Goal: Task Accomplishment & Management: Complete application form

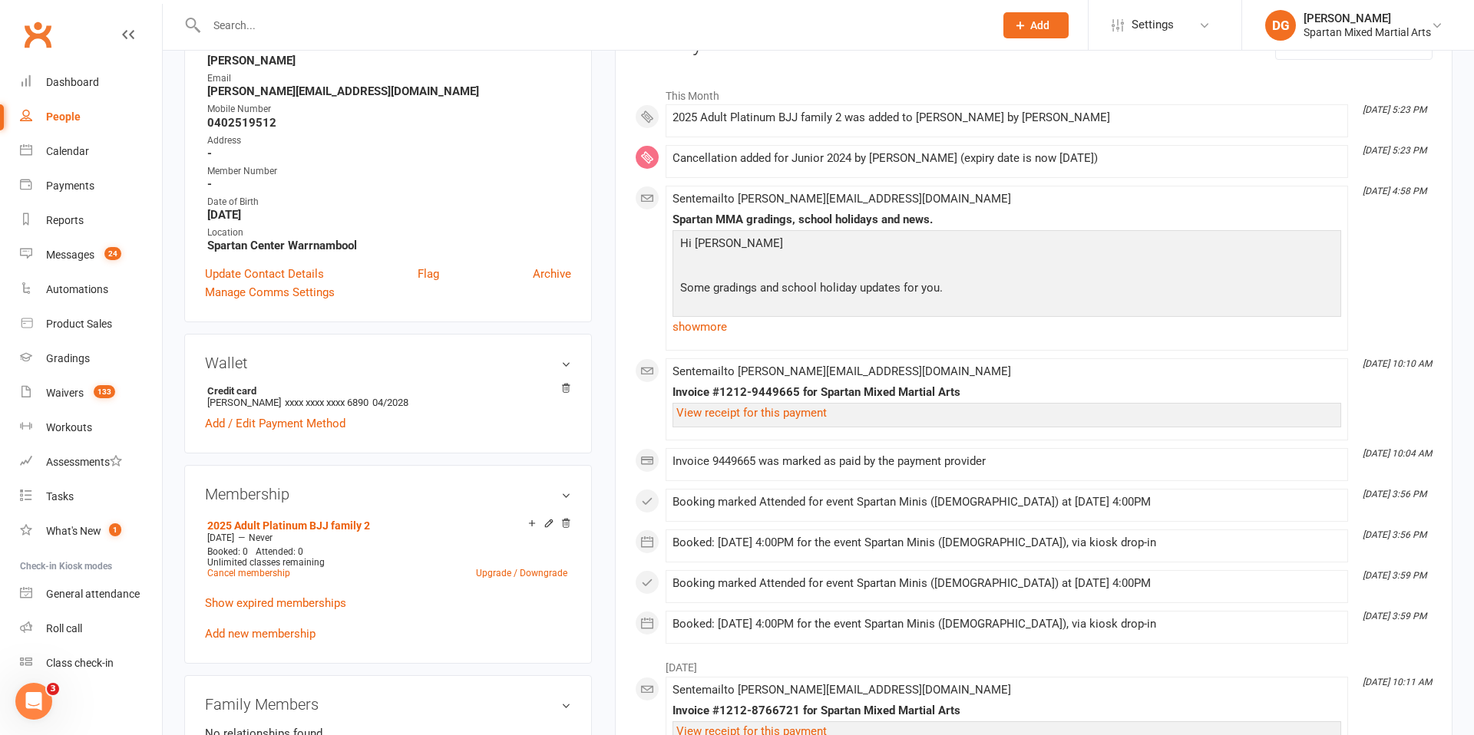
scroll to position [3, 0]
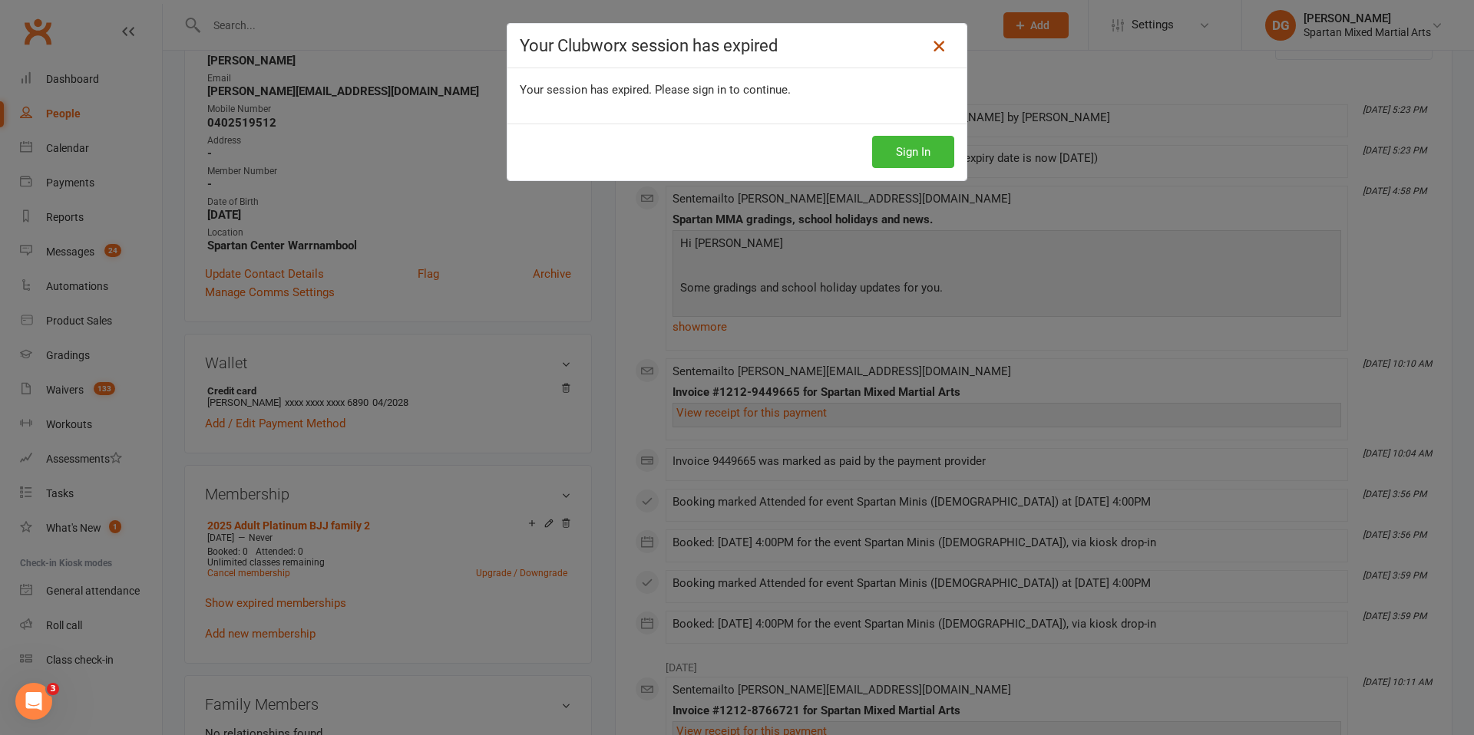
click at [934, 43] on icon at bounding box center [938, 46] width 18 height 18
click at [937, 48] on icon at bounding box center [938, 46] width 18 height 18
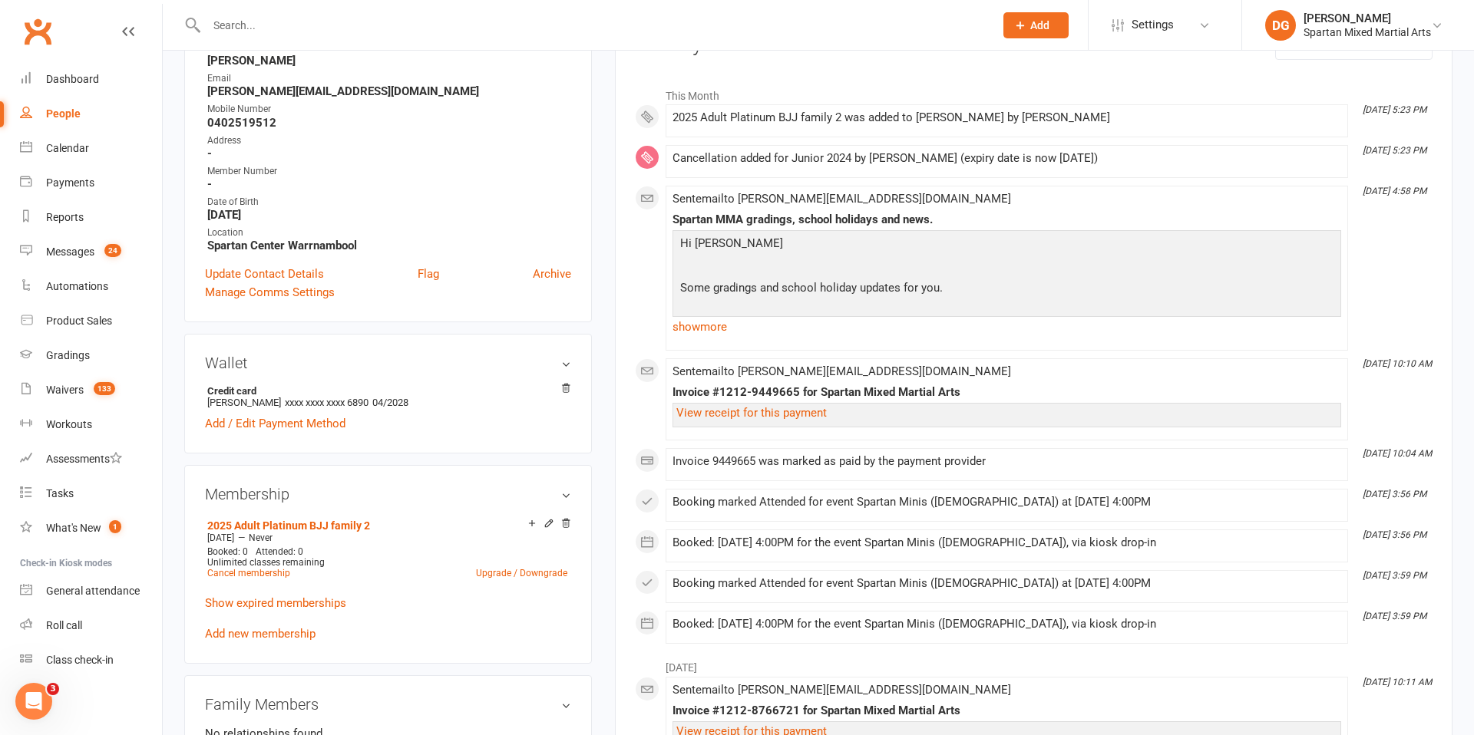
click at [300, 28] on input "text" at bounding box center [592, 25] width 781 height 21
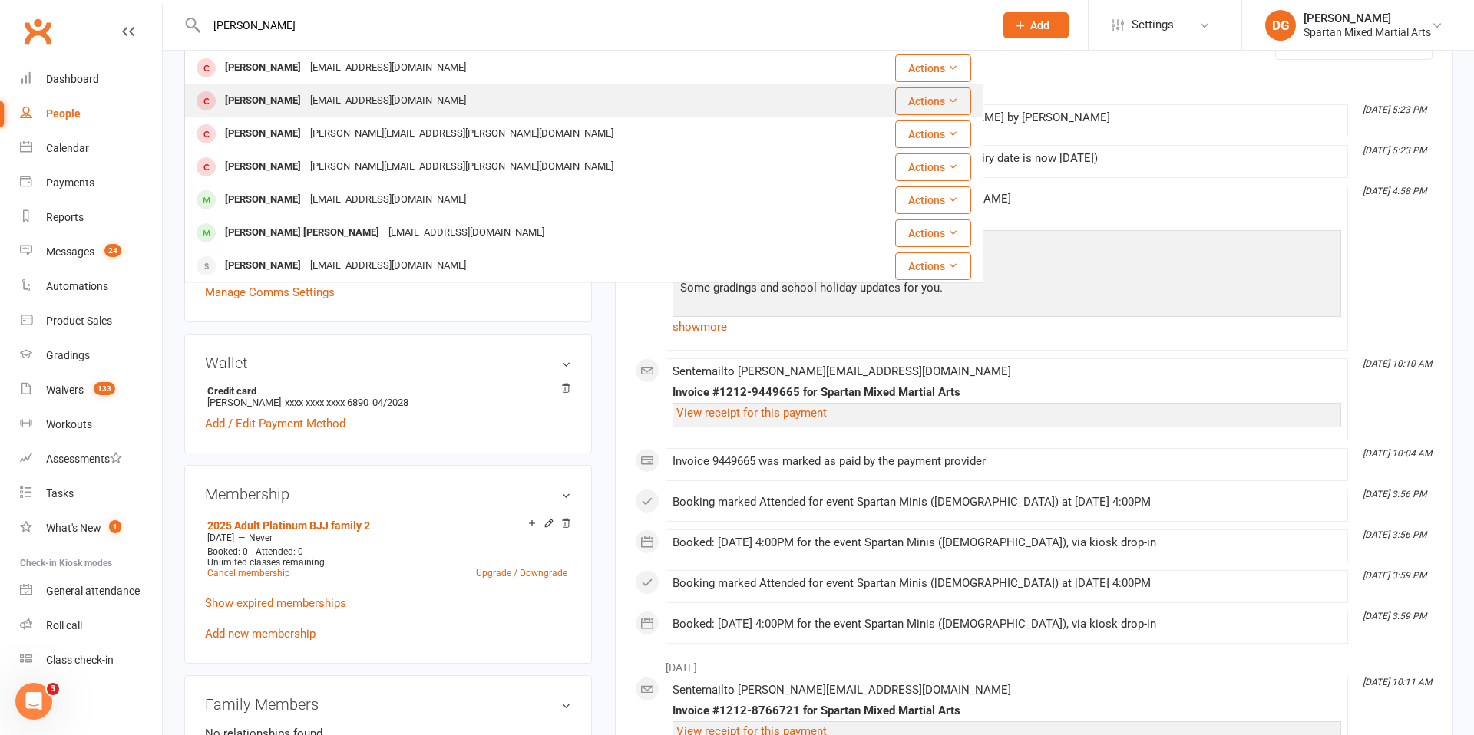
type input "[PERSON_NAME]"
click at [257, 103] on div "[PERSON_NAME]" at bounding box center [262, 101] width 85 height 22
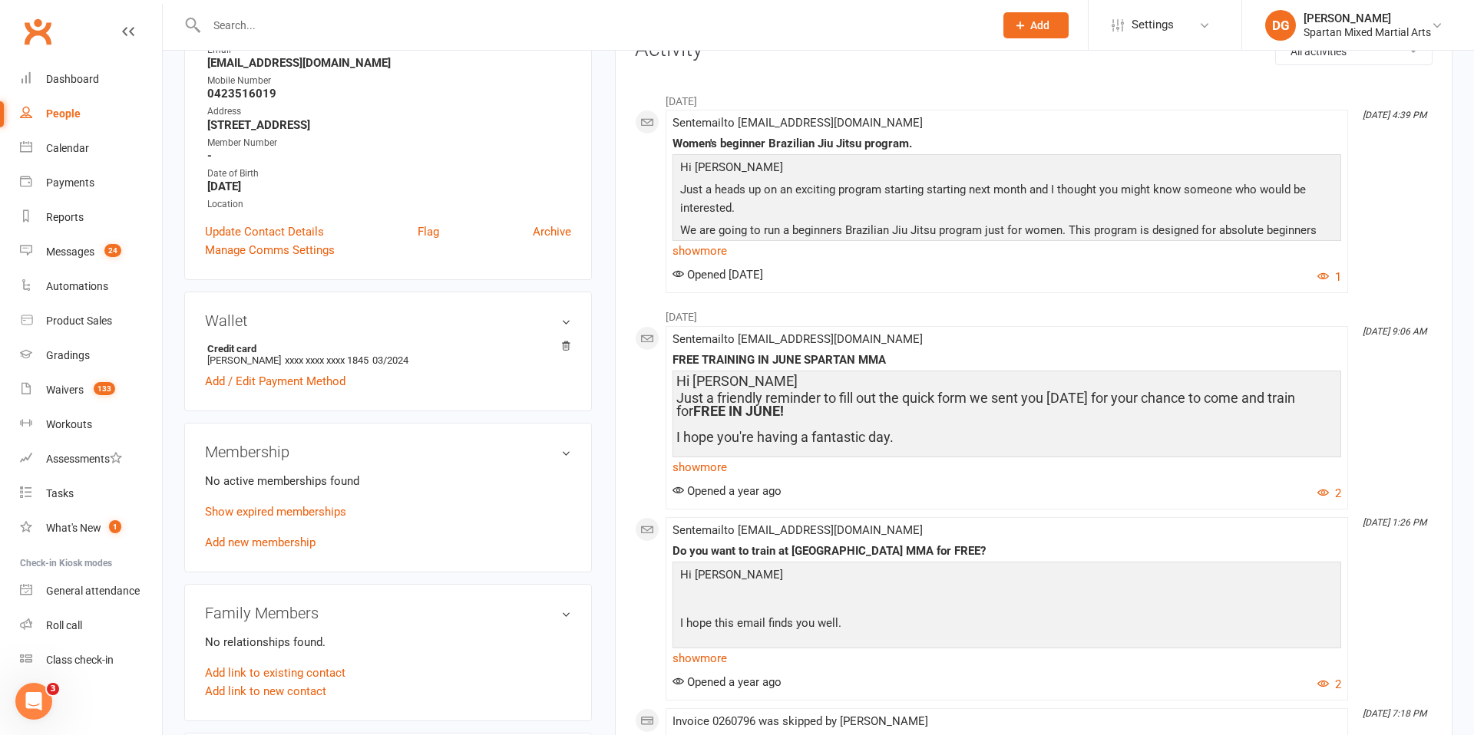
scroll to position [229, 0]
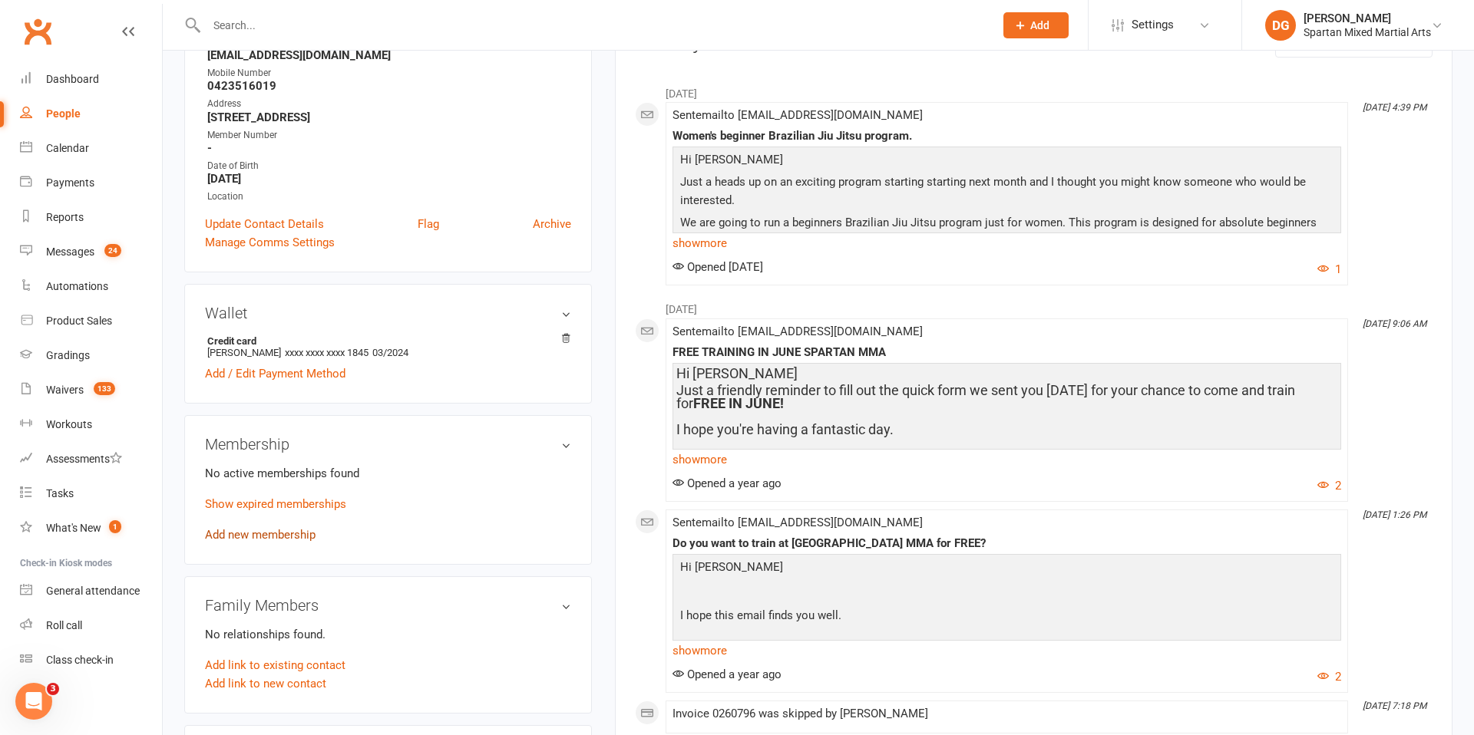
click at [269, 536] on link "Add new membership" at bounding box center [260, 535] width 111 height 14
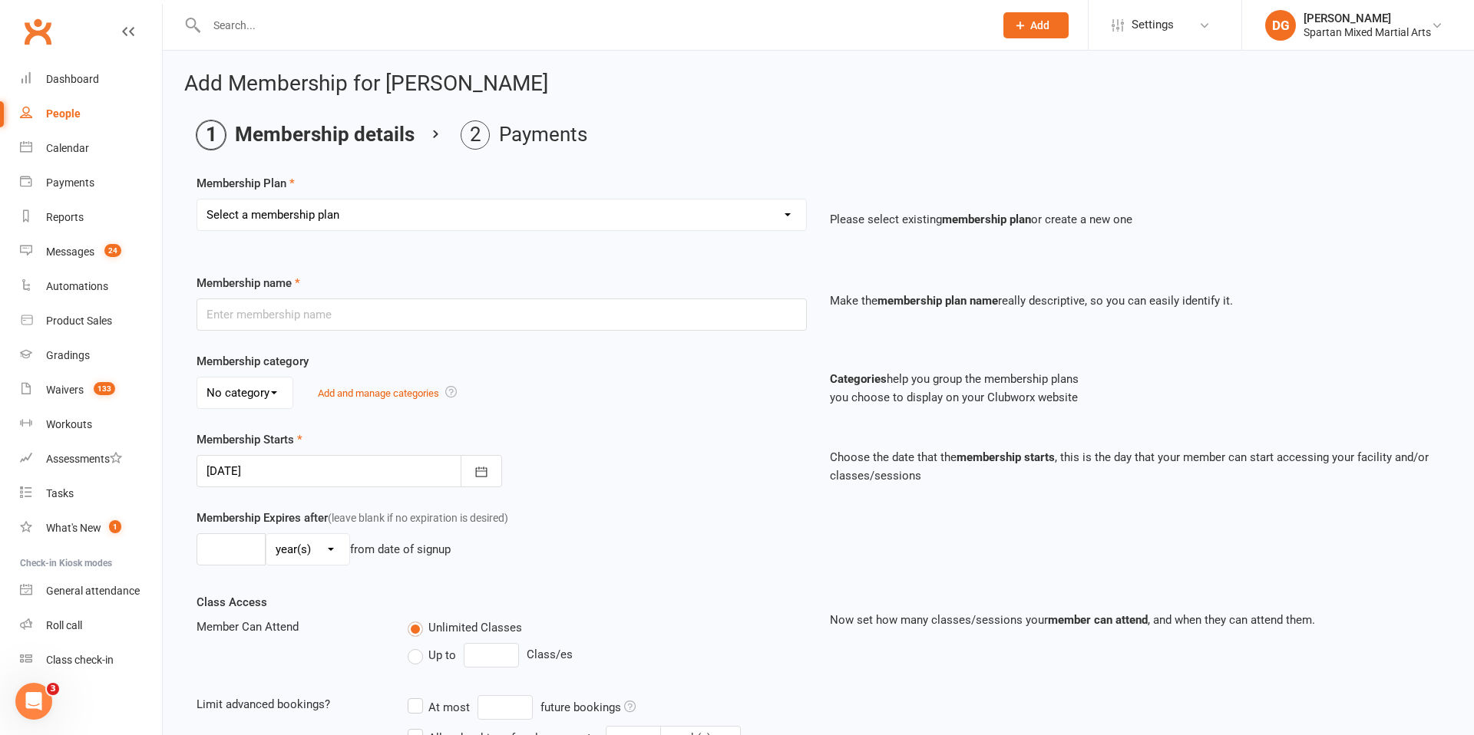
click at [533, 216] on select "Select a membership plan Create new Membership Plan life member Adult membershi…" at bounding box center [501, 215] width 609 height 31
select select "22"
click at [197, 200] on select "Select a membership plan Create new Membership Plan life member Adult membershi…" at bounding box center [501, 215] width 609 height 31
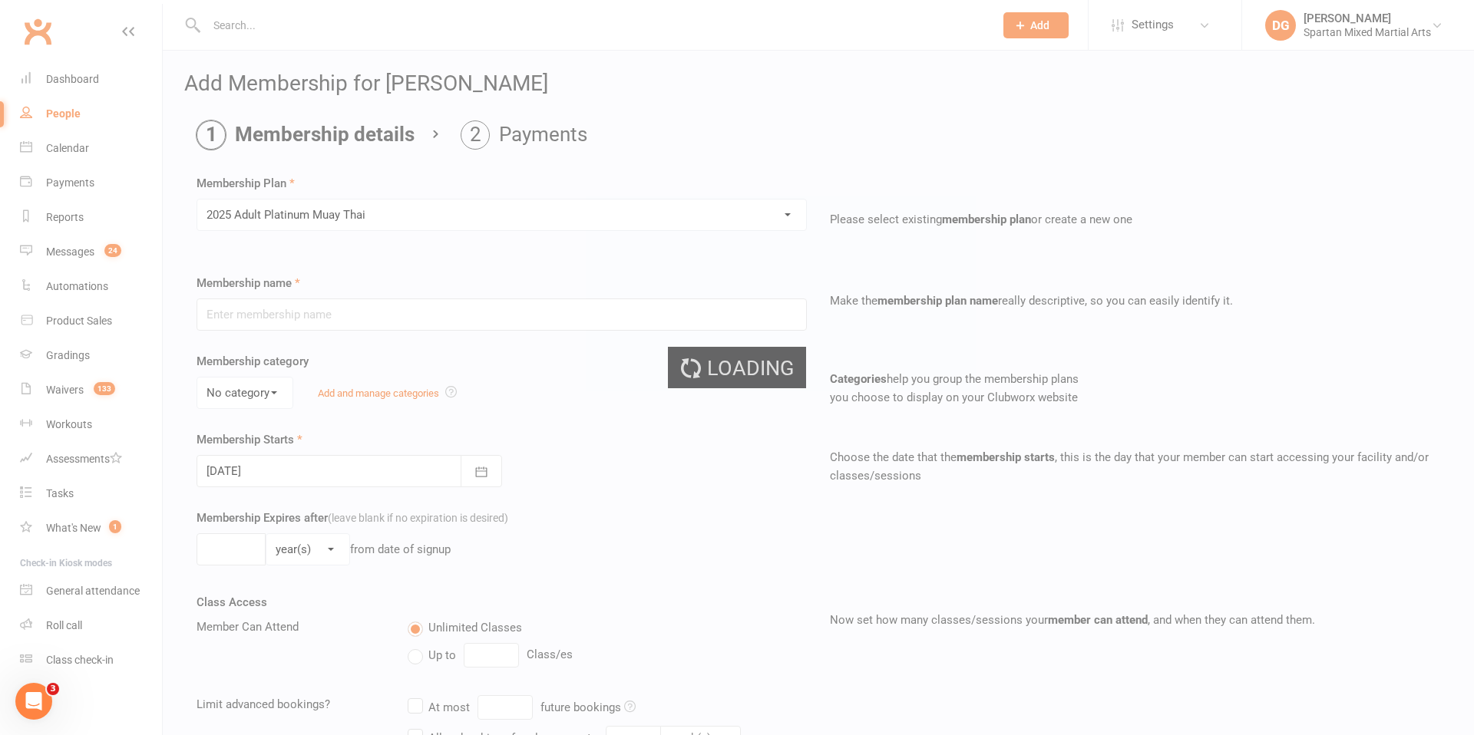
type input "2025 Adult Platinum Muay Thai"
select select "0"
type input "0"
select select "2"
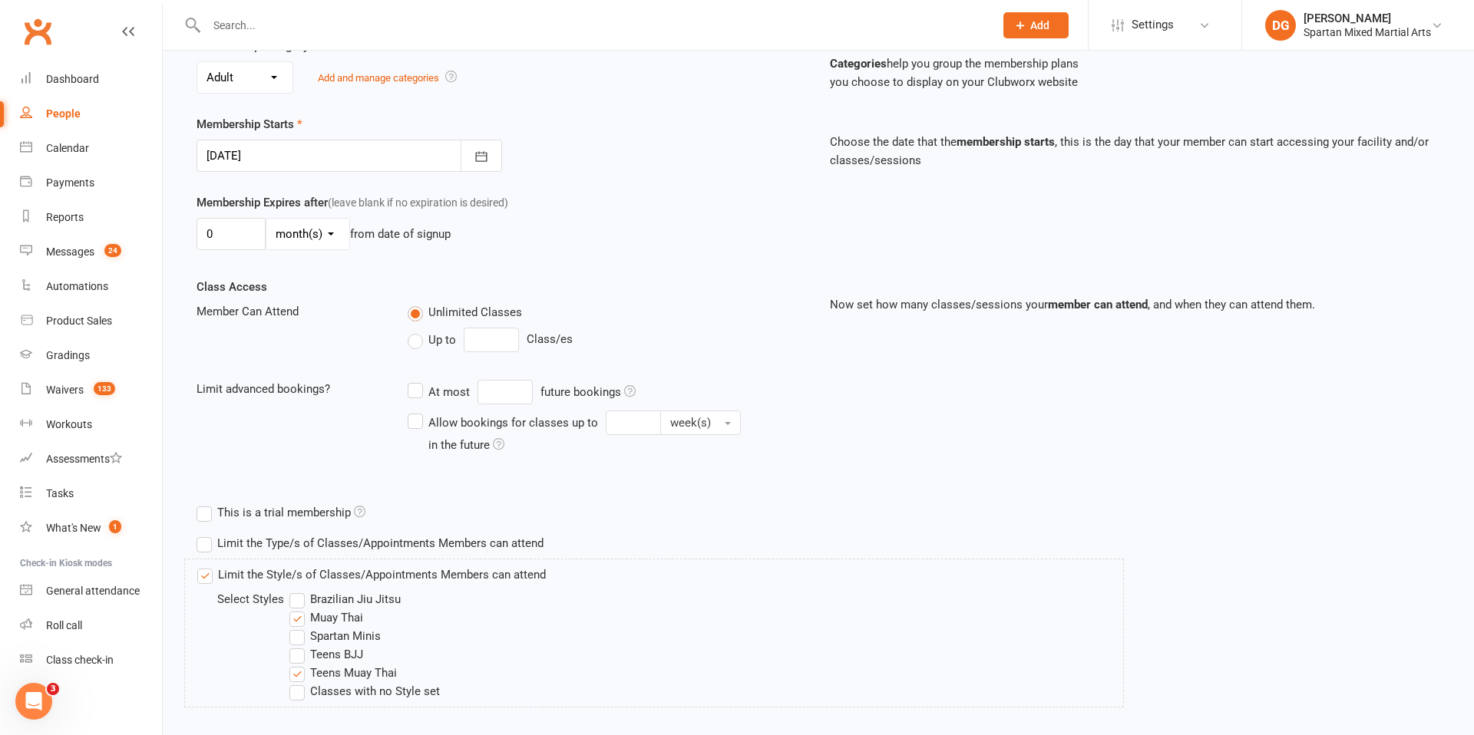
scroll to position [401, 0]
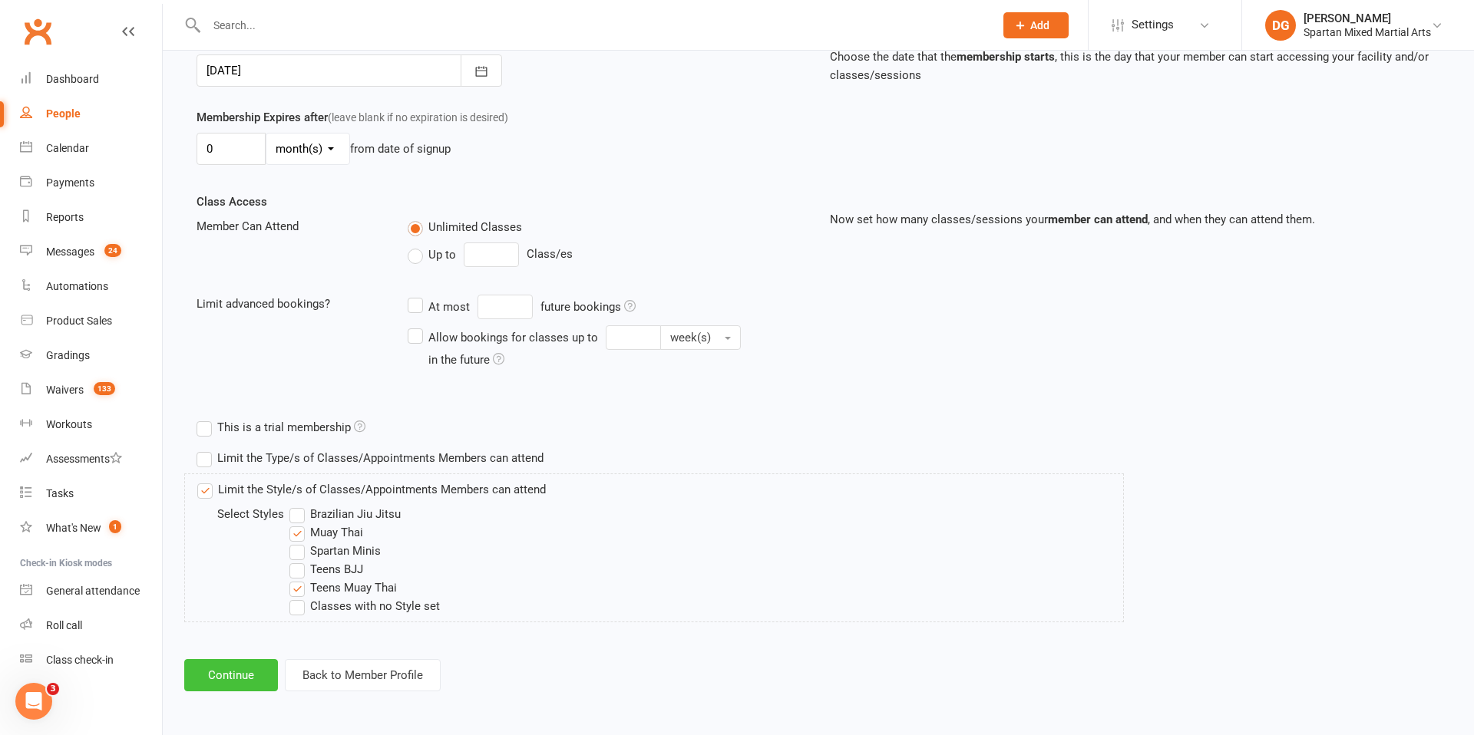
click at [230, 675] on button "Continue" at bounding box center [231, 675] width 94 height 32
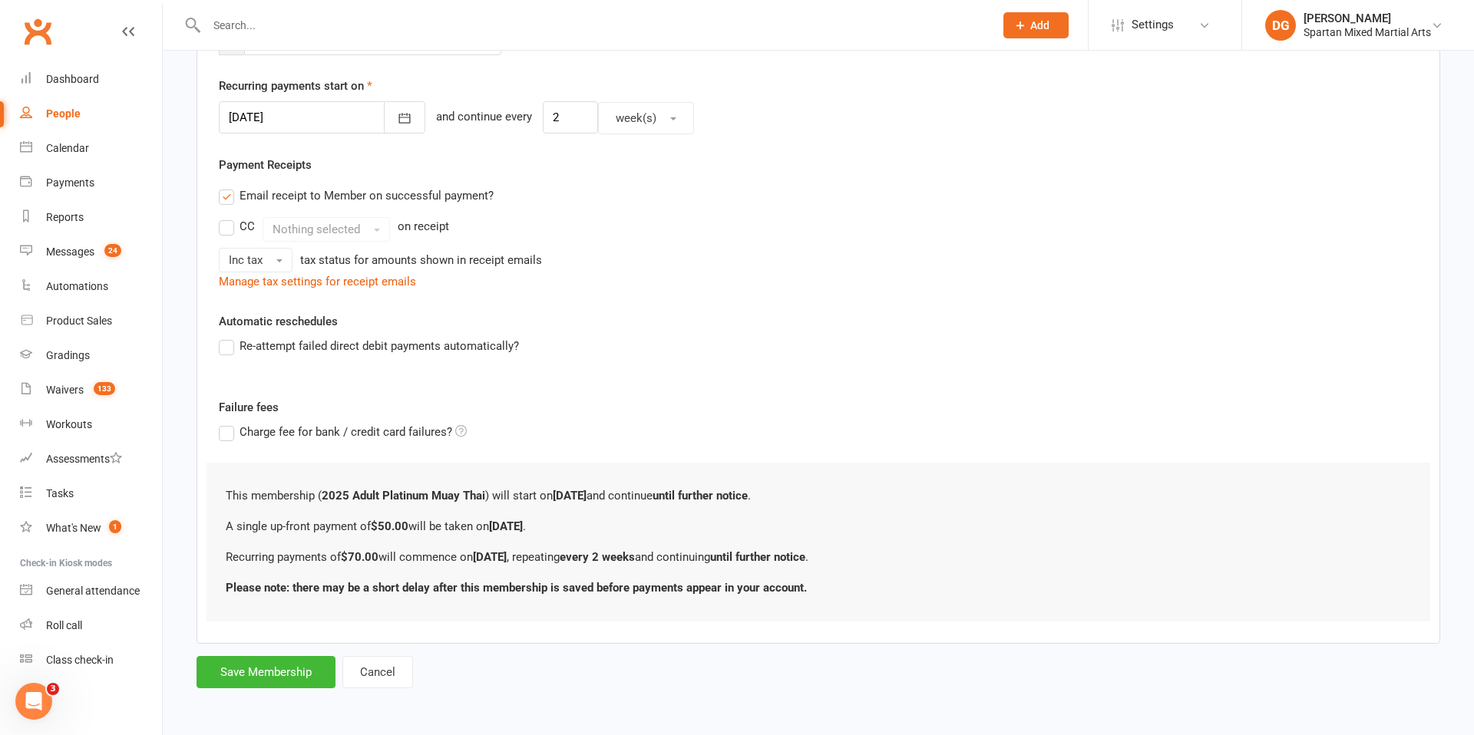
scroll to position [0, 0]
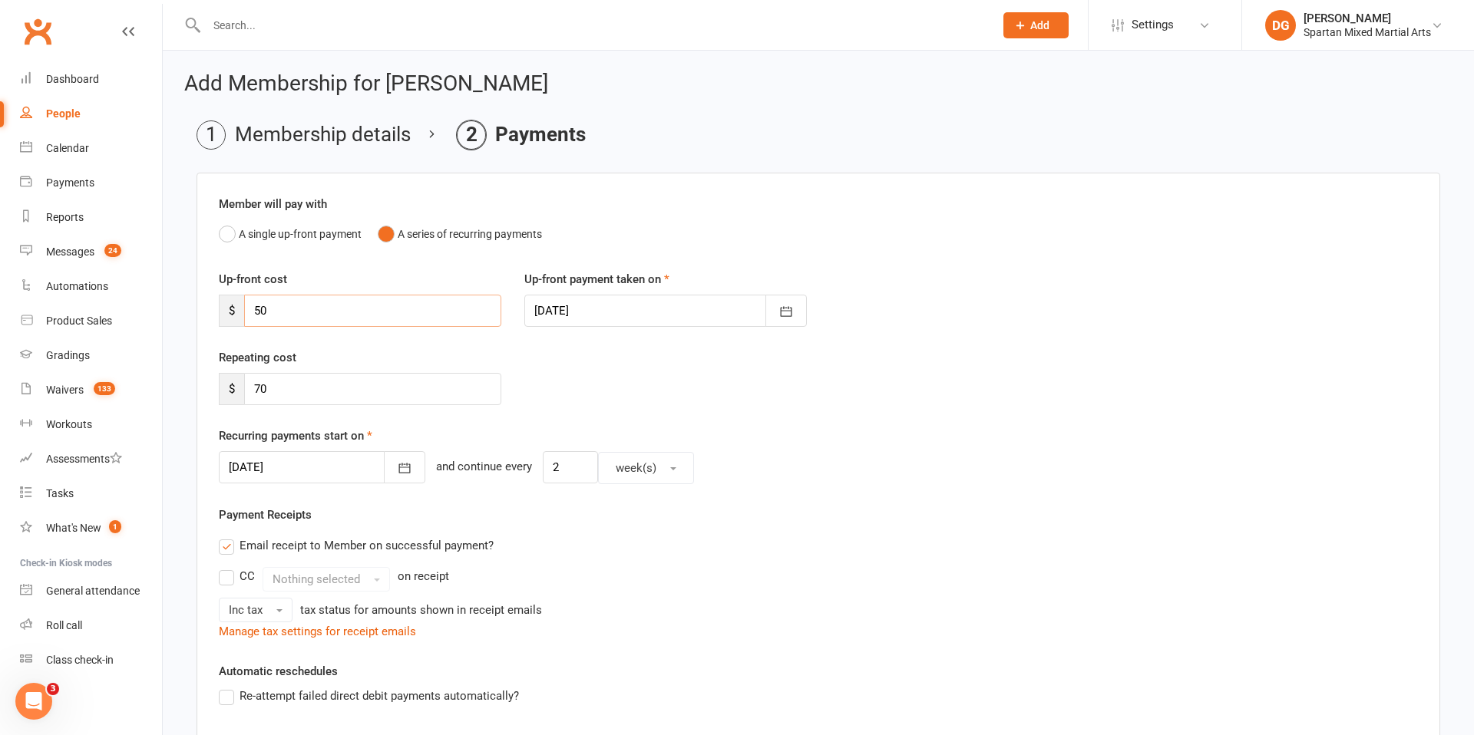
drag, startPoint x: 341, startPoint y: 310, endPoint x: 348, endPoint y: 305, distance: 8.3
click at [342, 310] on input "50" at bounding box center [372, 311] width 257 height 32
type input "5"
type input "0"
click at [397, 474] on icon "button" at bounding box center [404, 467] width 15 height 15
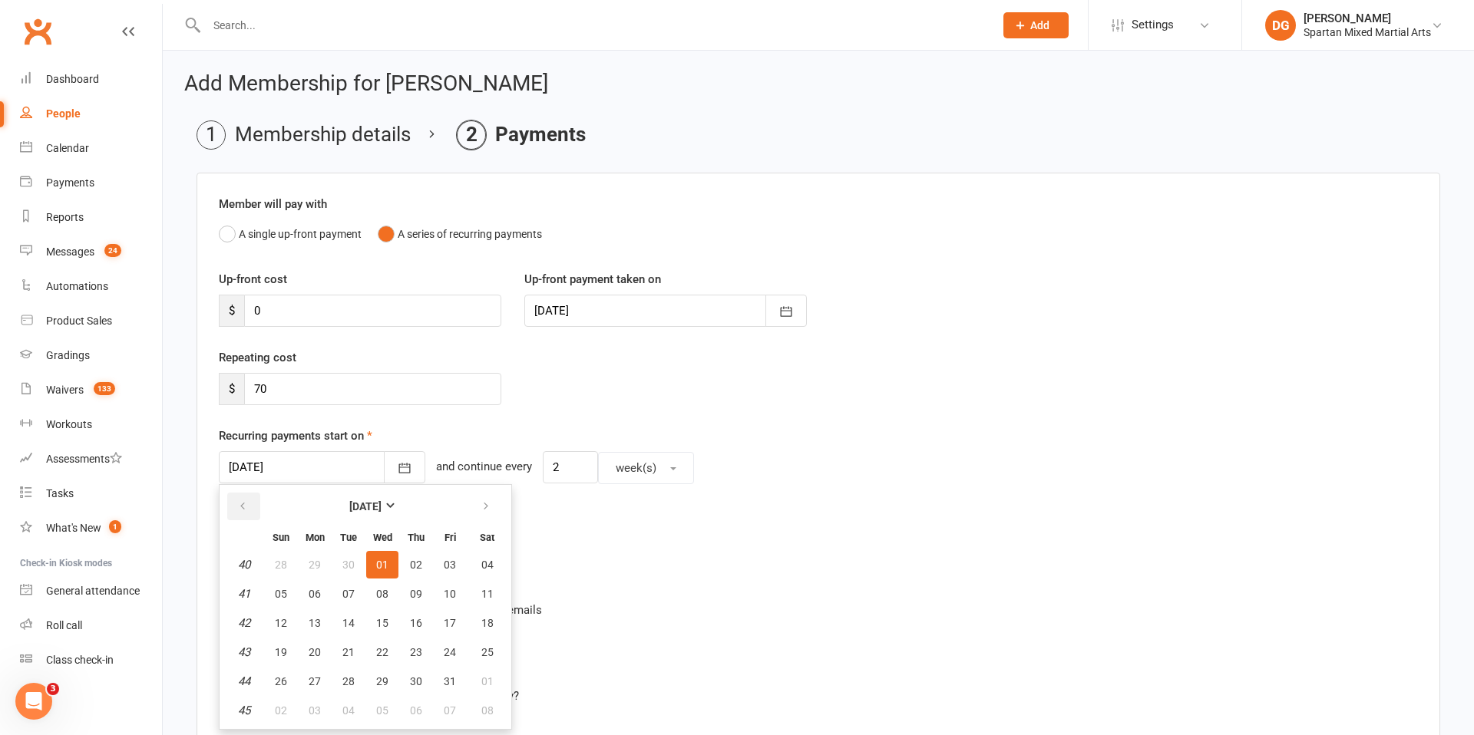
click at [242, 503] on icon "button" at bounding box center [242, 506] width 11 height 12
click at [385, 653] on span "24" at bounding box center [382, 652] width 12 height 12
type input "[DATE]"
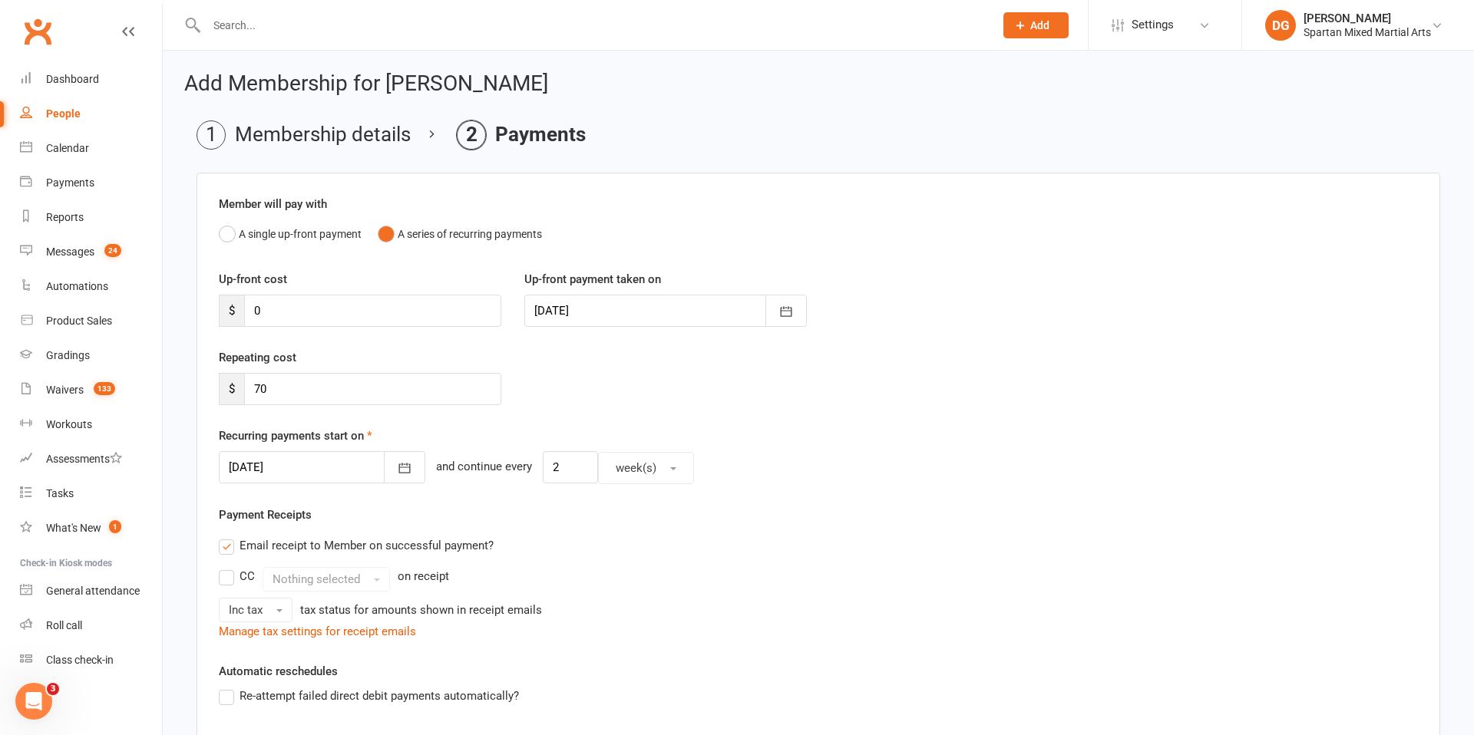
click at [714, 538] on div "Email receipt to Member on successful payment?" at bounding box center [811, 545] width 1211 height 31
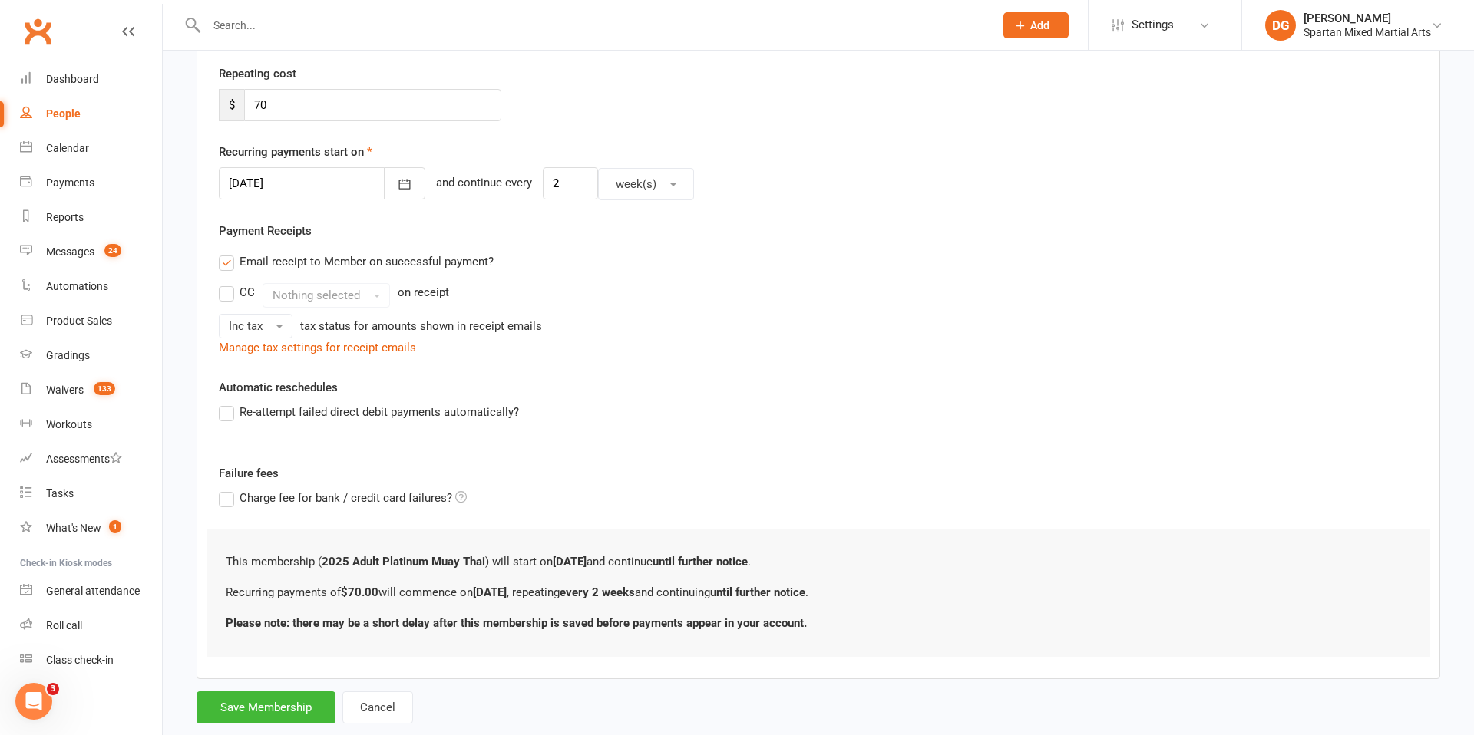
scroll to position [319, 0]
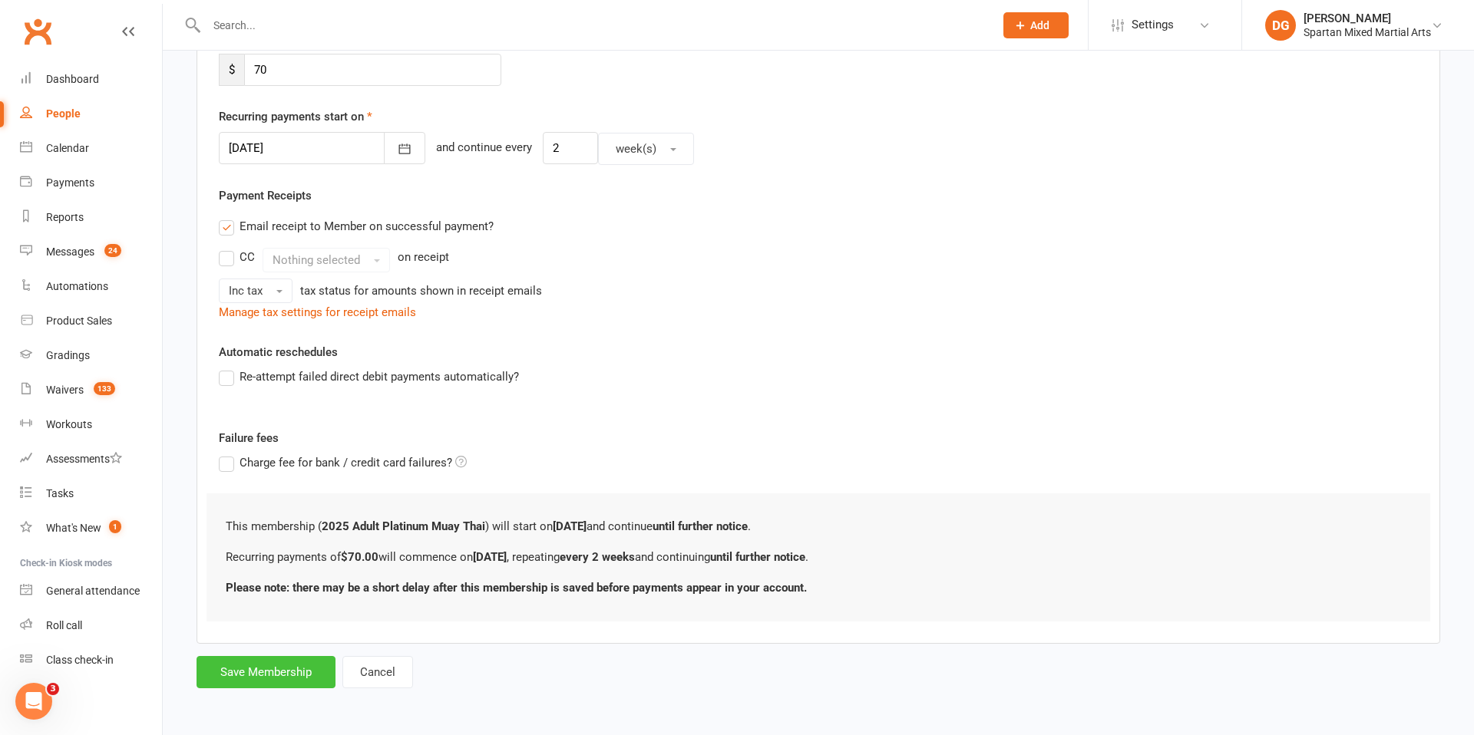
click at [259, 678] on button "Save Membership" at bounding box center [265, 672] width 139 height 32
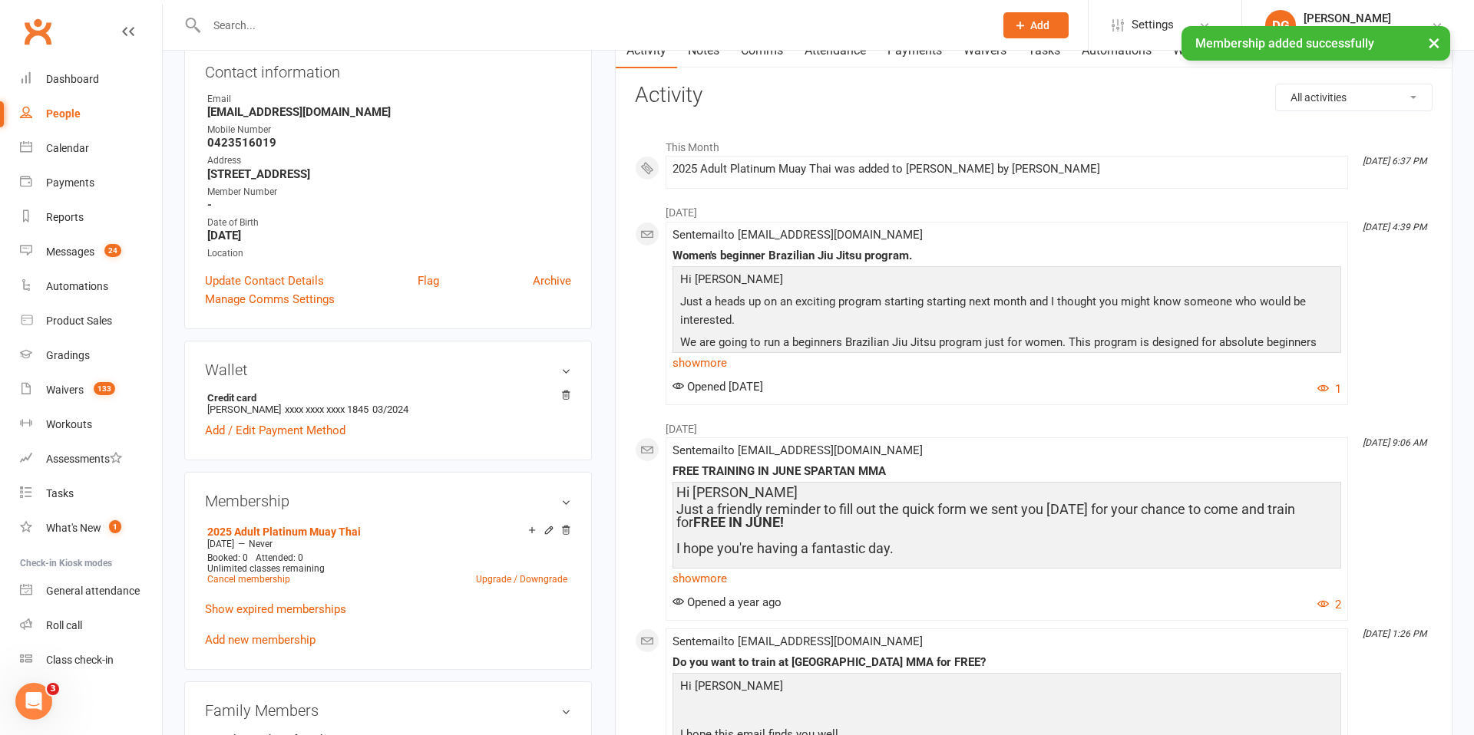
scroll to position [177, 0]
click at [271, 427] on link "Add / Edit Payment Method" at bounding box center [275, 429] width 140 height 18
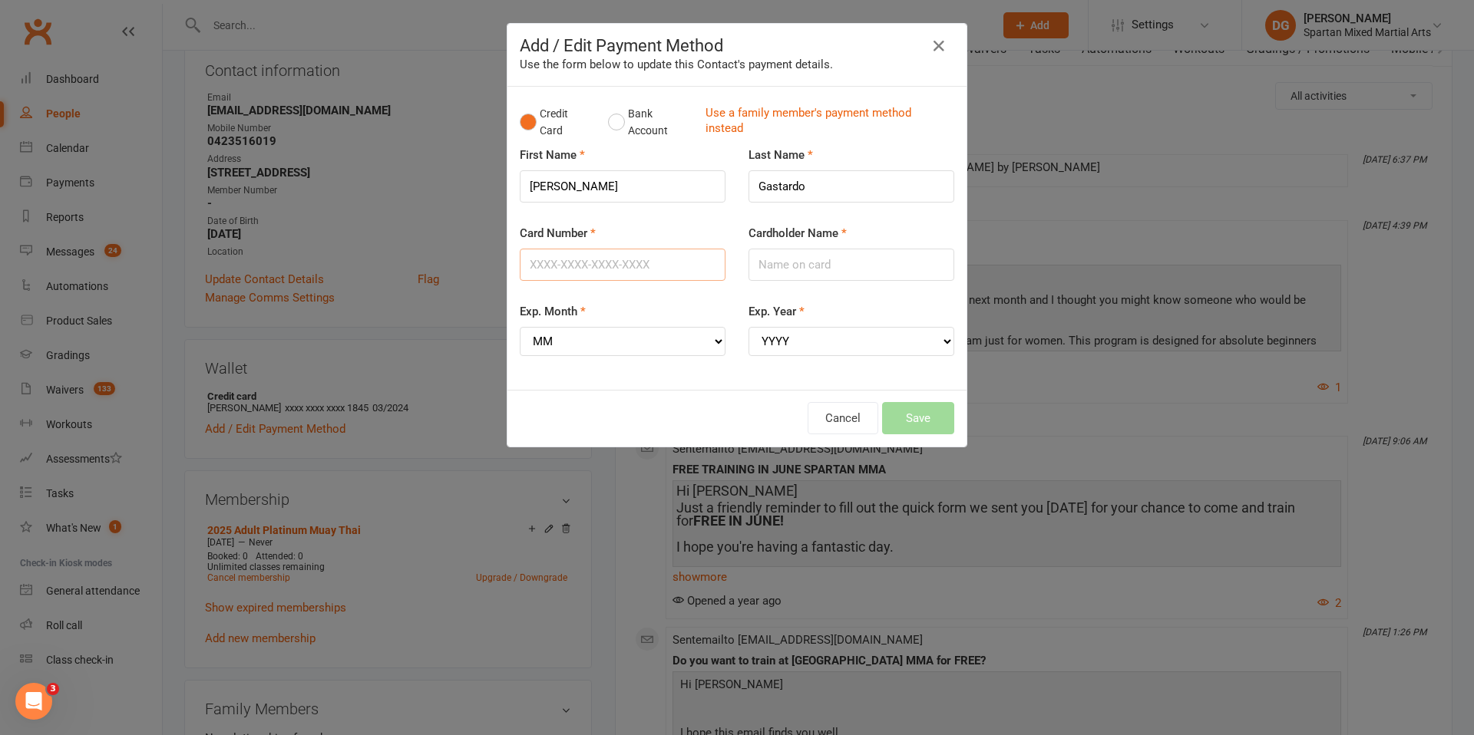
click at [585, 264] on input "Card Number" at bounding box center [623, 265] width 206 height 32
type input "[CREDIT_CARD_NUMBER]"
click at [829, 269] on input "Cardholder Name" at bounding box center [851, 265] width 206 height 32
type input "[PERSON_NAME]"
click at [666, 345] on select "MM 01 02 03 04 05 06 07 08 09 10 11 12" at bounding box center [623, 341] width 206 height 29
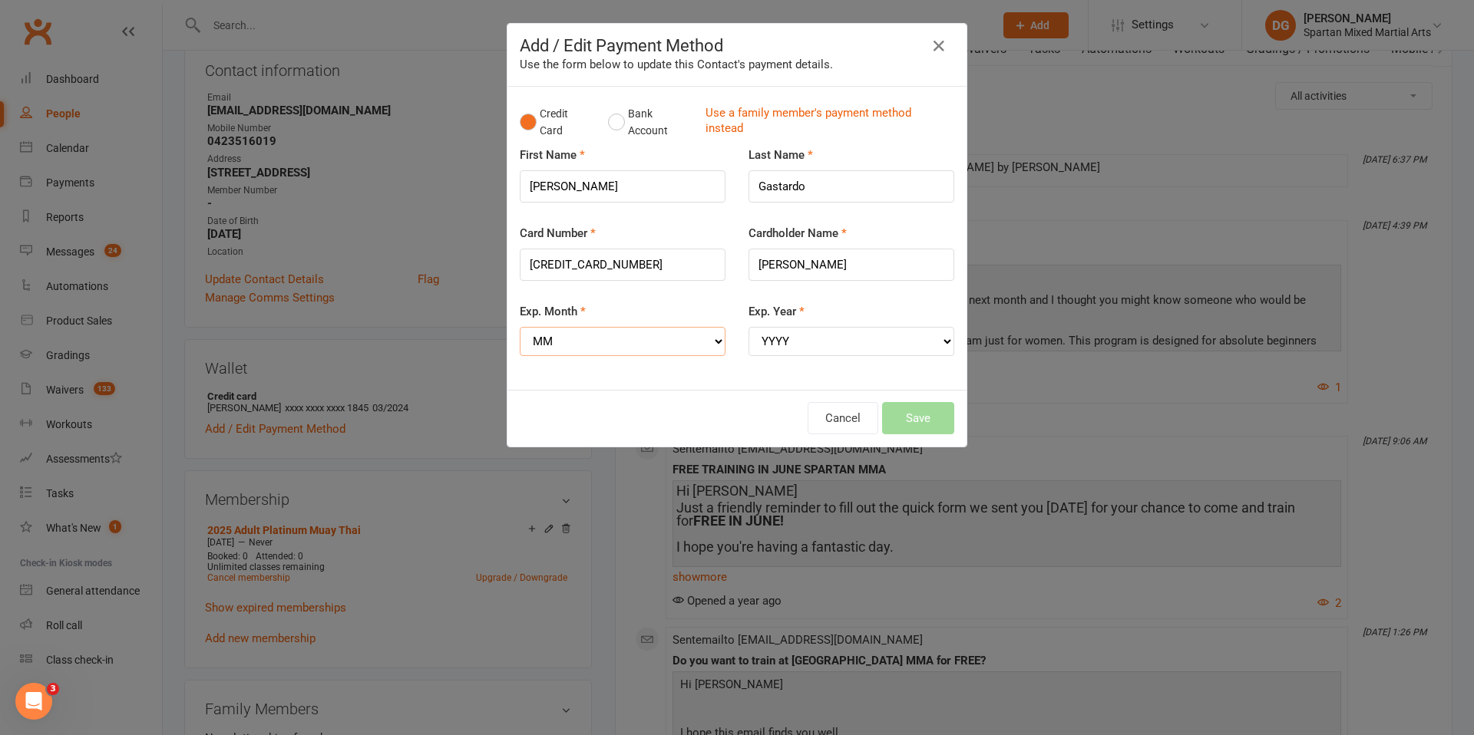
select select "01"
click at [520, 327] on select "MM 01 02 03 04 05 06 07 08 09 10 11 12" at bounding box center [623, 341] width 206 height 29
click at [869, 341] on select "YYYY 2025 2026 2027 2028 2029 2030 2031 2032 2033 2034" at bounding box center [851, 341] width 206 height 29
select select "2028"
click at [748, 327] on select "YYYY 2025 2026 2027 2028 2029 2030 2031 2032 2033 2034" at bounding box center [851, 341] width 206 height 29
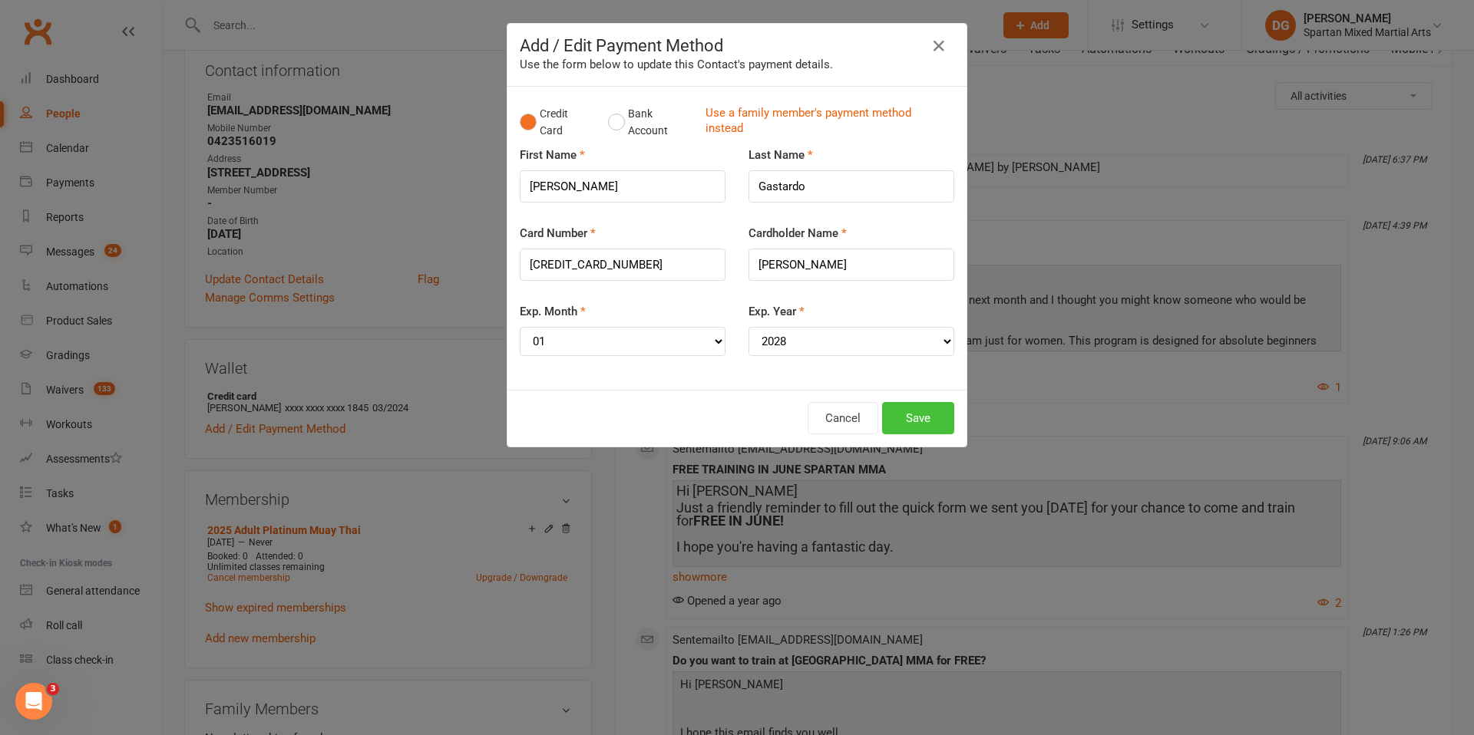
click at [919, 421] on button "Save" at bounding box center [918, 418] width 72 height 32
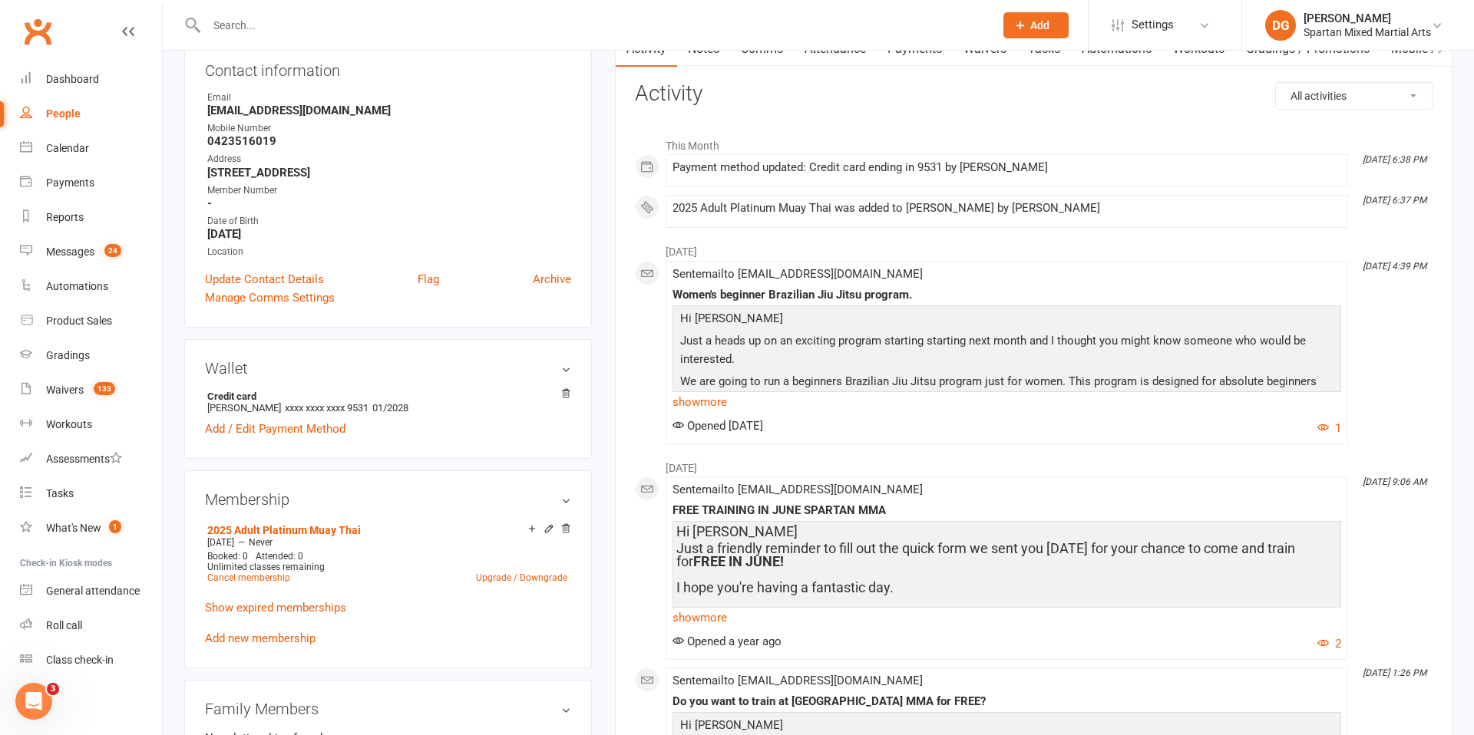
click at [355, 21] on input "text" at bounding box center [592, 25] width 781 height 21
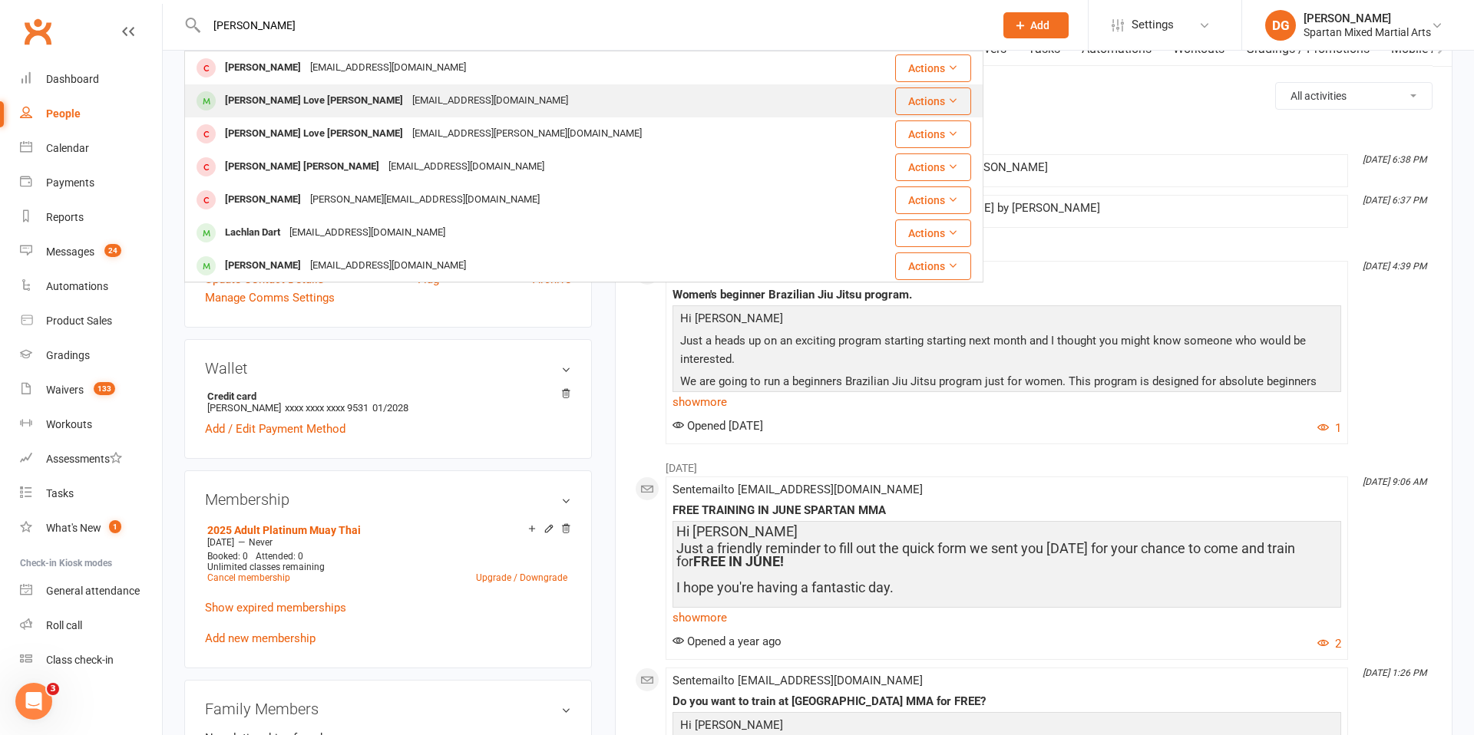
type input "[PERSON_NAME]"
click at [273, 101] on div "[PERSON_NAME] Love [PERSON_NAME]" at bounding box center [313, 101] width 187 height 22
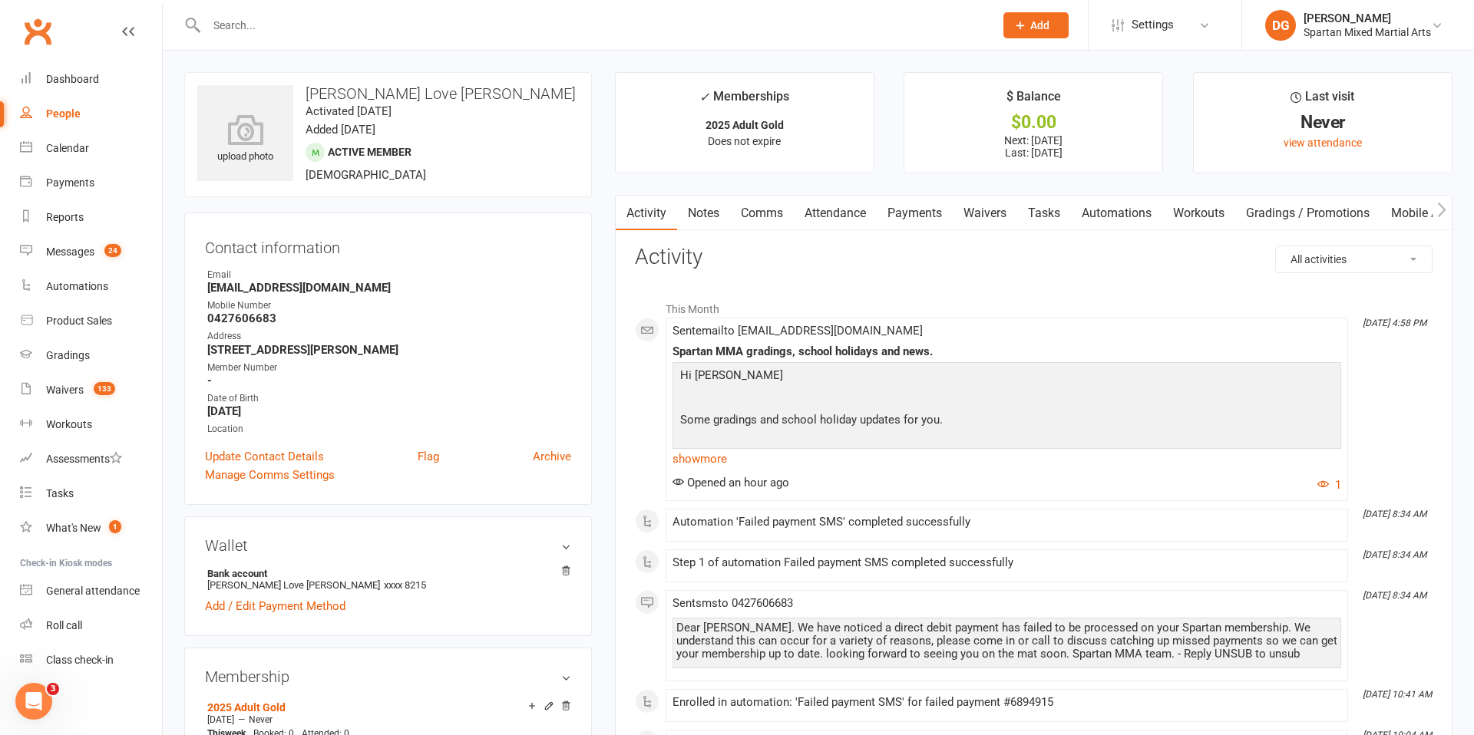
click at [915, 215] on link "Payments" at bounding box center [914, 213] width 76 height 35
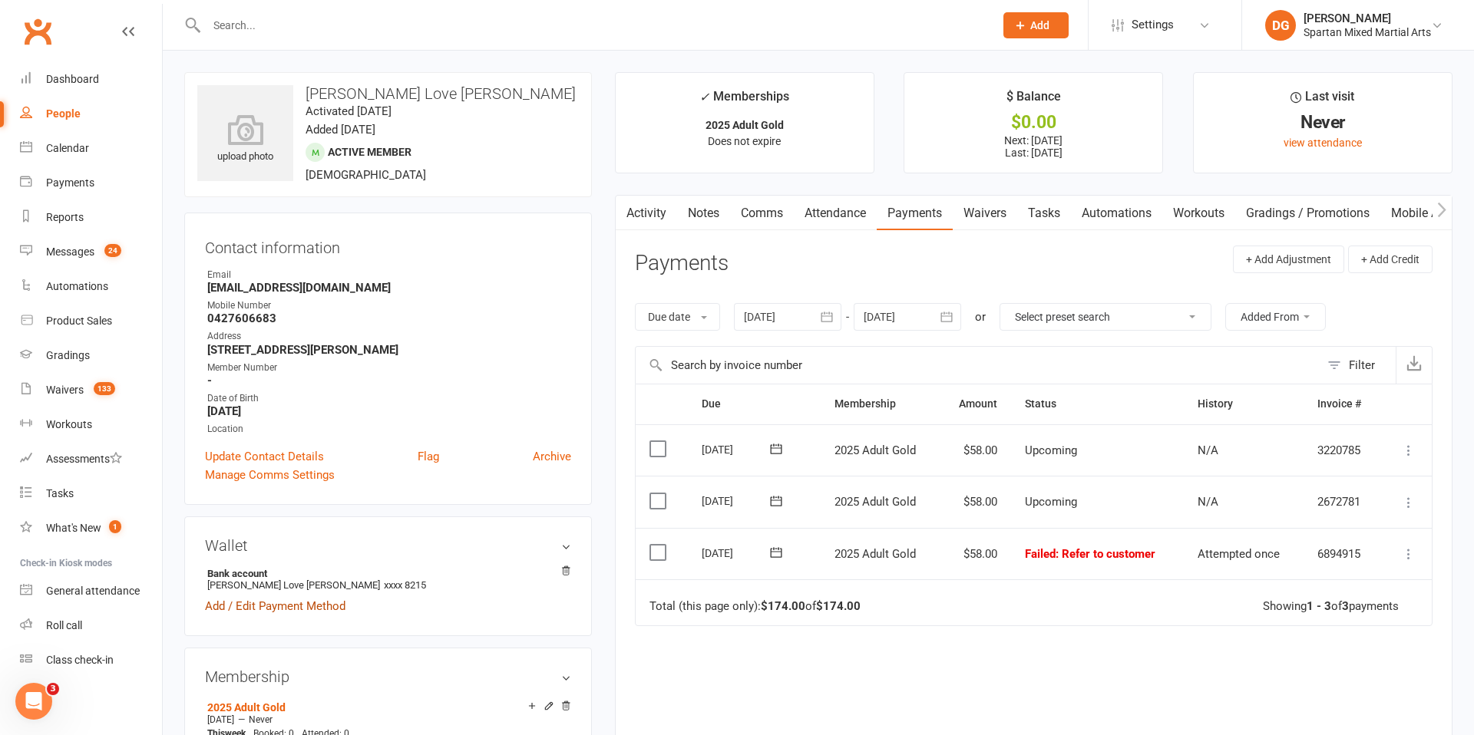
click at [292, 608] on link "Add / Edit Payment Method" at bounding box center [275, 606] width 140 height 18
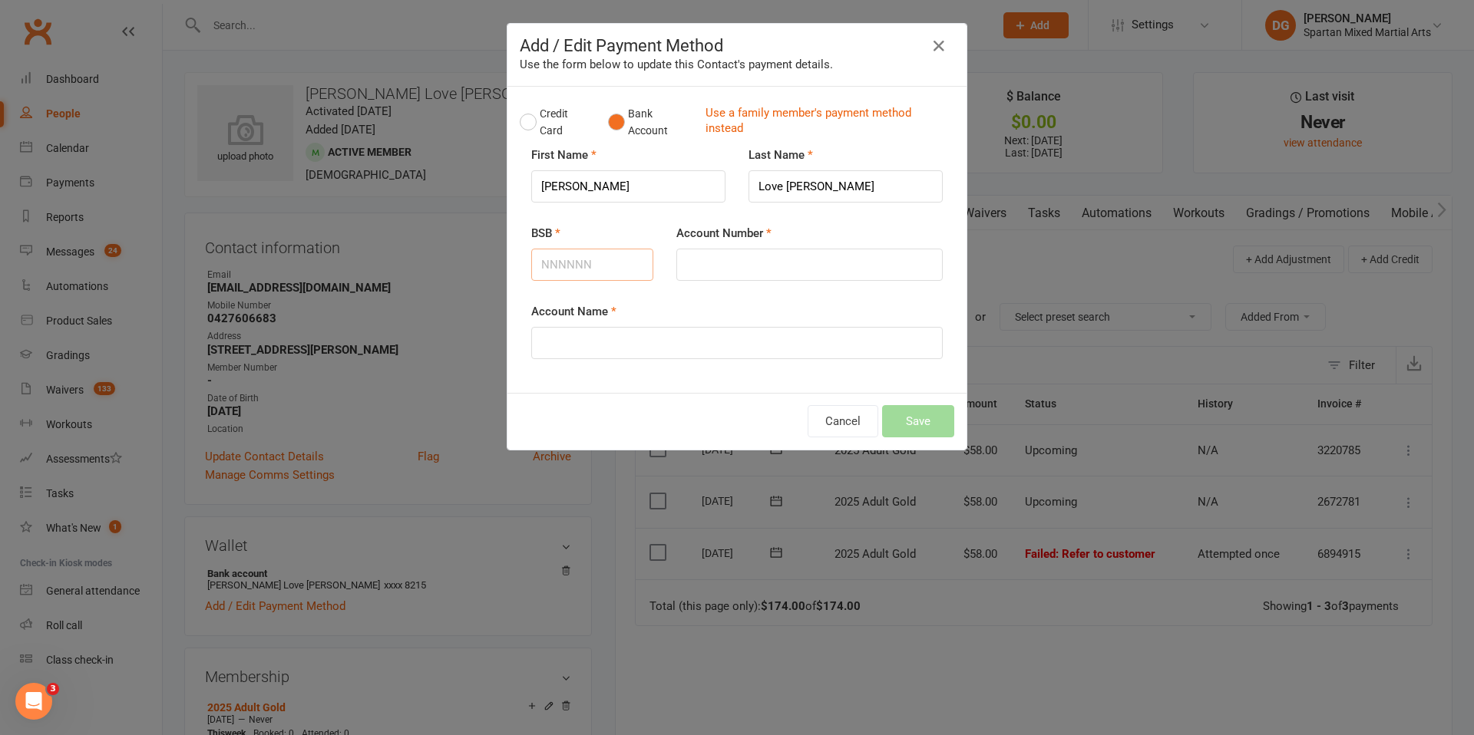
click at [601, 264] on input "BSB" at bounding box center [592, 265] width 122 height 32
type input "063533"
click at [712, 268] on input "Account Number" at bounding box center [809, 265] width 266 height 32
type input "10498251"
click at [589, 343] on input "Account Name" at bounding box center [736, 343] width 411 height 32
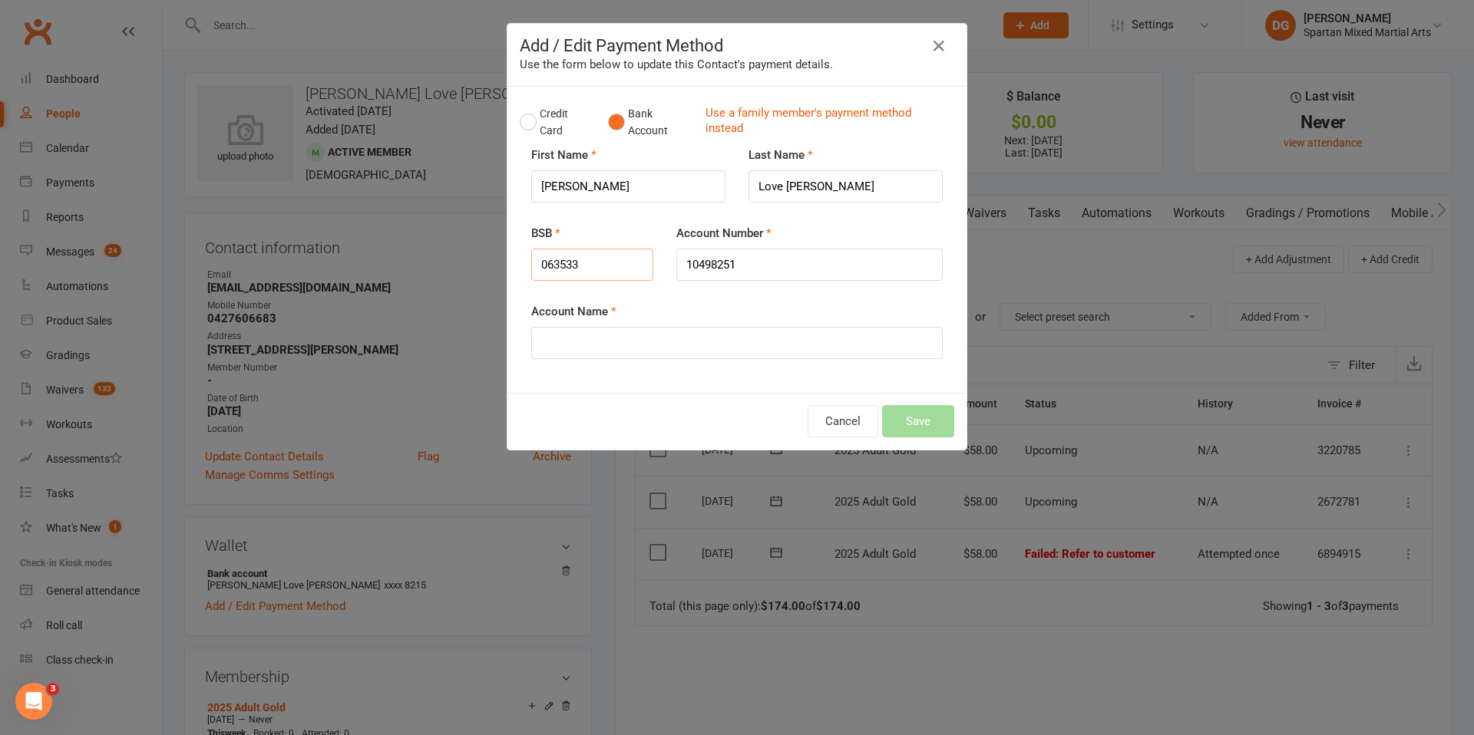
click at [611, 266] on input "063533" at bounding box center [592, 265] width 122 height 32
type input "0"
type input "063734"
click at [801, 265] on input "10498251" at bounding box center [809, 265] width 266 height 32
type input "10091664"
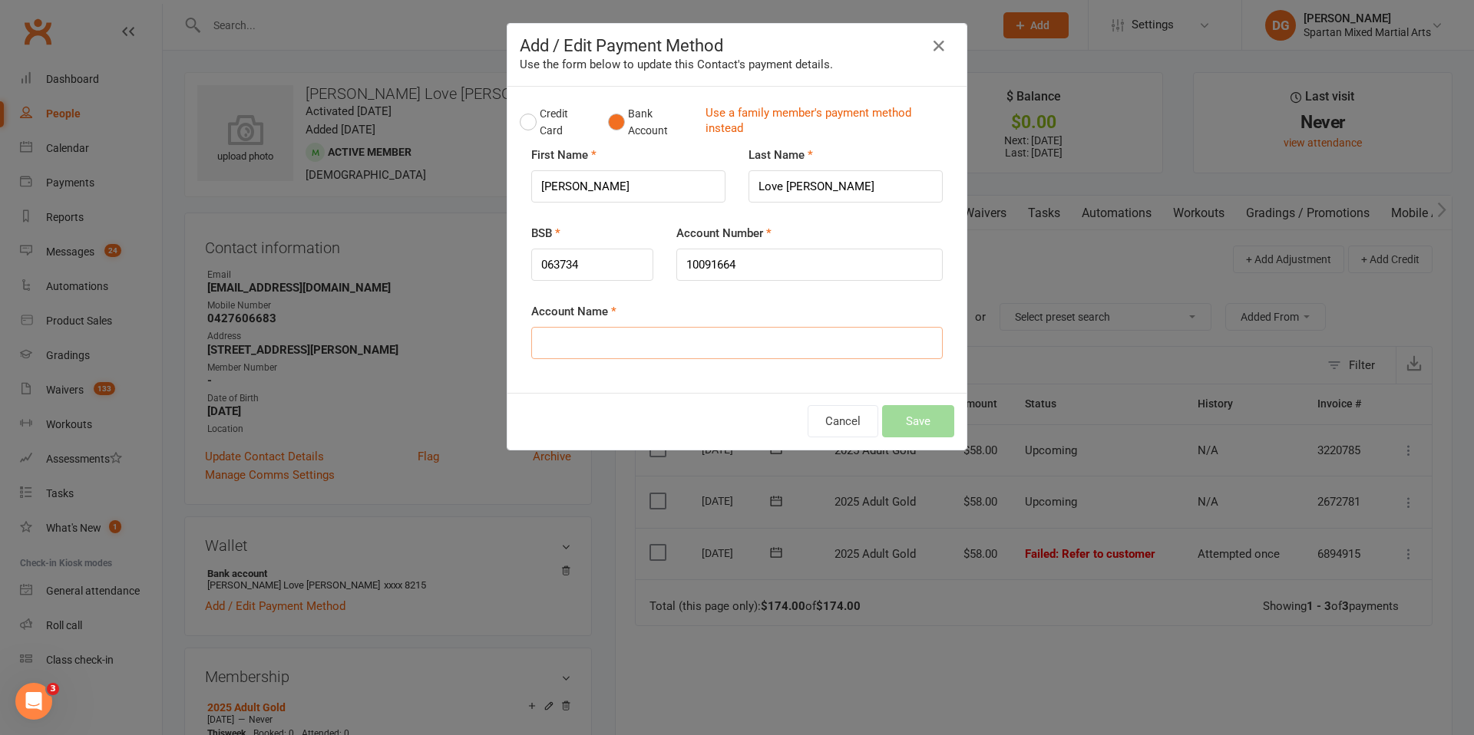
click at [668, 344] on input "Account Name" at bounding box center [736, 343] width 411 height 32
type input "[PERSON_NAME] Love [PERSON_NAME]"
click at [929, 423] on button "Save" at bounding box center [918, 421] width 72 height 32
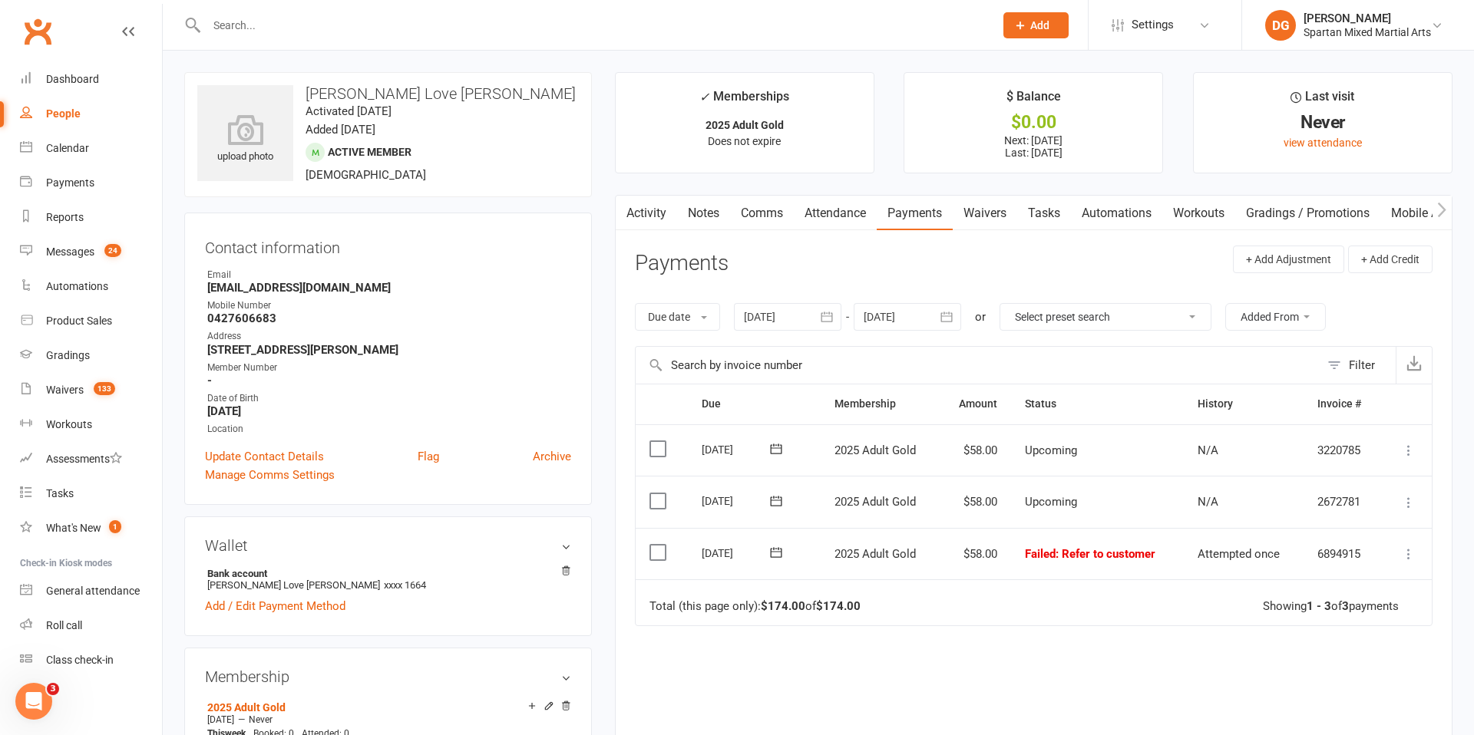
click at [778, 555] on icon at bounding box center [775, 552] width 15 height 15
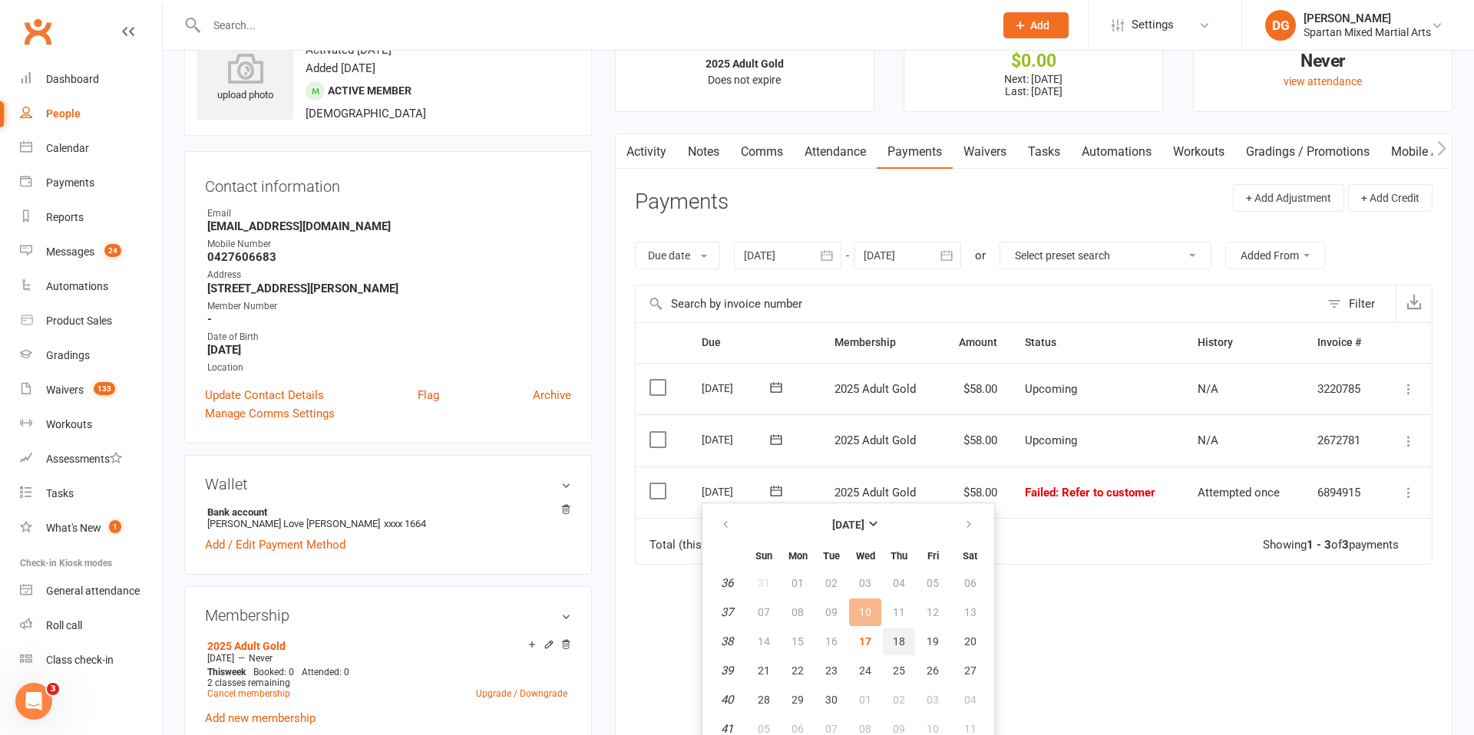
scroll to position [64, 0]
click at [895, 641] on span "18" at bounding box center [899, 638] width 12 height 12
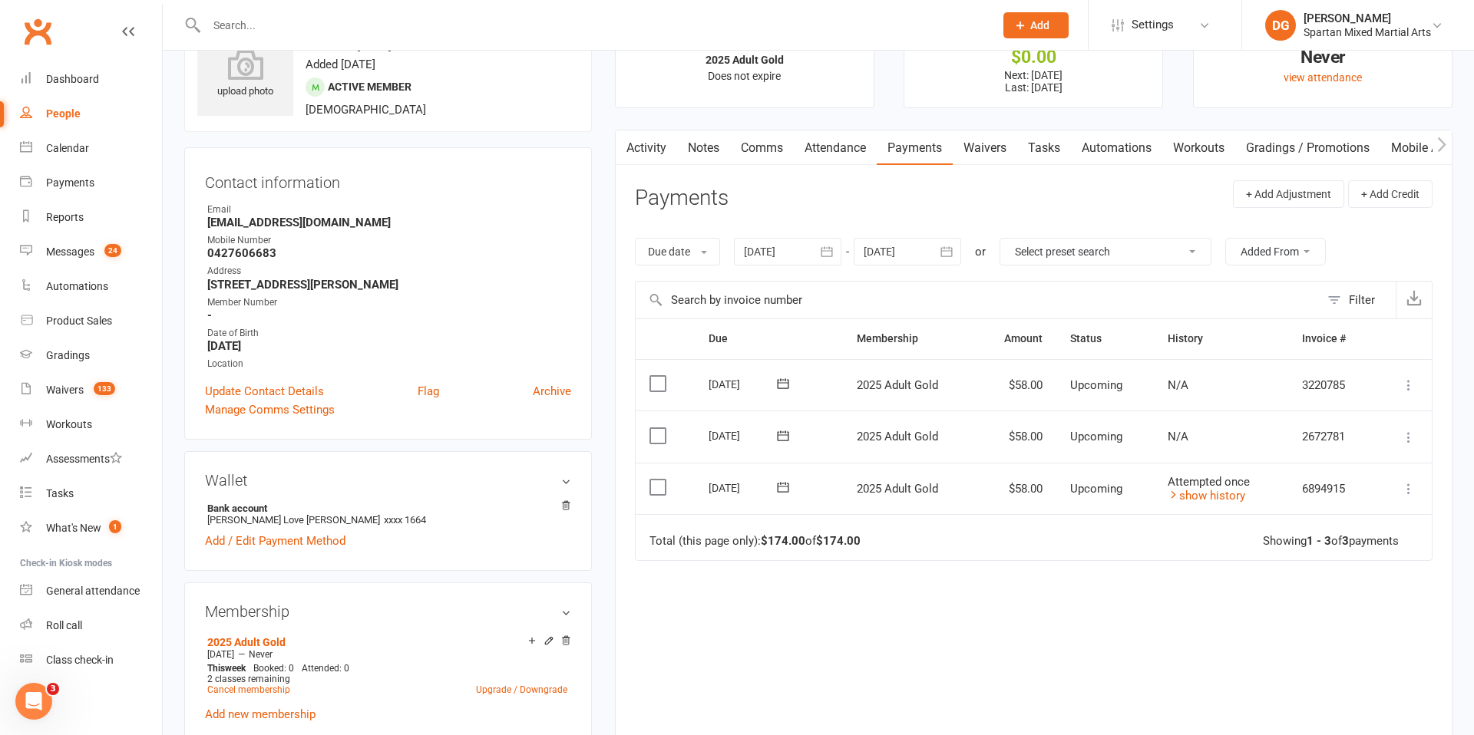
scroll to position [0, 0]
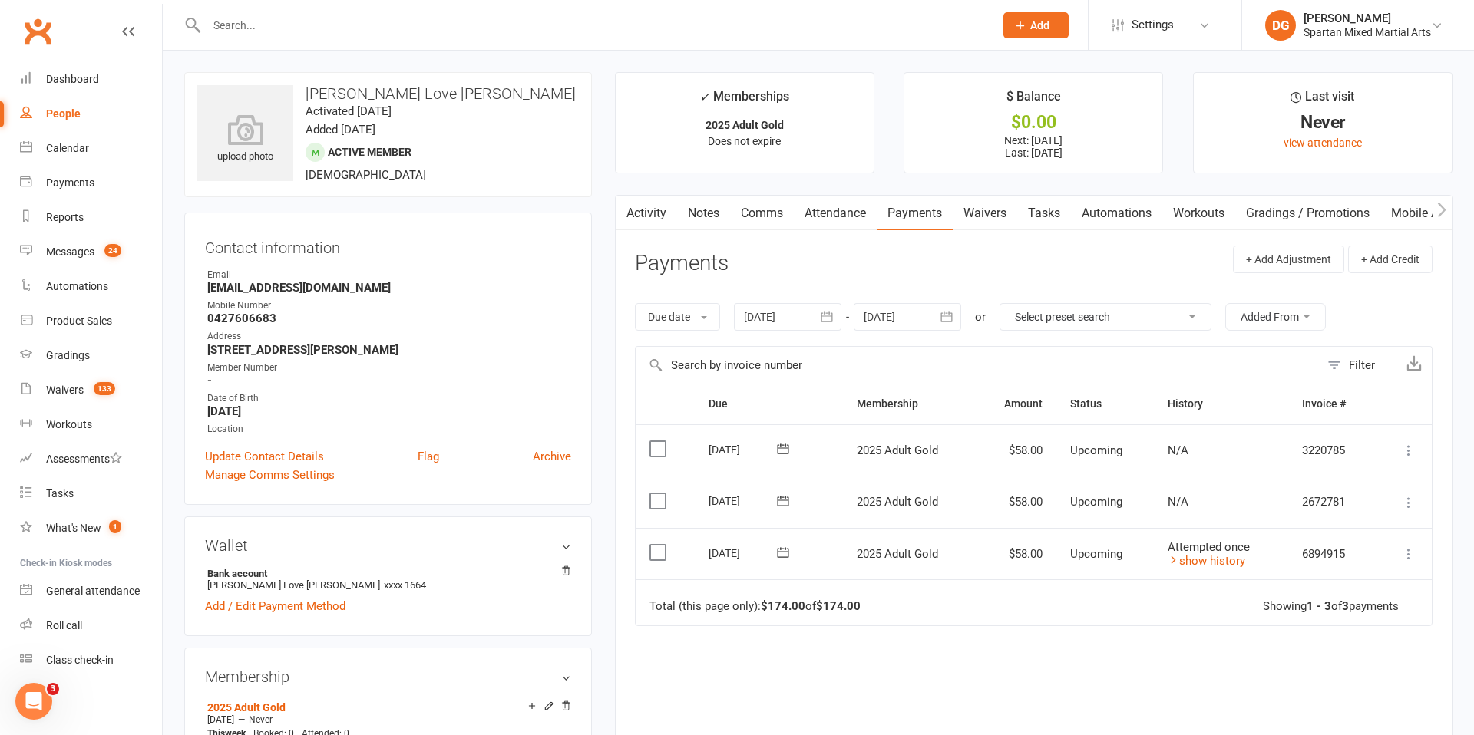
click at [279, 27] on input "text" at bounding box center [592, 25] width 781 height 21
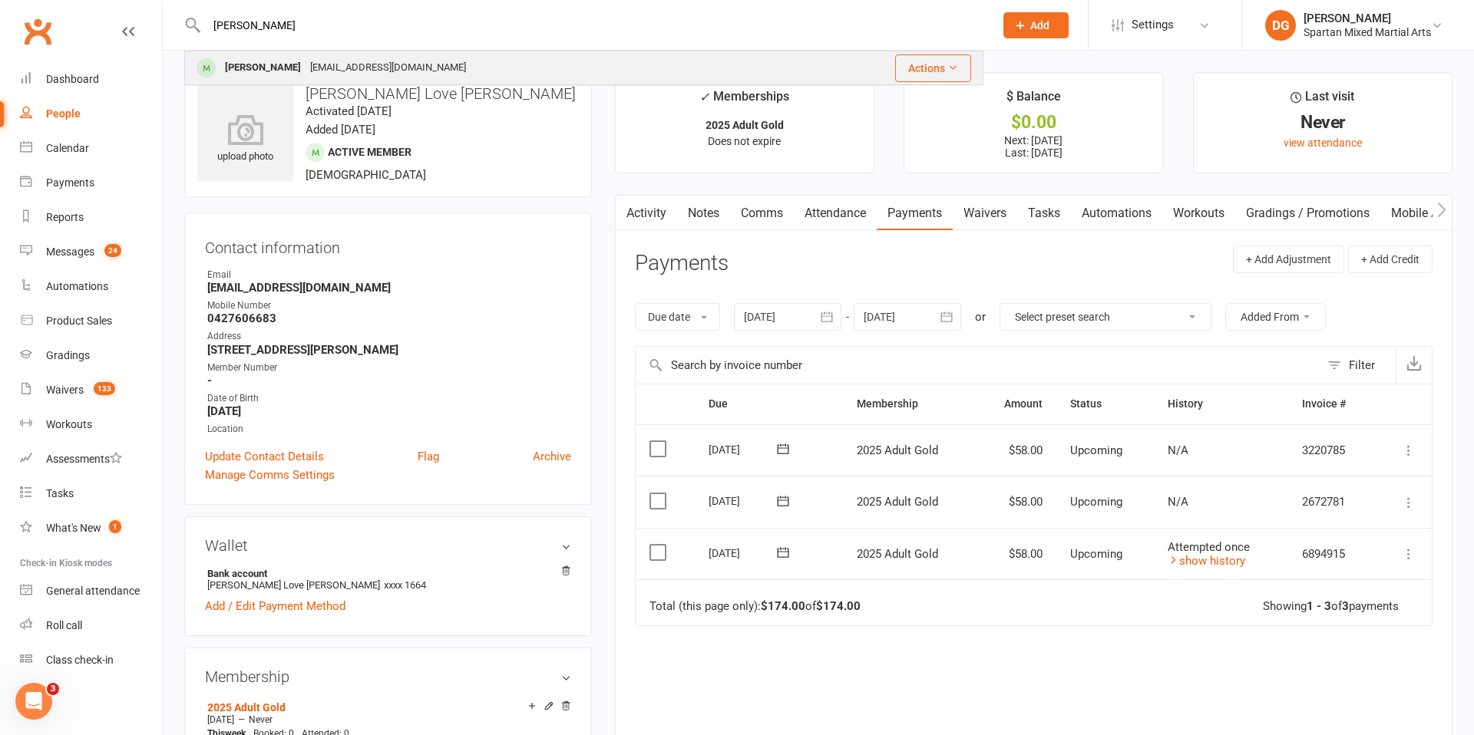
type input "[PERSON_NAME]"
click at [236, 64] on div "[PERSON_NAME]" at bounding box center [262, 68] width 85 height 22
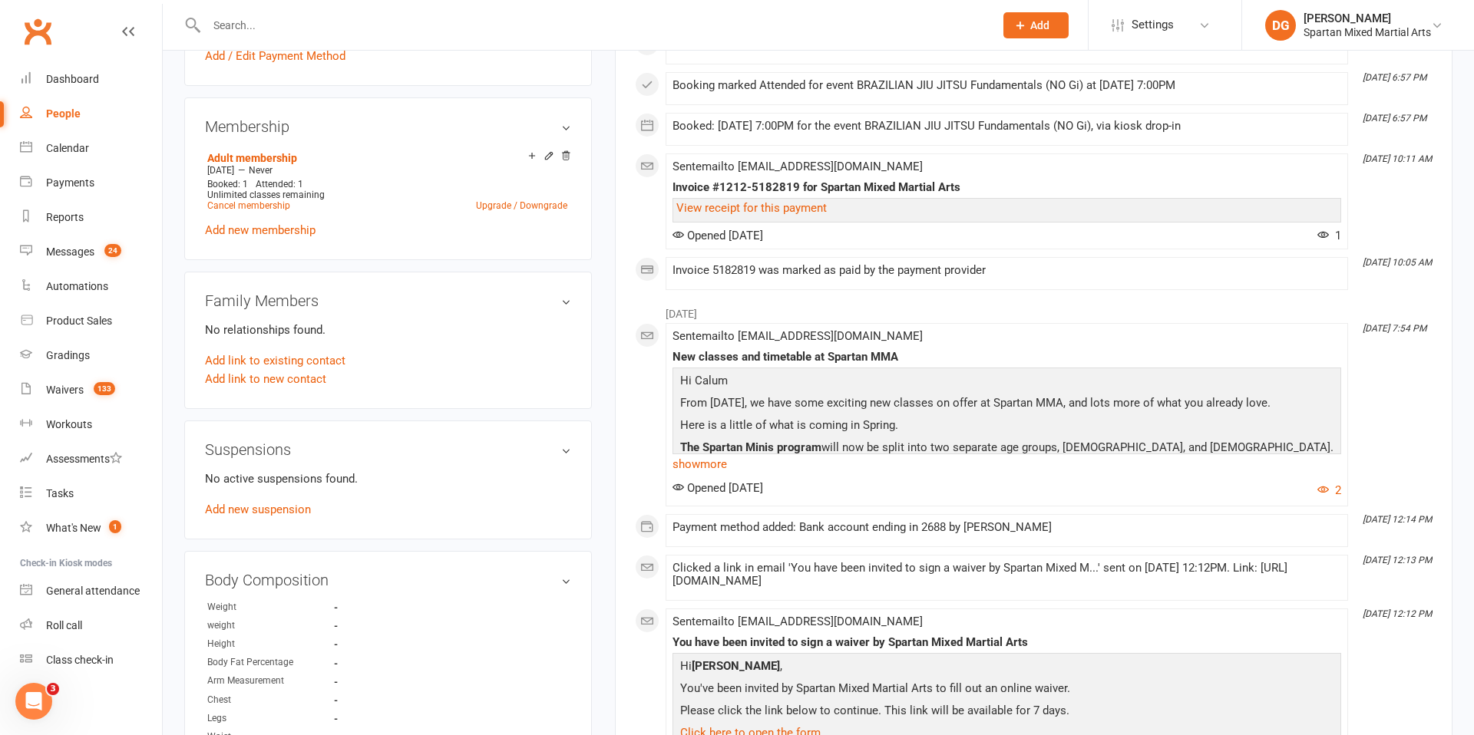
scroll to position [599, 0]
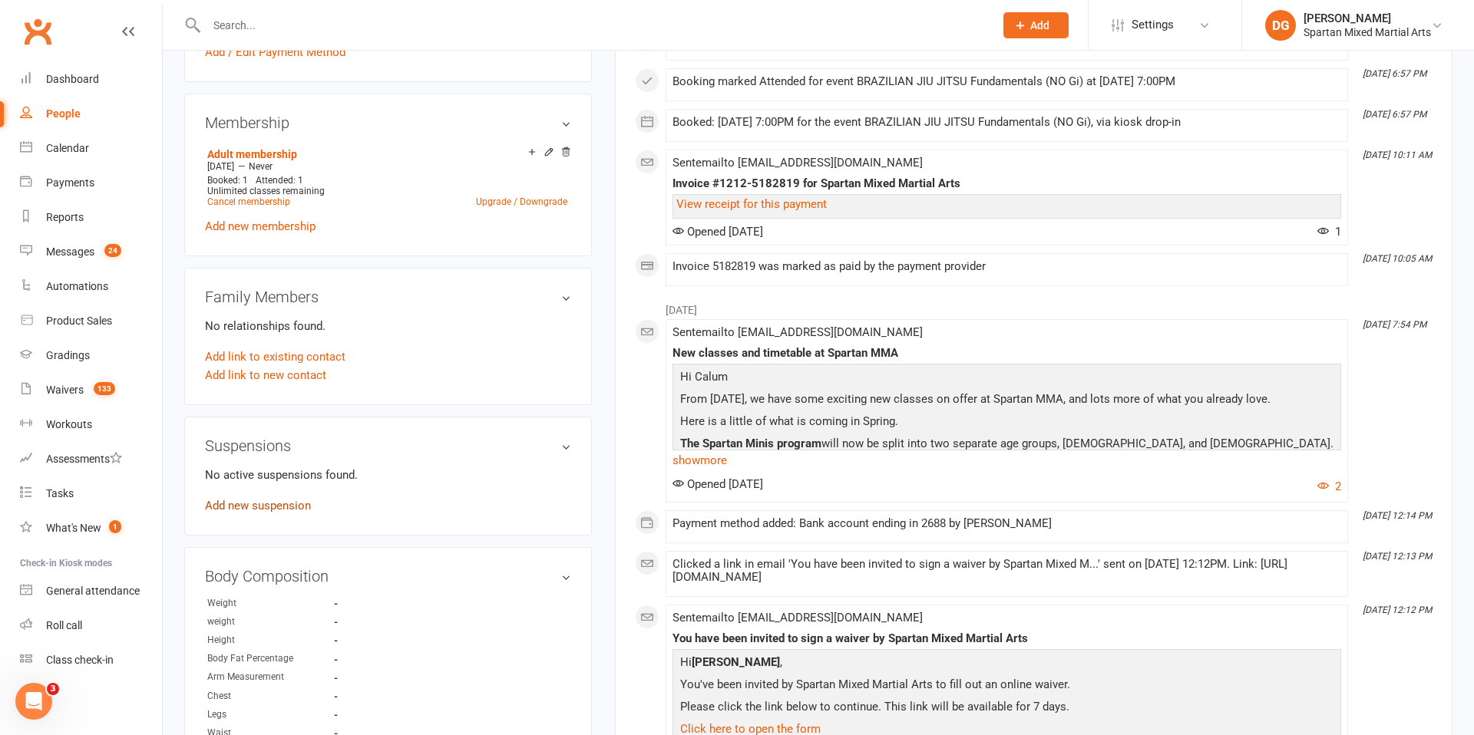
click at [256, 507] on link "Add new suspension" at bounding box center [258, 506] width 106 height 14
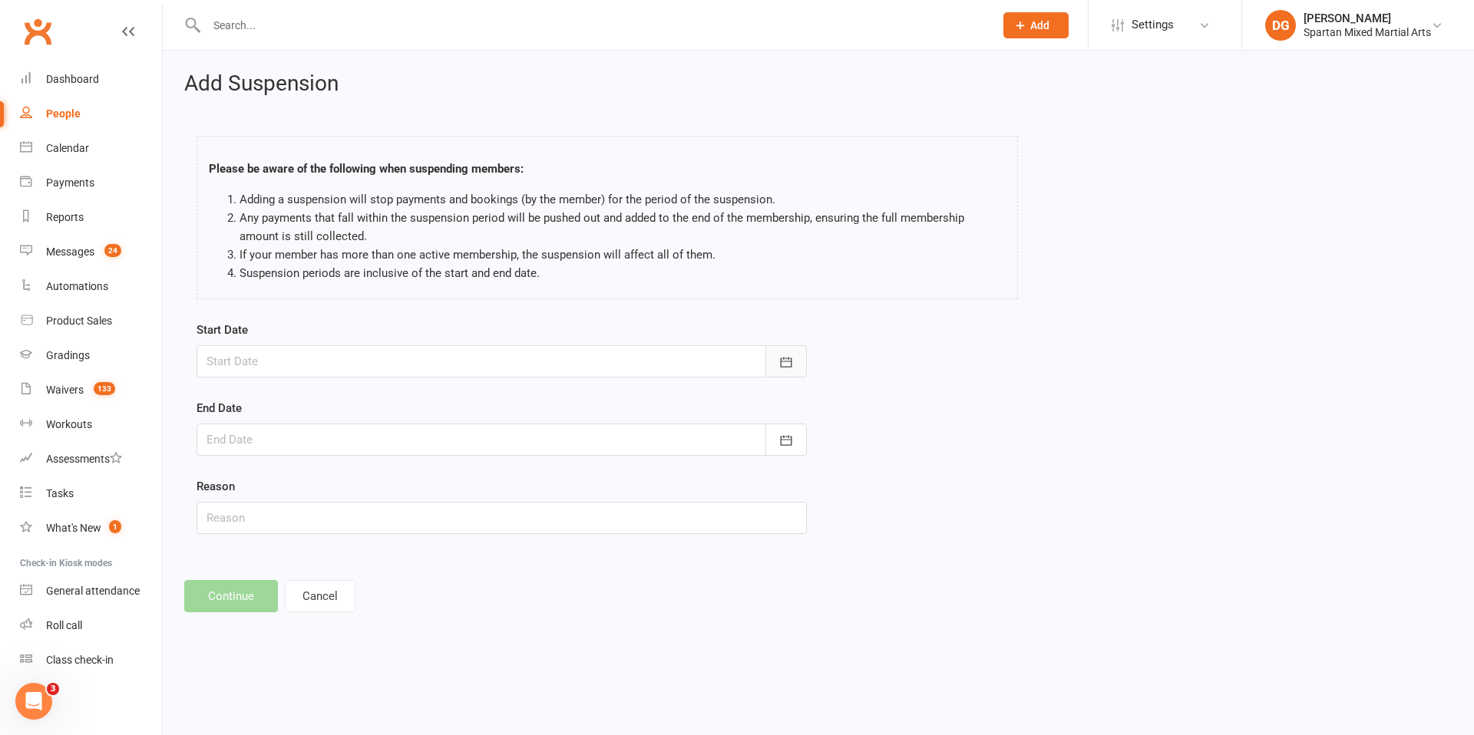
click at [778, 359] on icon "button" at bounding box center [785, 362] width 15 height 15
click at [359, 549] on span "24" at bounding box center [360, 546] width 12 height 12
type input "[DATE]"
click at [782, 435] on icon "button" at bounding box center [785, 440] width 15 height 15
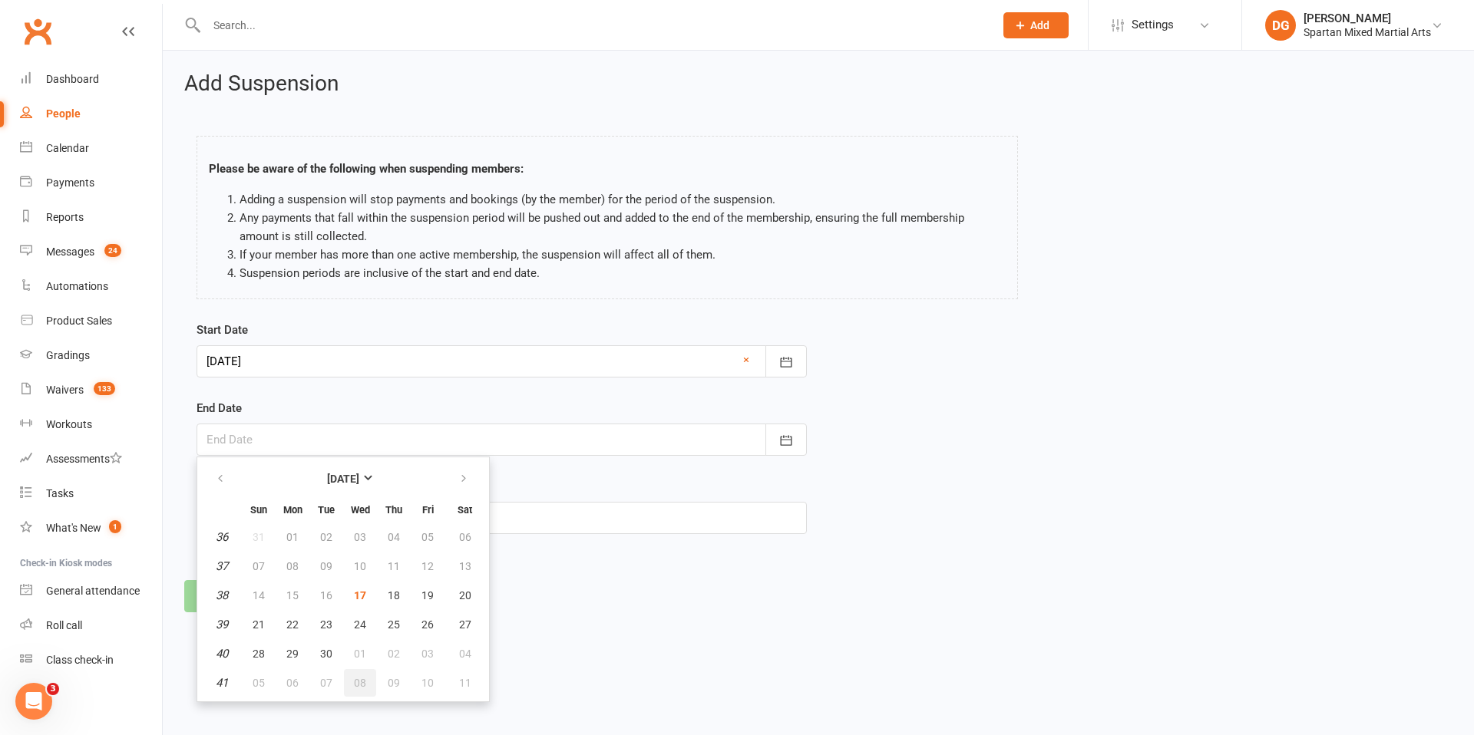
click at [358, 688] on span "08" at bounding box center [360, 683] width 12 height 12
type input "[DATE]"
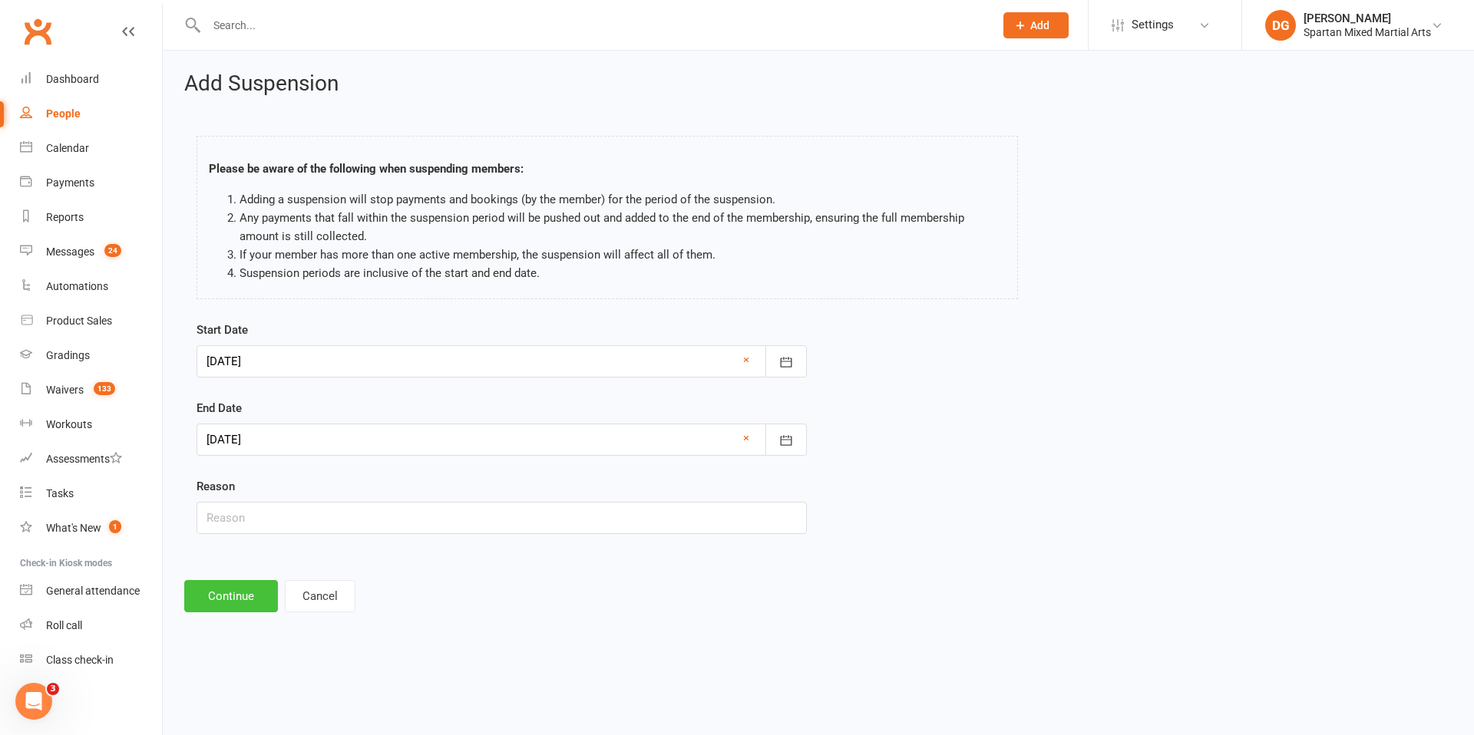
click at [240, 596] on button "Continue" at bounding box center [231, 596] width 94 height 32
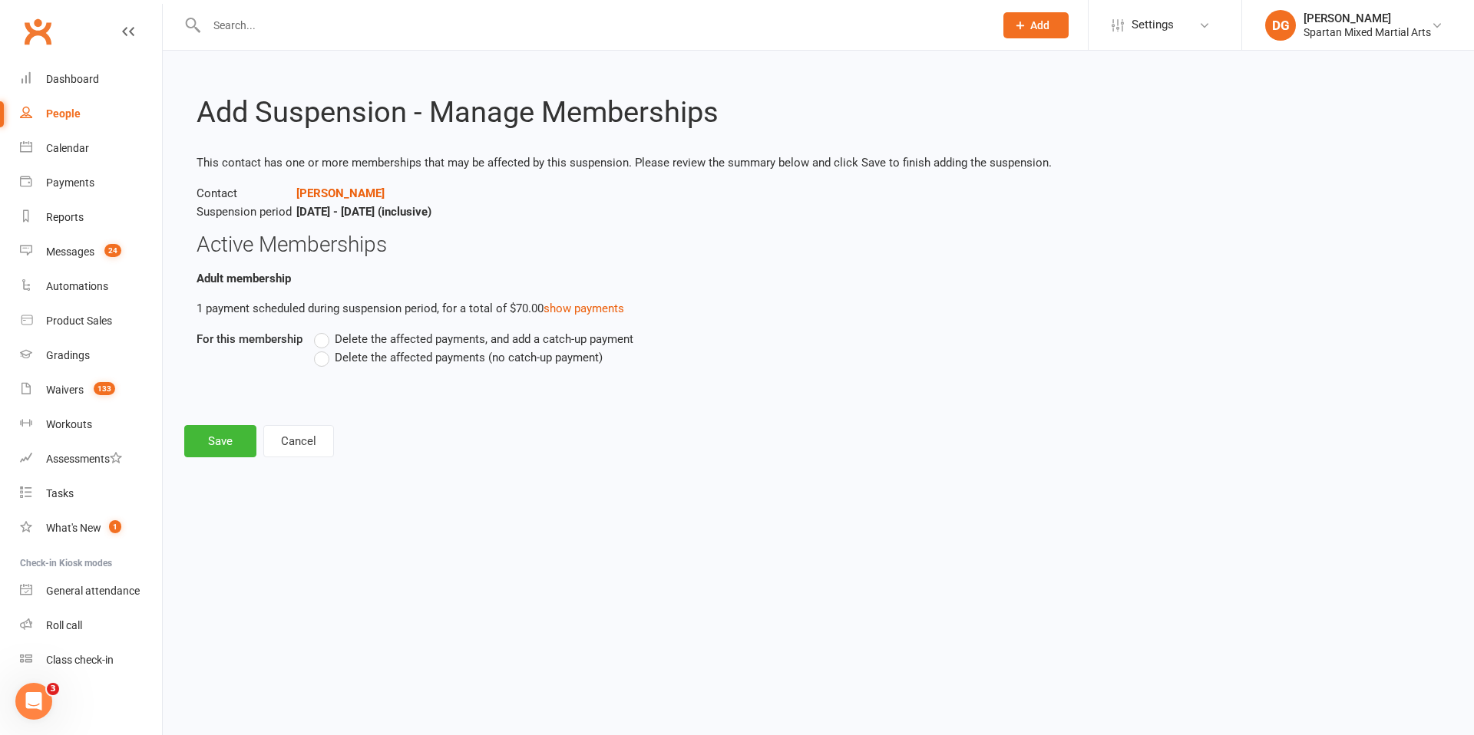
click at [323, 358] on label "Delete the affected payments (no catch-up payment)" at bounding box center [458, 357] width 289 height 18
click at [323, 348] on input "Delete the affected payments (no catch-up payment)" at bounding box center [319, 348] width 10 height 0
click at [228, 443] on button "Save" at bounding box center [220, 441] width 72 height 32
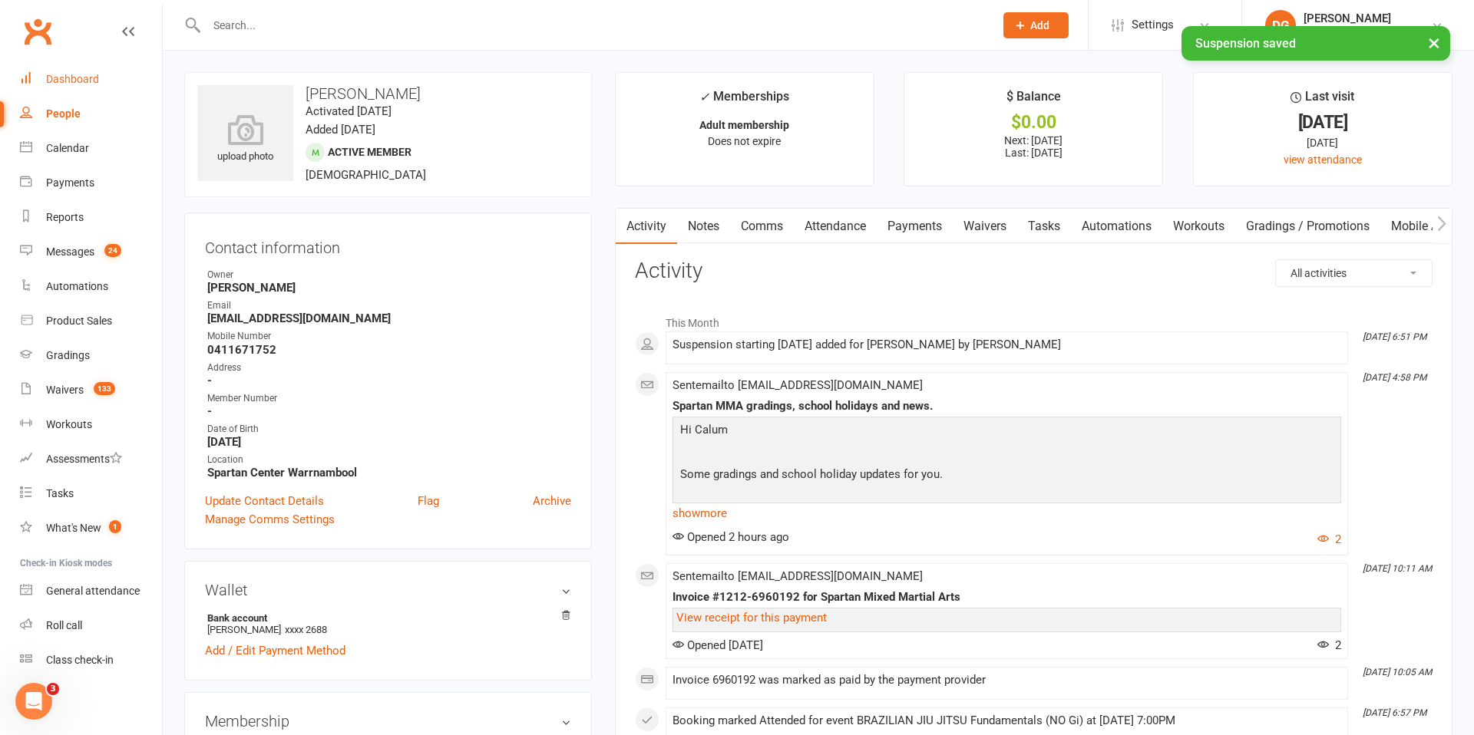
click at [81, 78] on div "Dashboard" at bounding box center [72, 79] width 53 height 12
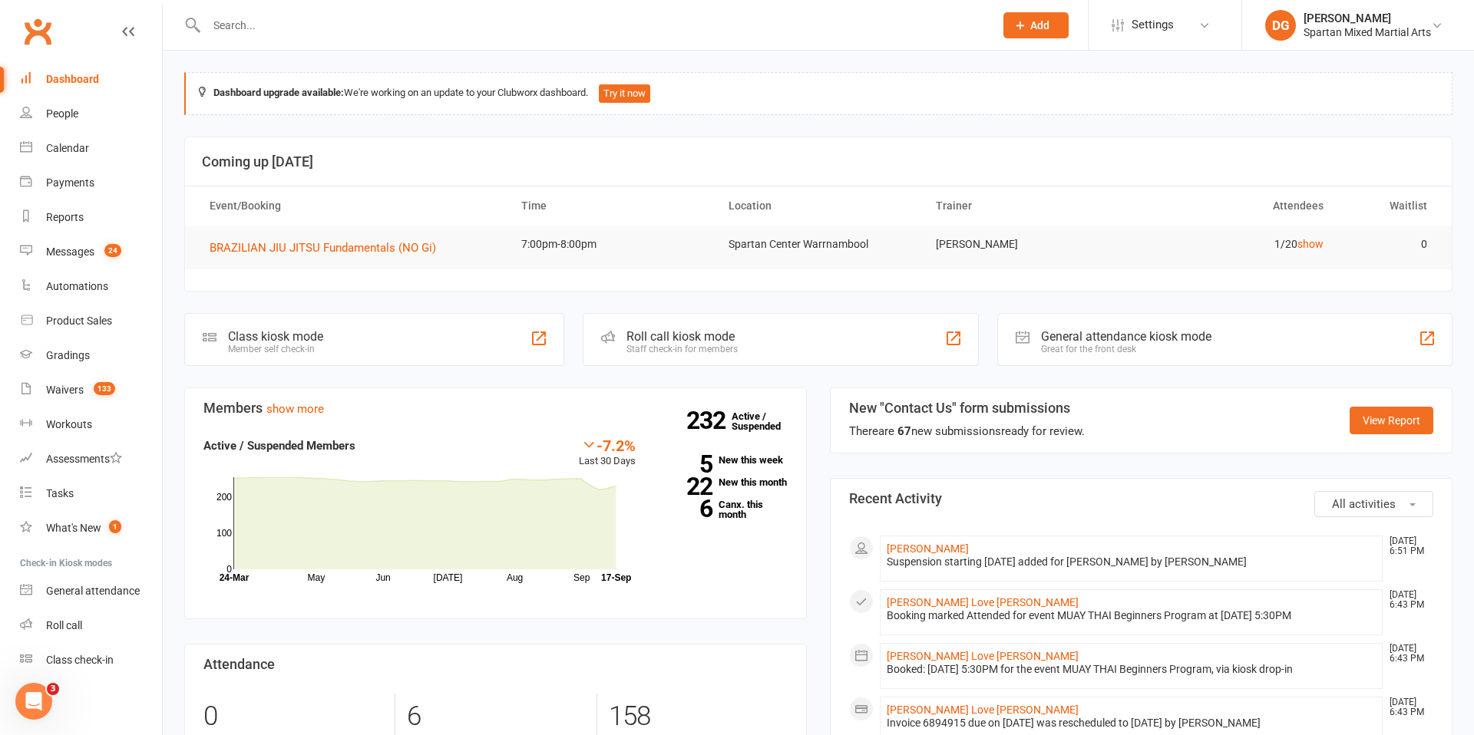
click at [266, 28] on input "text" at bounding box center [592, 25] width 781 height 21
click at [487, 25] on input "text" at bounding box center [592, 25] width 781 height 21
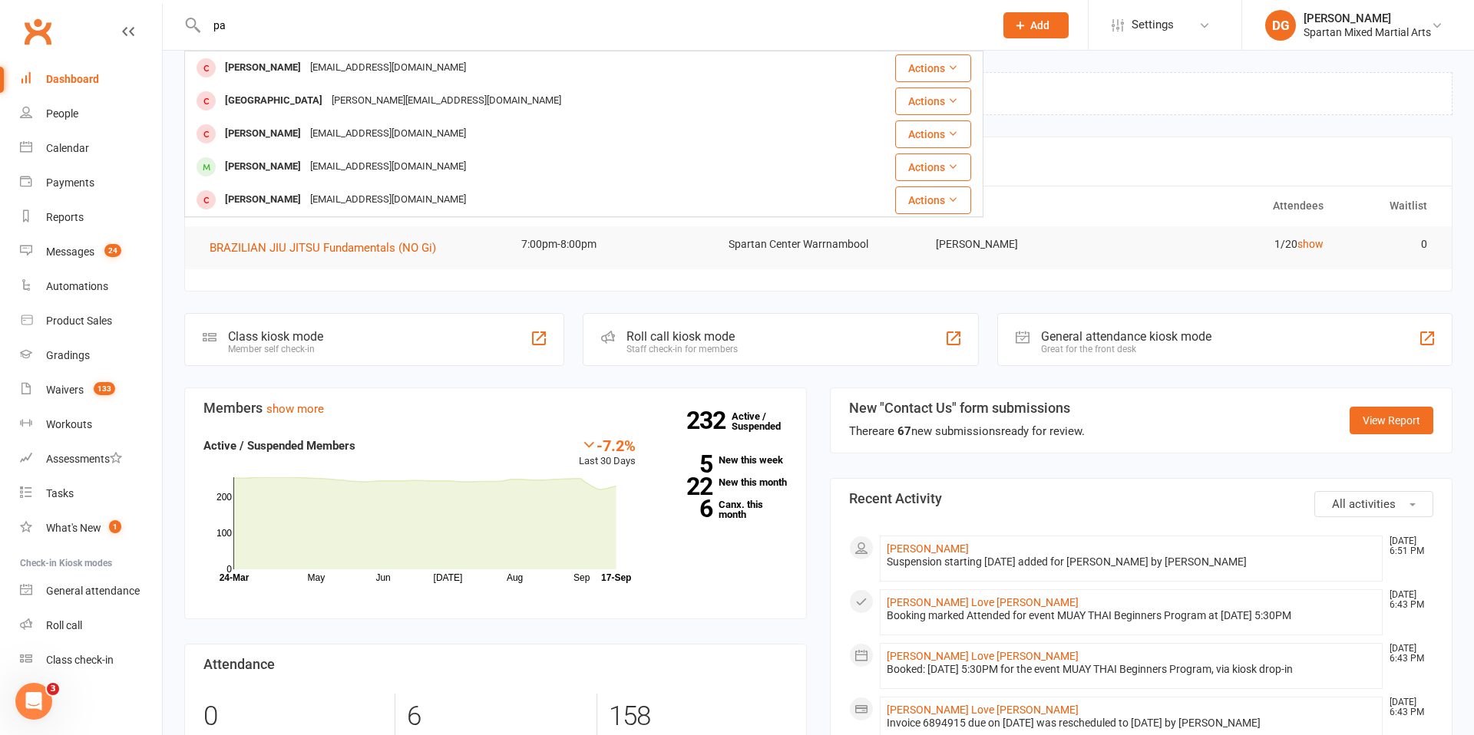
type input "p"
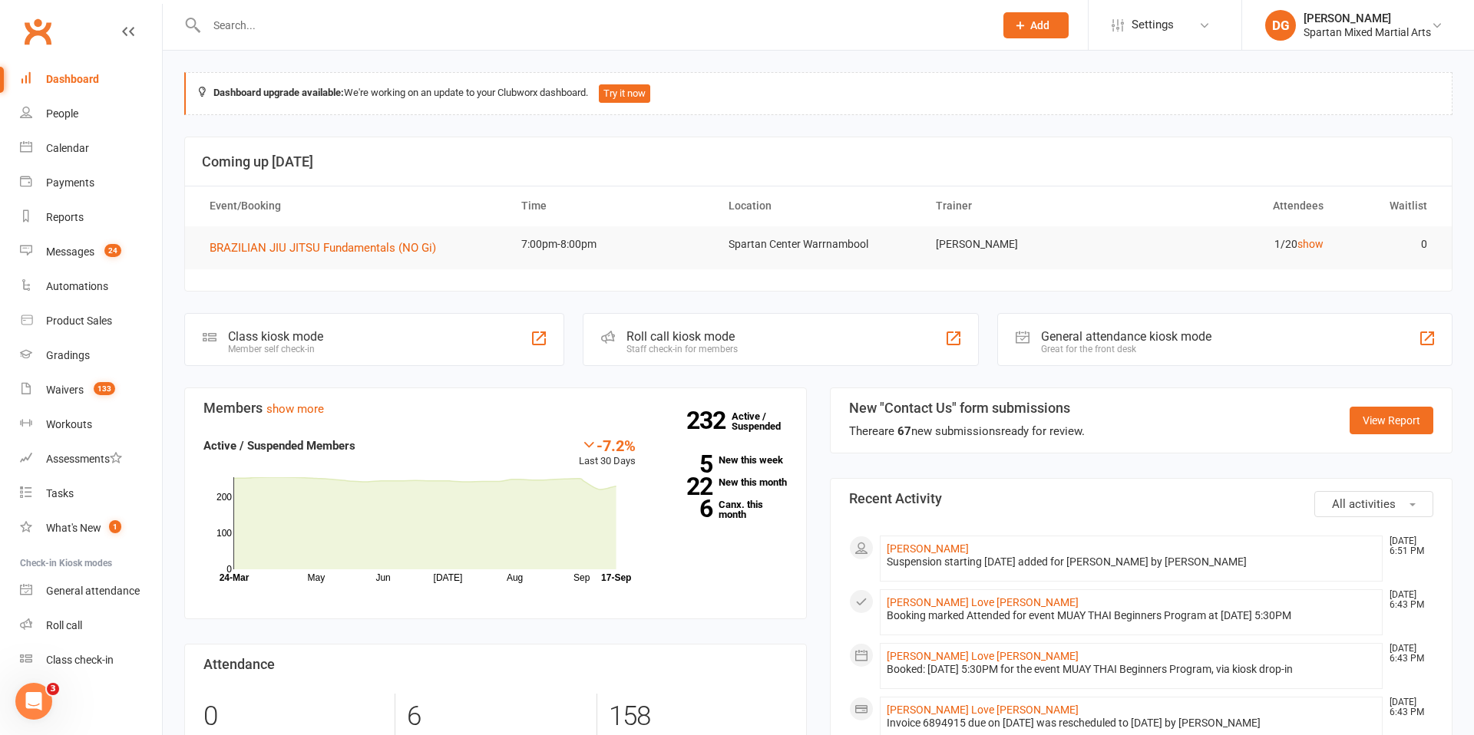
click at [1041, 24] on span "Add" at bounding box center [1039, 25] width 19 height 12
click at [1001, 106] on link "Member" at bounding box center [1019, 104] width 137 height 35
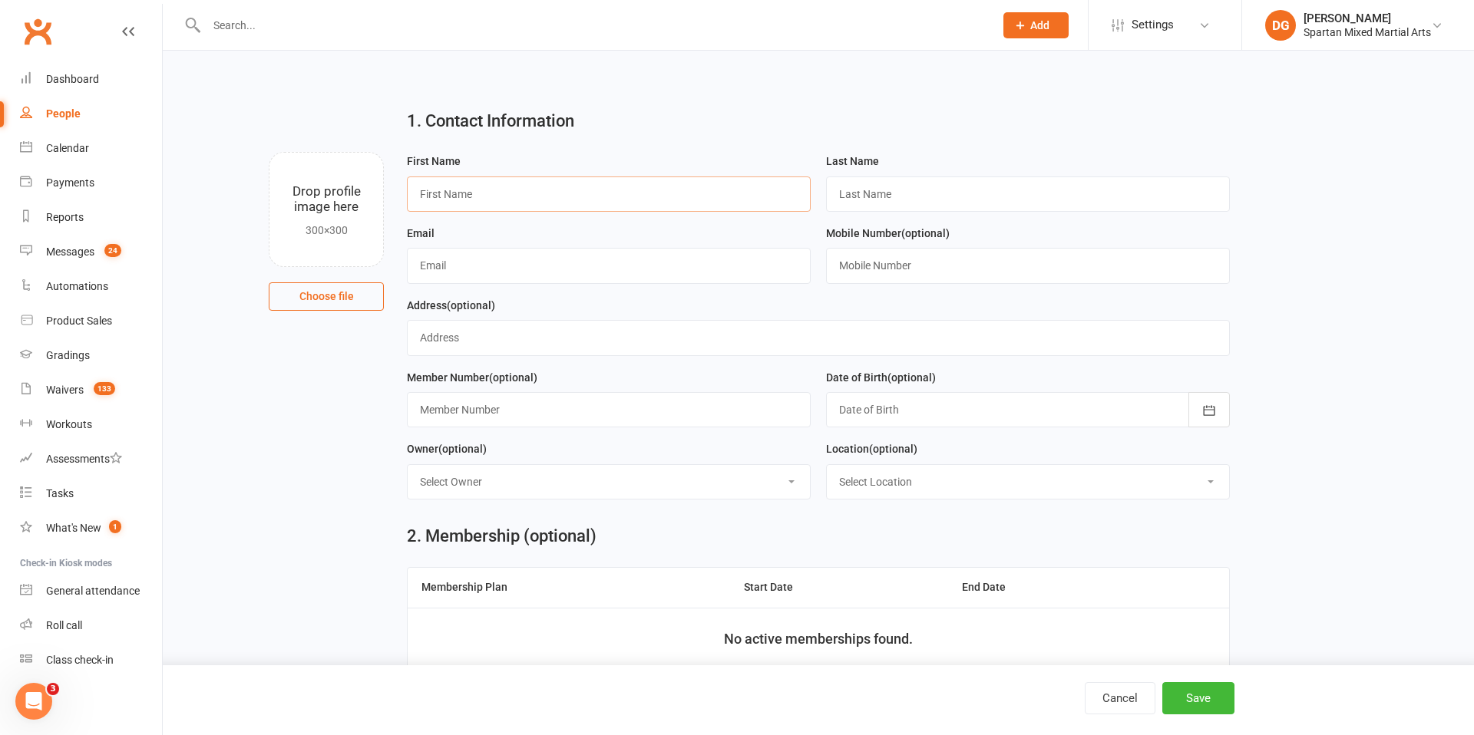
click at [593, 203] on input "text" at bounding box center [609, 194] width 404 height 35
type input "[PERSON_NAME]"
click at [873, 189] on input "text" at bounding box center [1028, 194] width 404 height 35
type input "Parkes"
click at [530, 273] on input "text" at bounding box center [609, 265] width 404 height 35
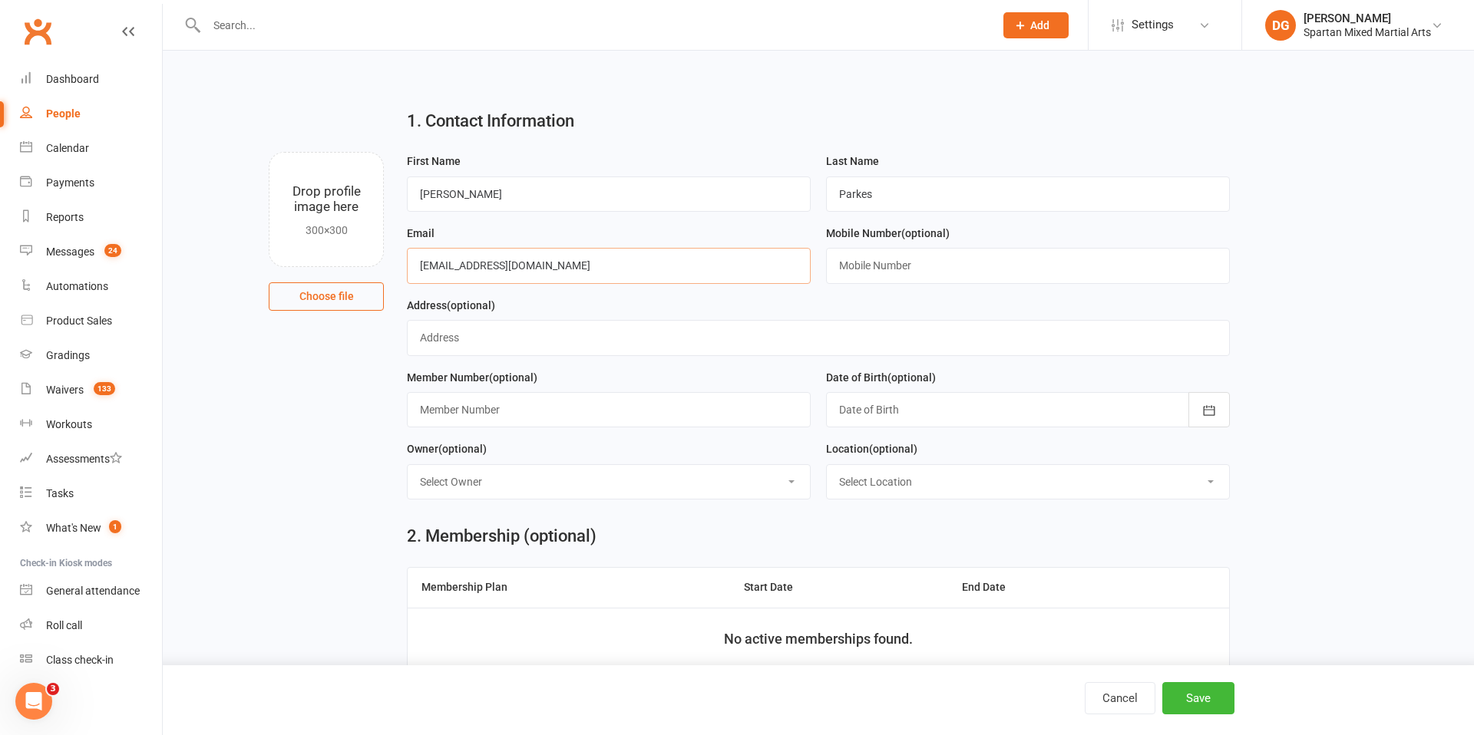
type input "[EMAIL_ADDRESS][DOMAIN_NAME]"
click at [910, 264] on input "text" at bounding box center [1028, 265] width 404 height 35
type input "0466230049"
click at [1202, 418] on icon "button" at bounding box center [1208, 410] width 15 height 15
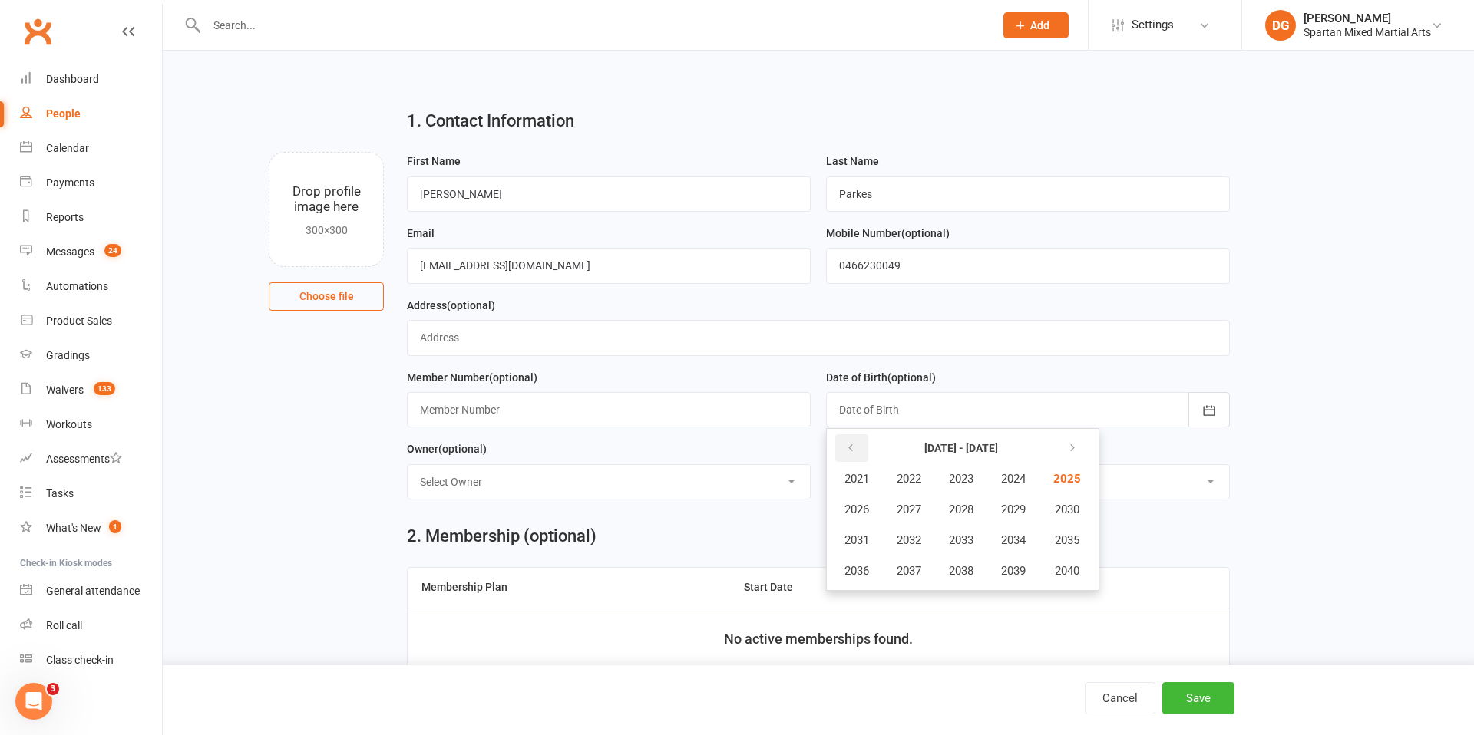
click at [856, 452] on button "button" at bounding box center [851, 448] width 33 height 28
click at [1068, 507] on span "2010" at bounding box center [1065, 510] width 25 height 14
click at [1015, 475] on span "March" at bounding box center [1021, 479] width 32 height 14
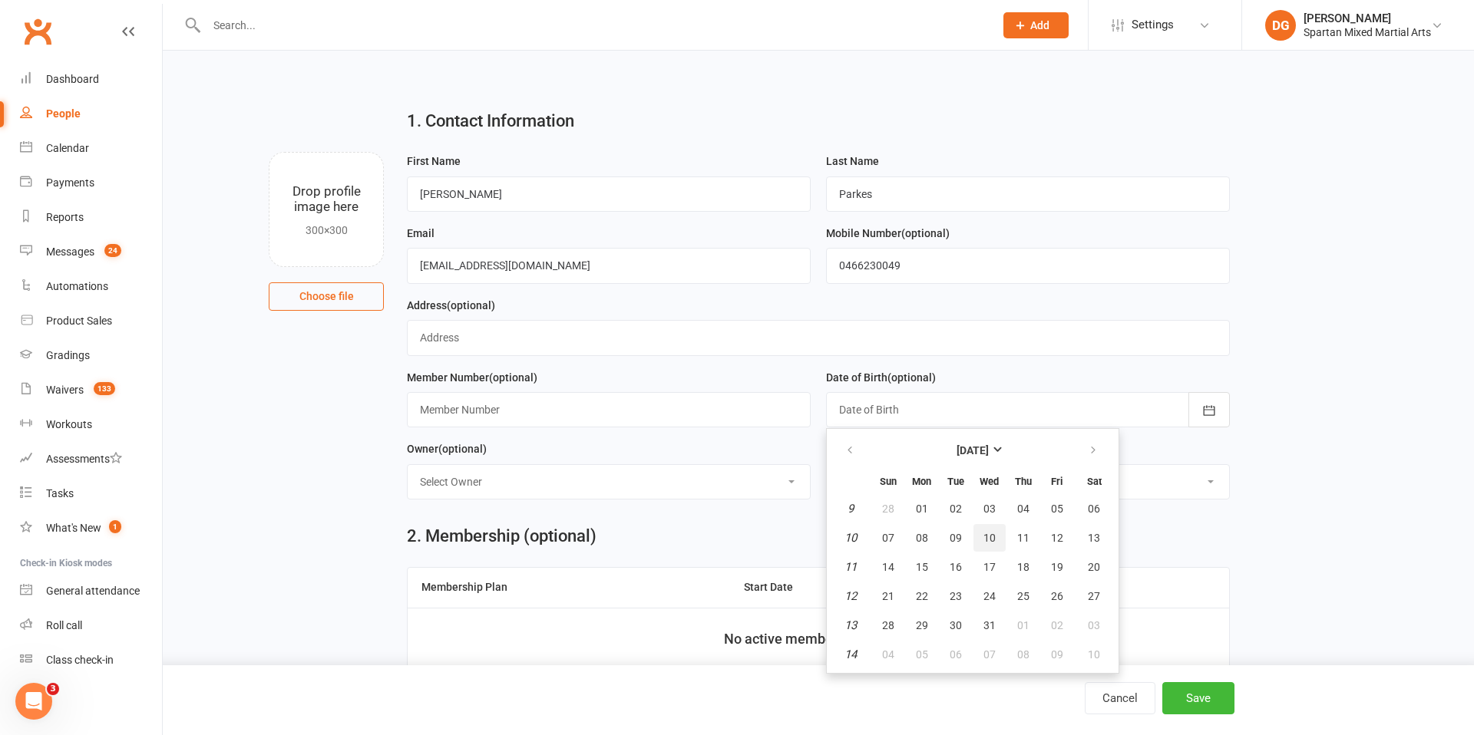
click at [989, 536] on span "10" at bounding box center [989, 538] width 12 height 12
type input "[DATE]"
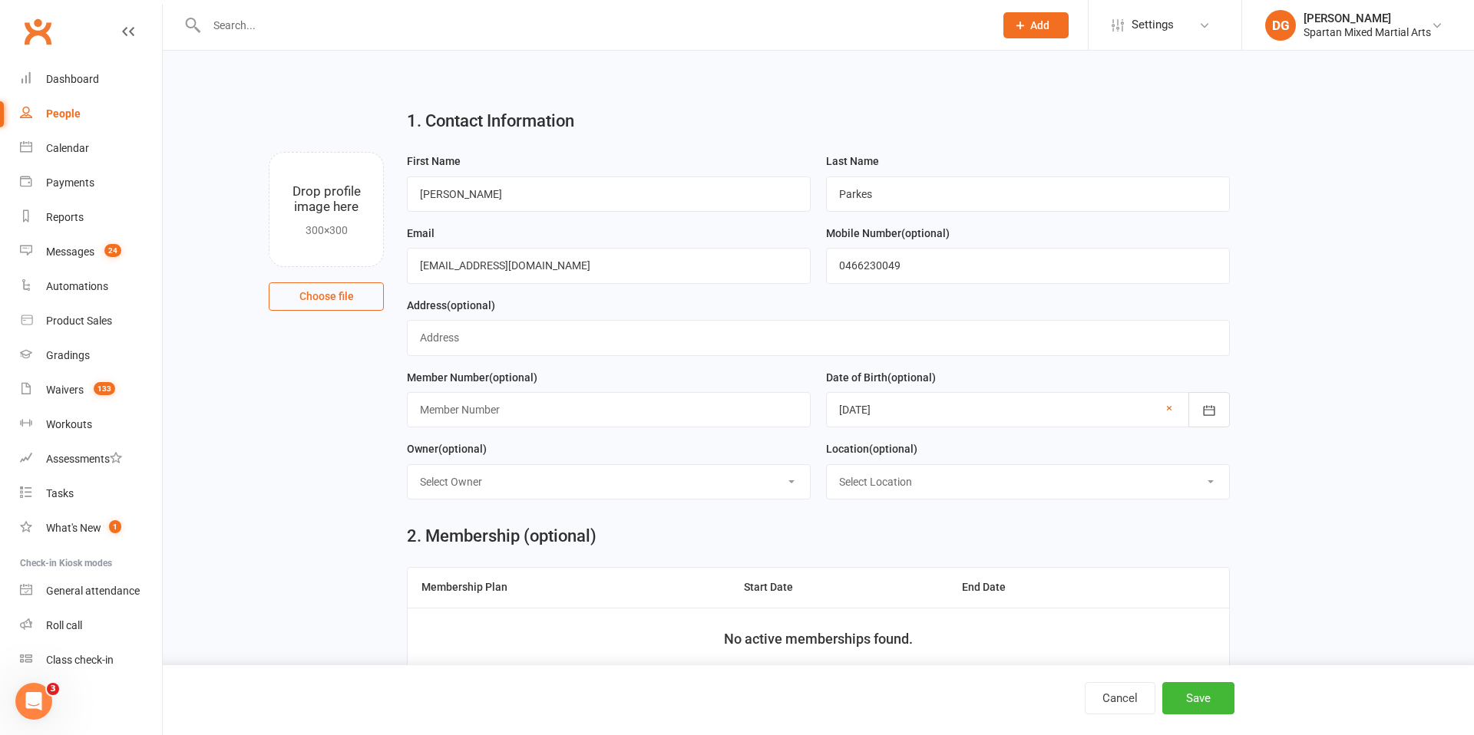
click at [750, 481] on select "Select Owner [PERSON_NAME] [PERSON_NAME] [PERSON_NAME]" at bounding box center [609, 482] width 402 height 34
select select "0"
click at [408, 465] on select "Select Owner [PERSON_NAME] [PERSON_NAME] [PERSON_NAME]" at bounding box center [609, 482] width 402 height 34
click at [1016, 486] on select "Select Location [GEOGRAPHIC_DATA] [GEOGRAPHIC_DATA] Warrnambool Strength & Cond…" at bounding box center [1028, 482] width 402 height 34
select select "1"
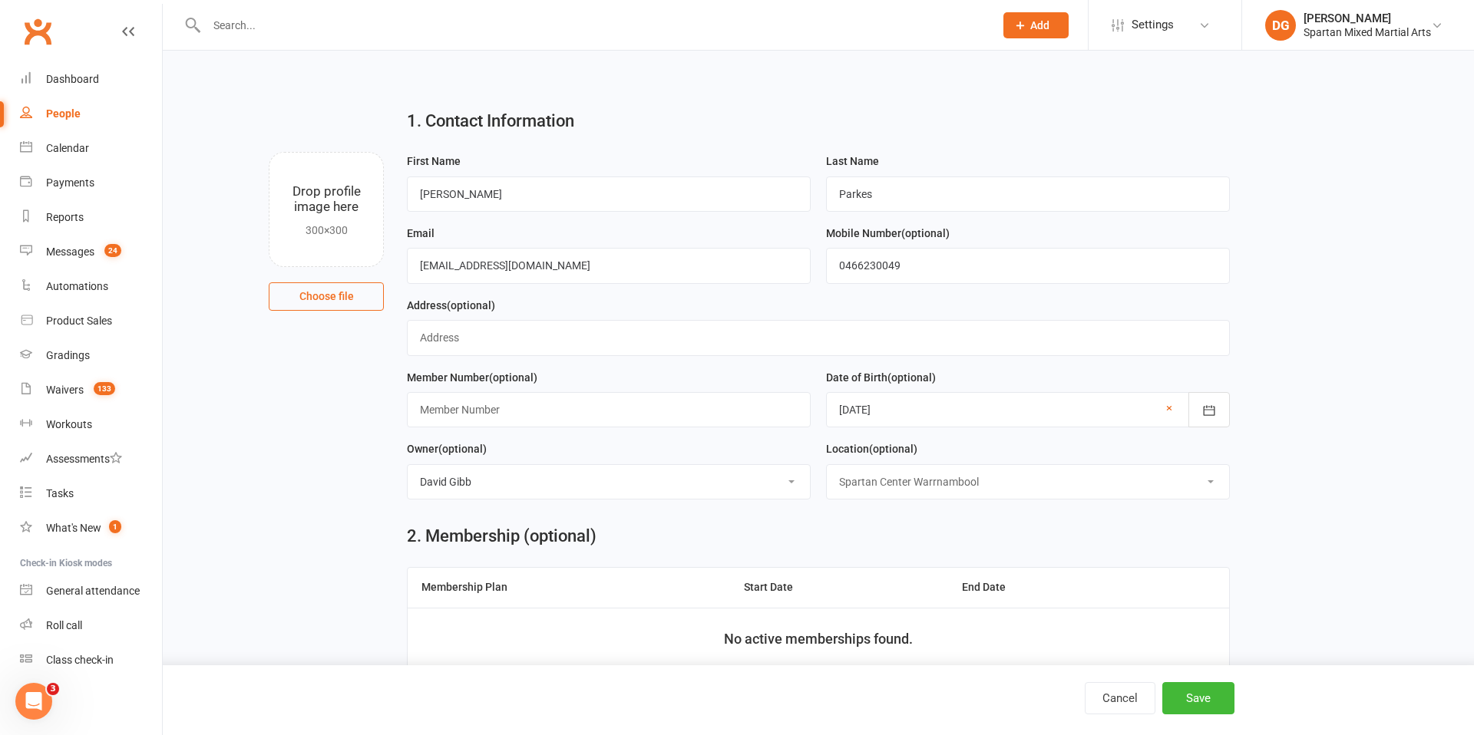
click at [827, 465] on select "Select Location [GEOGRAPHIC_DATA] [GEOGRAPHIC_DATA] Warrnambool Strength & Cond…" at bounding box center [1028, 482] width 402 height 34
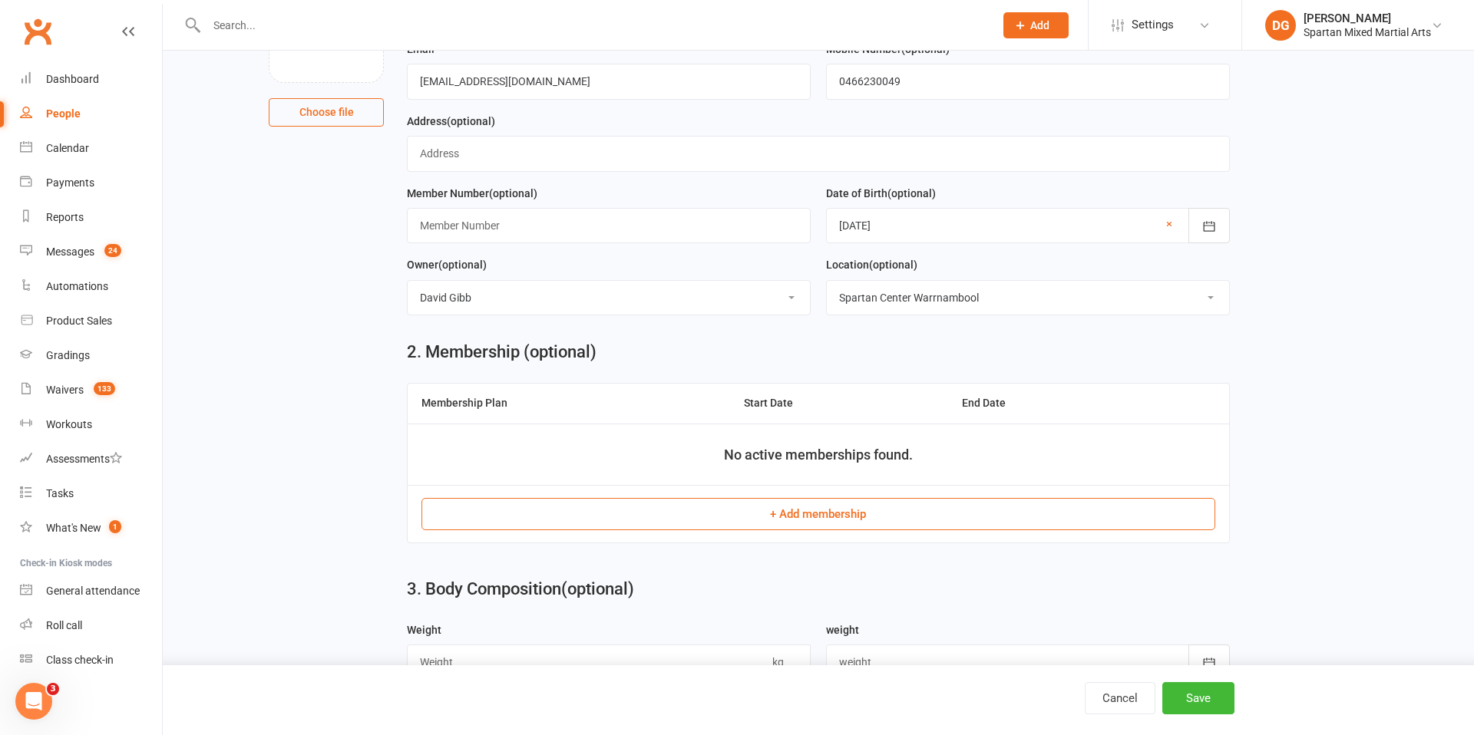
scroll to position [187, 0]
click at [878, 511] on button "+ Add membership" at bounding box center [817, 511] width 793 height 32
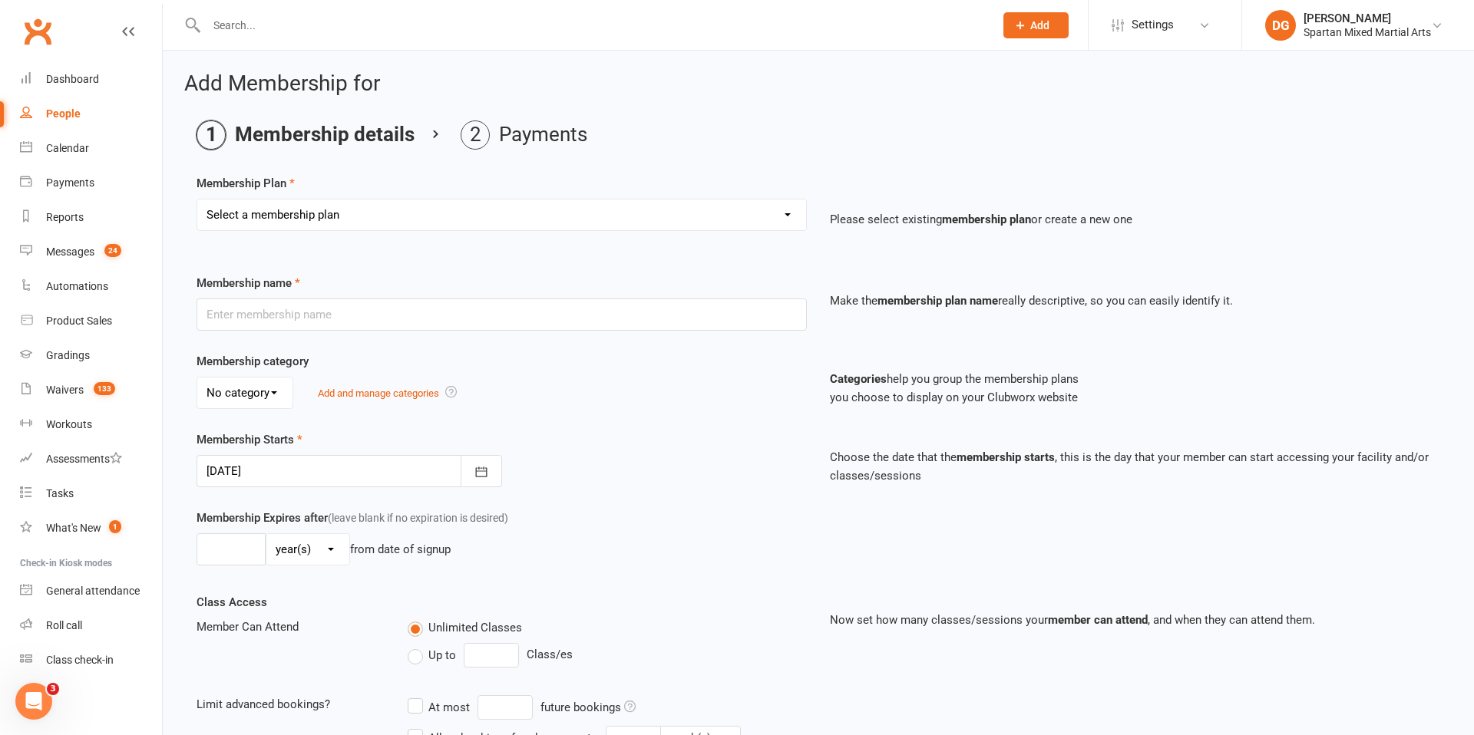
click at [592, 220] on select "Select a membership plan Create new Membership Plan life member Adult membershi…" at bounding box center [501, 215] width 609 height 31
select select "23"
click at [197, 200] on select "Select a membership plan Create new Membership Plan life member Adult membershi…" at bounding box center [501, 215] width 609 height 31
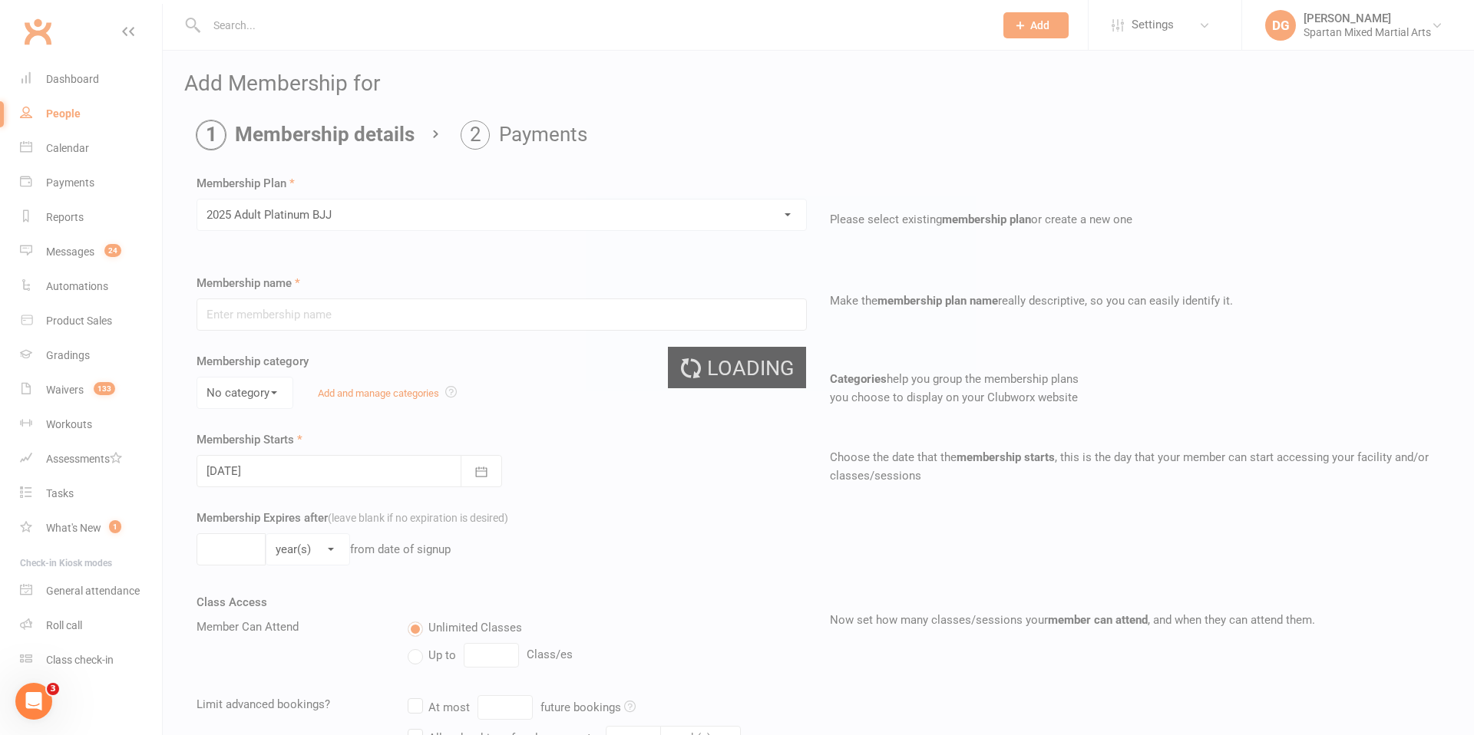
type input "2025 Adult Platinum BJJ"
select select "0"
type input "0"
select select "2"
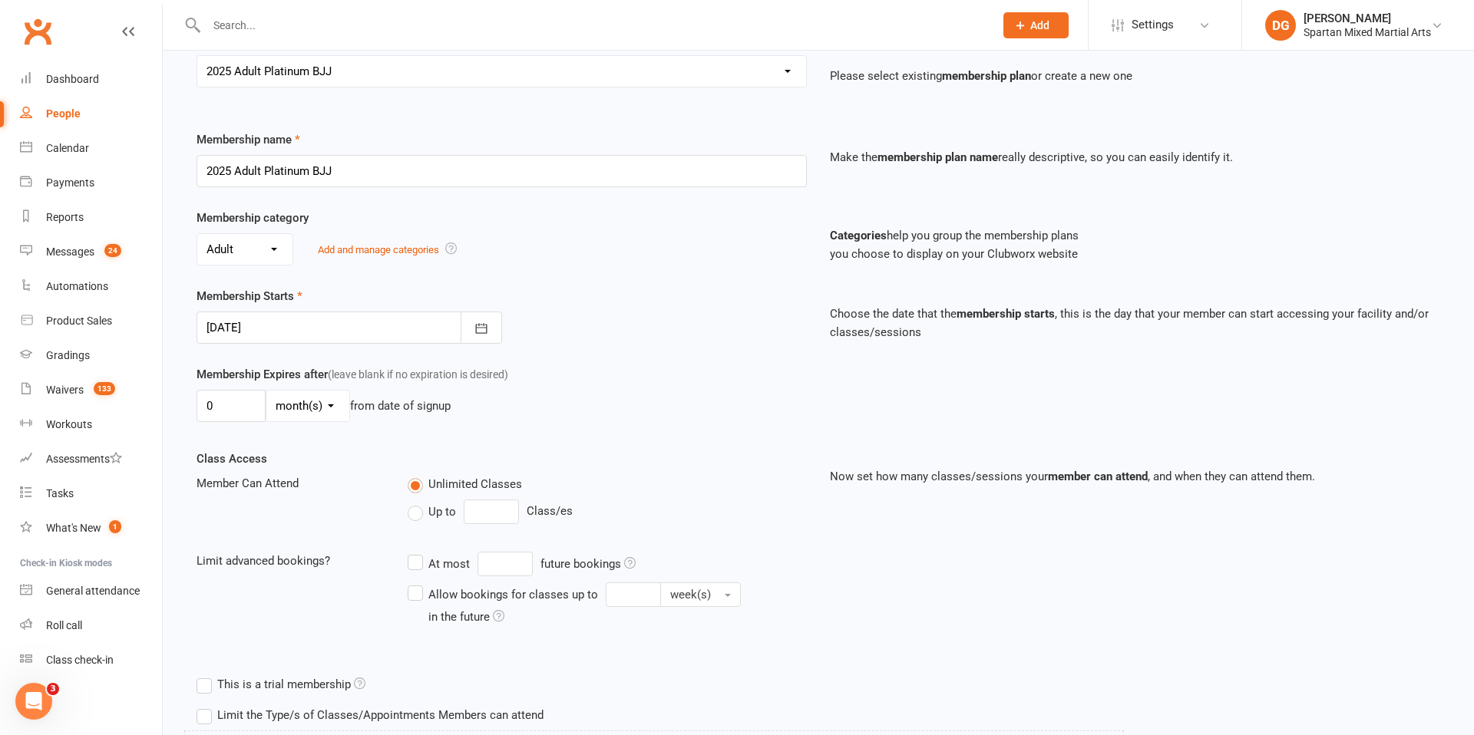
scroll to position [401, 0]
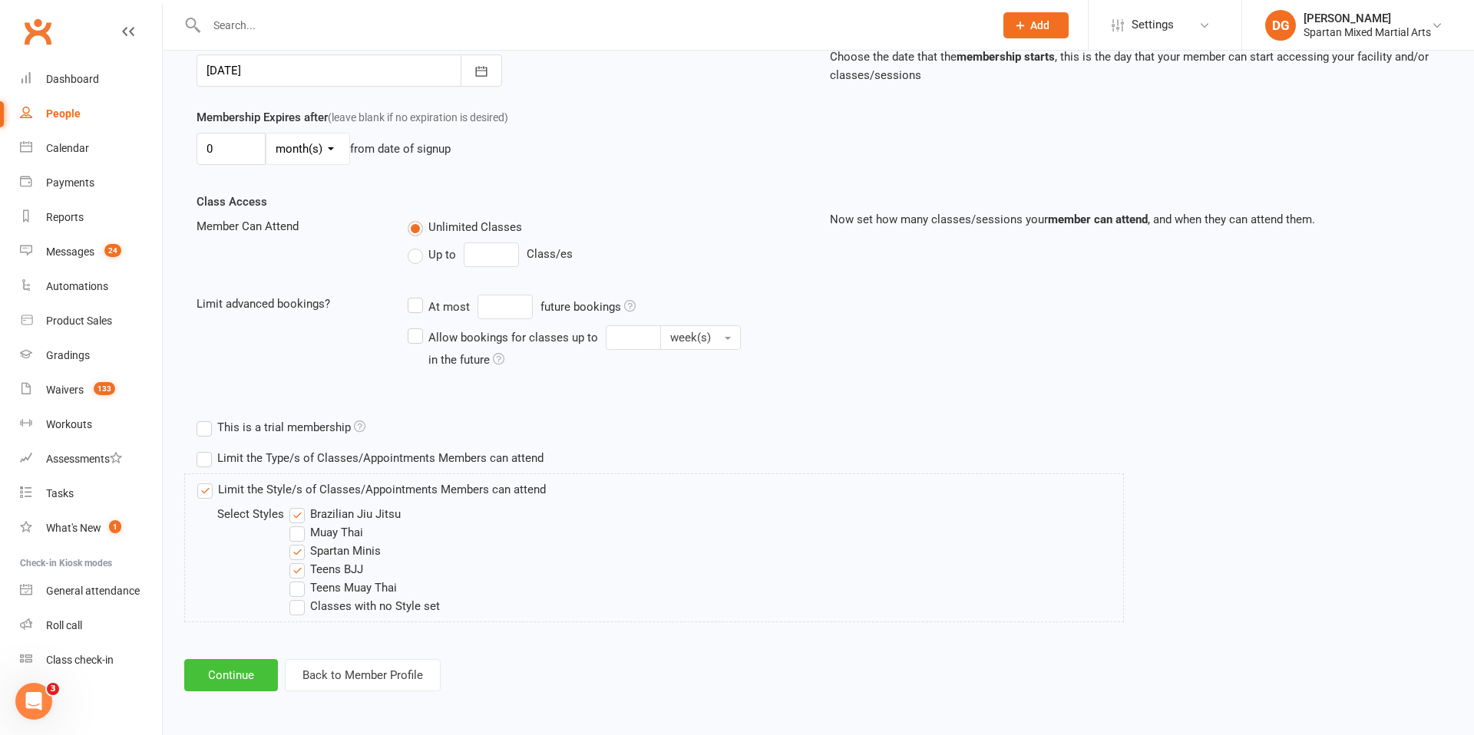
click at [246, 678] on button "Continue" at bounding box center [231, 675] width 94 height 32
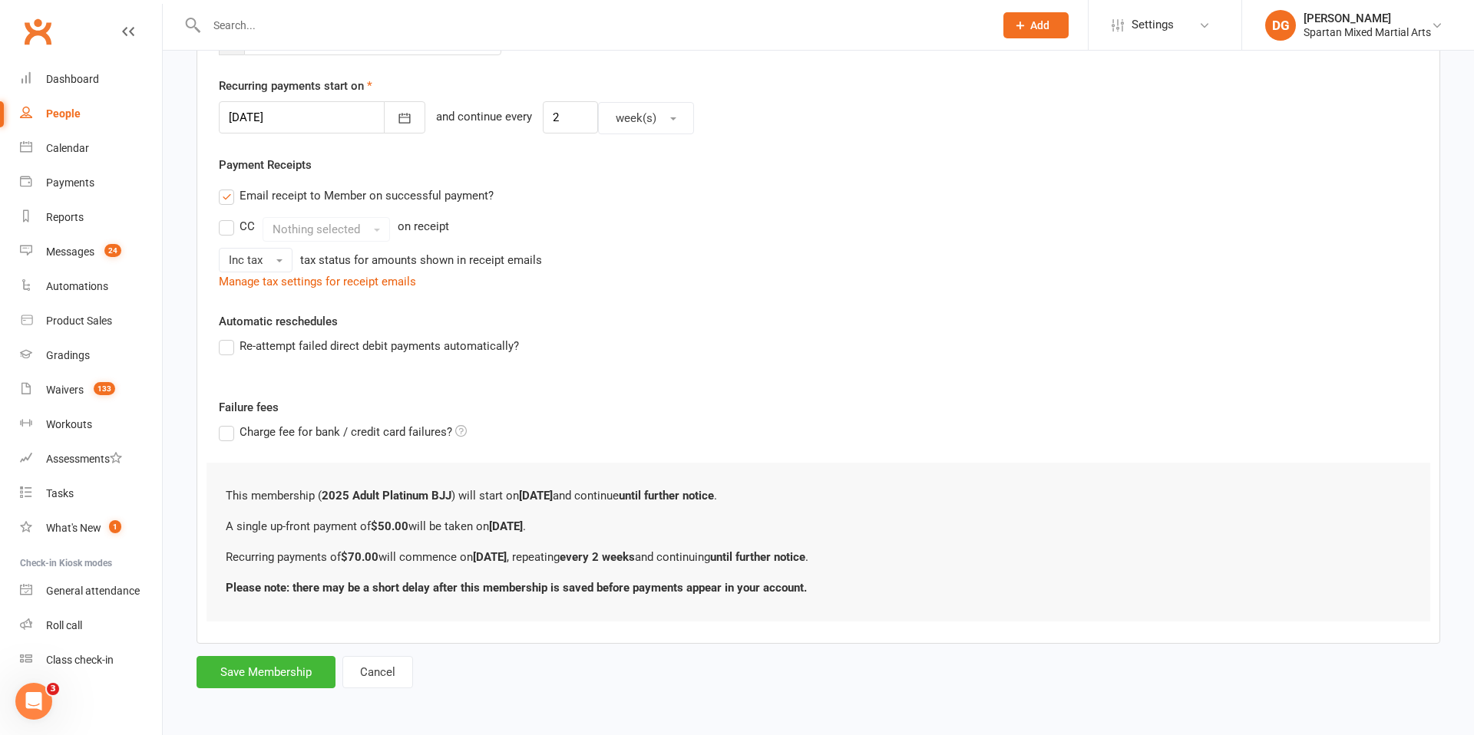
scroll to position [0, 0]
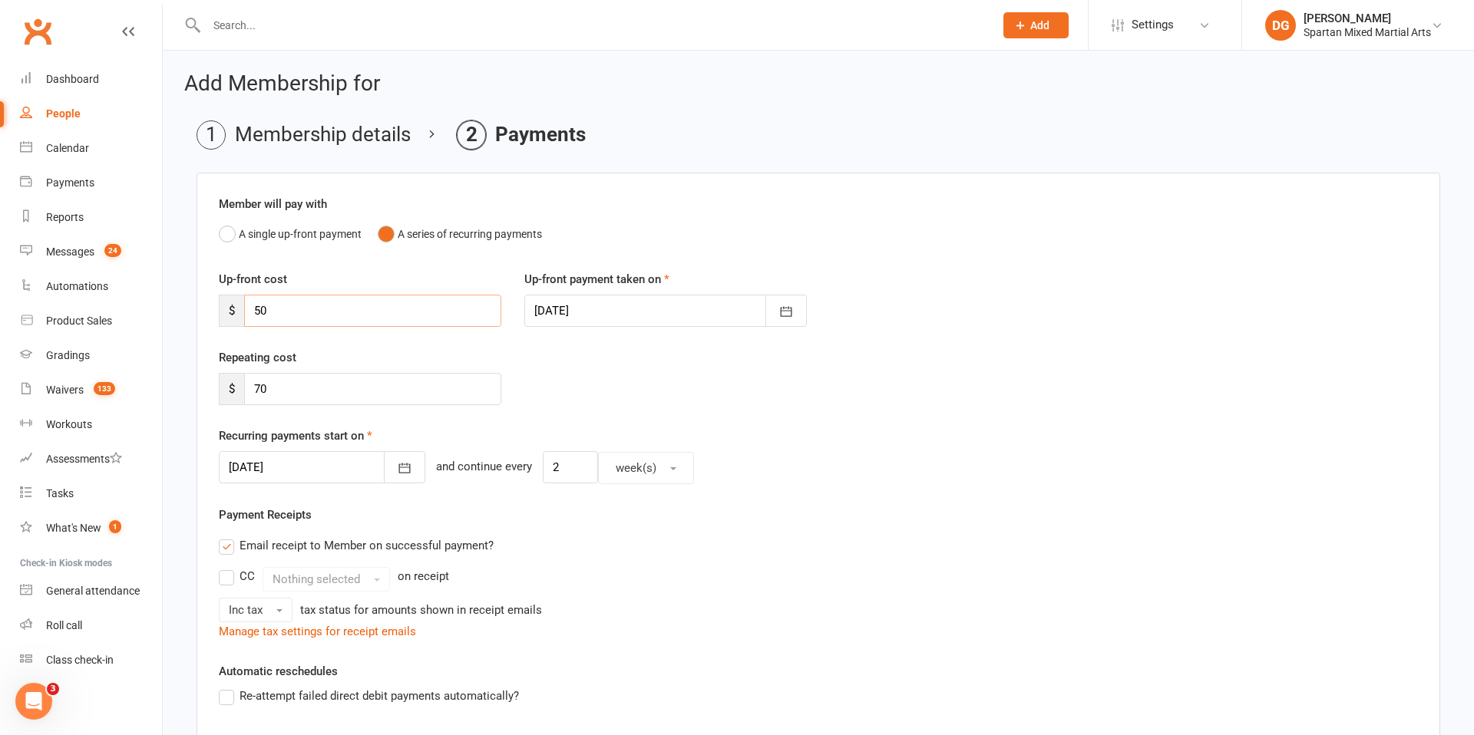
click at [332, 310] on input "50" at bounding box center [372, 311] width 257 height 32
type input "5"
type input "0"
click at [397, 474] on icon "button" at bounding box center [404, 467] width 15 height 15
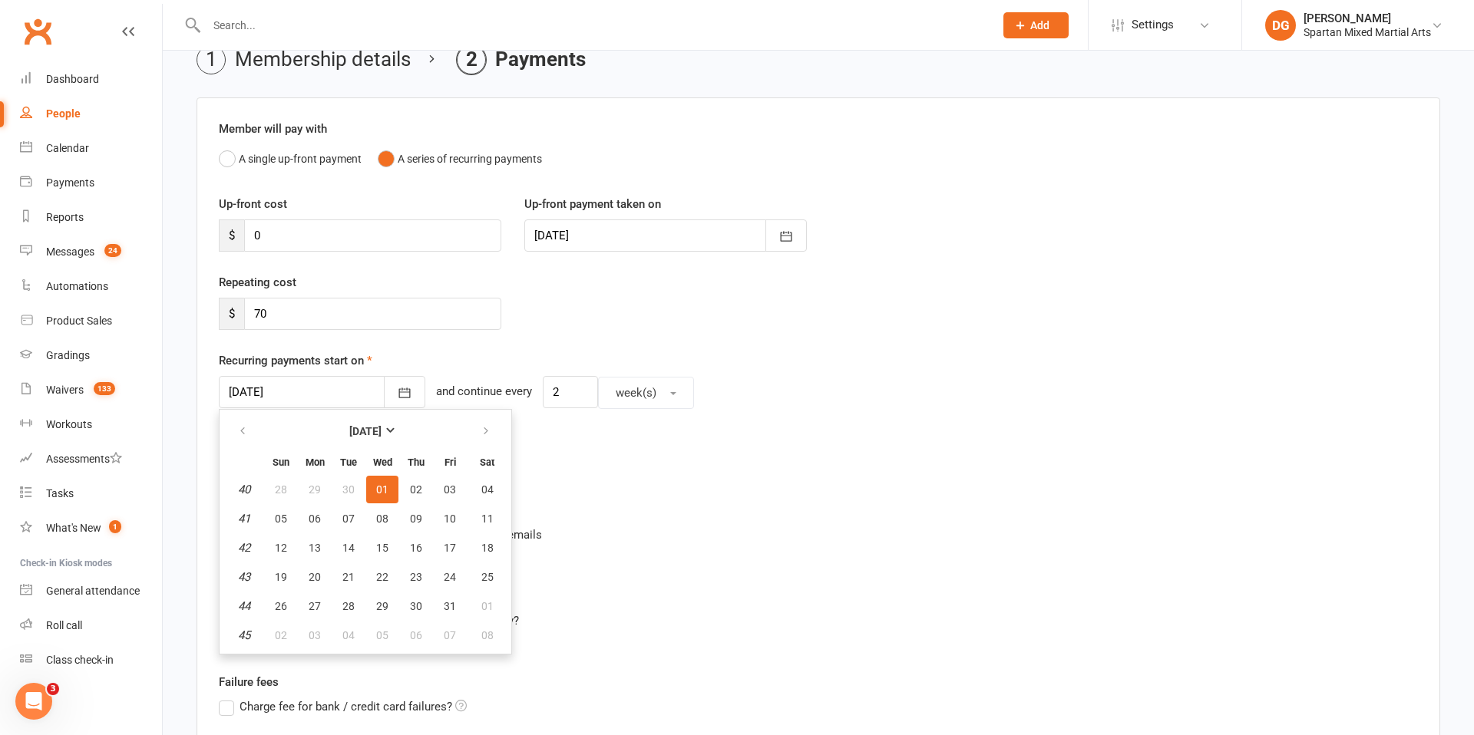
scroll to position [76, 0]
click at [246, 430] on icon "button" at bounding box center [242, 430] width 11 height 12
click at [452, 546] on span "19" at bounding box center [450, 547] width 12 height 12
type input "[DATE]"
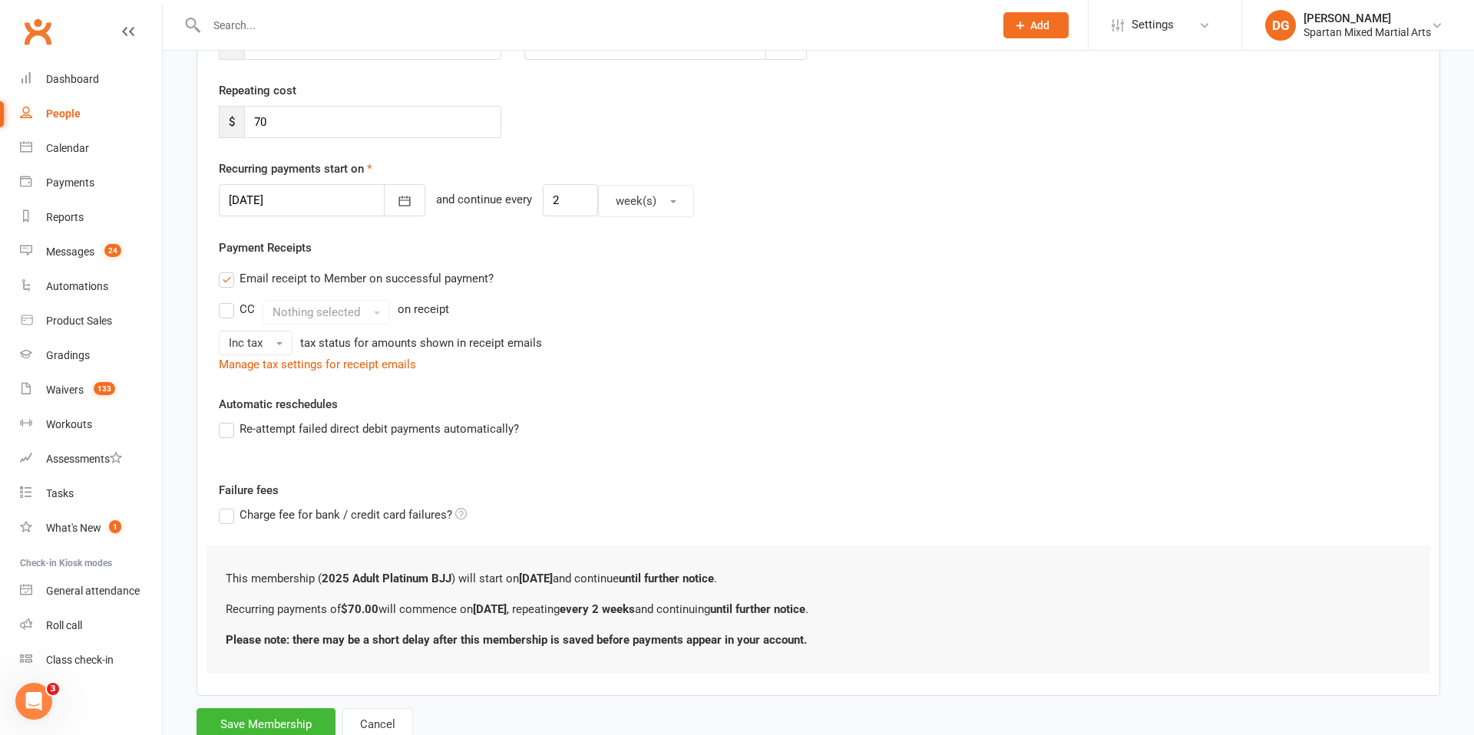
scroll to position [319, 0]
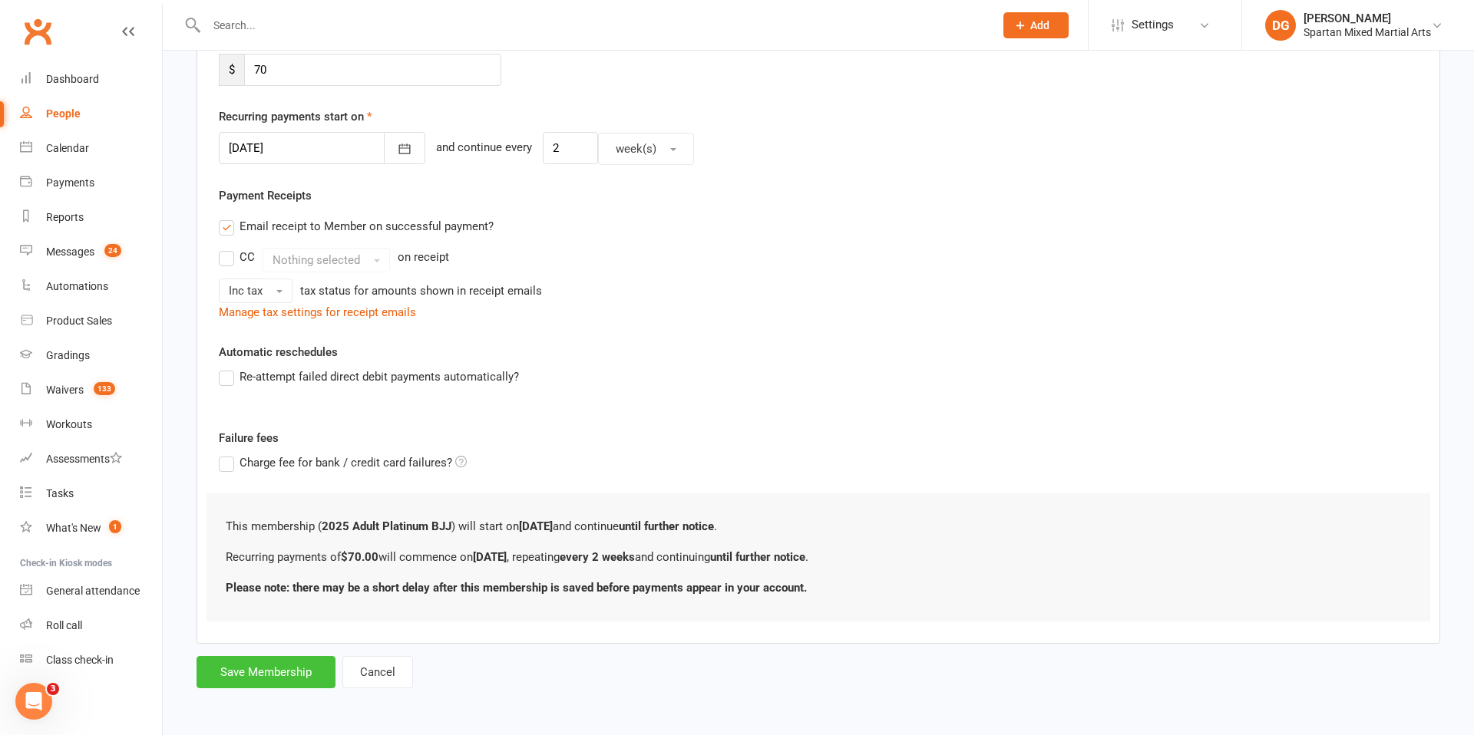
click at [277, 677] on button "Save Membership" at bounding box center [265, 672] width 139 height 32
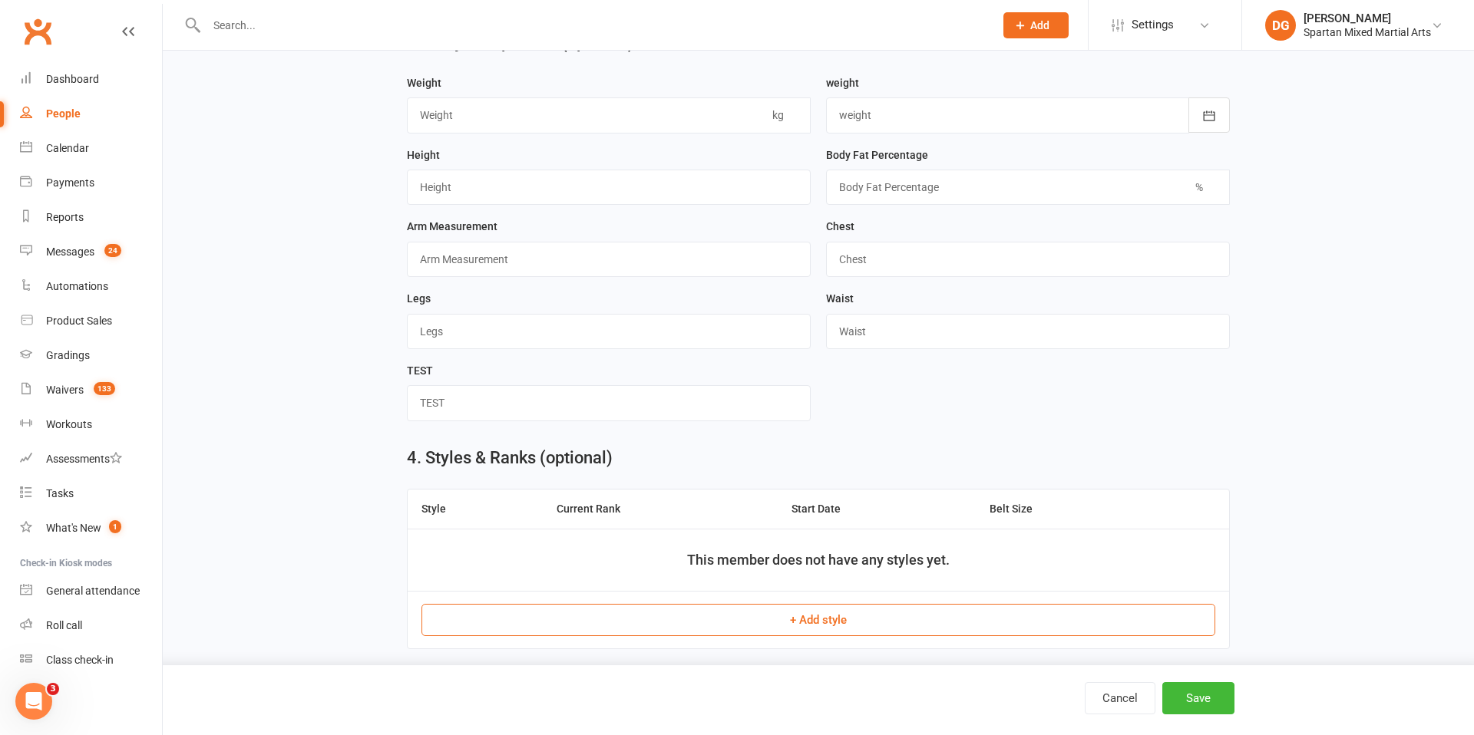
scroll to position [728, 0]
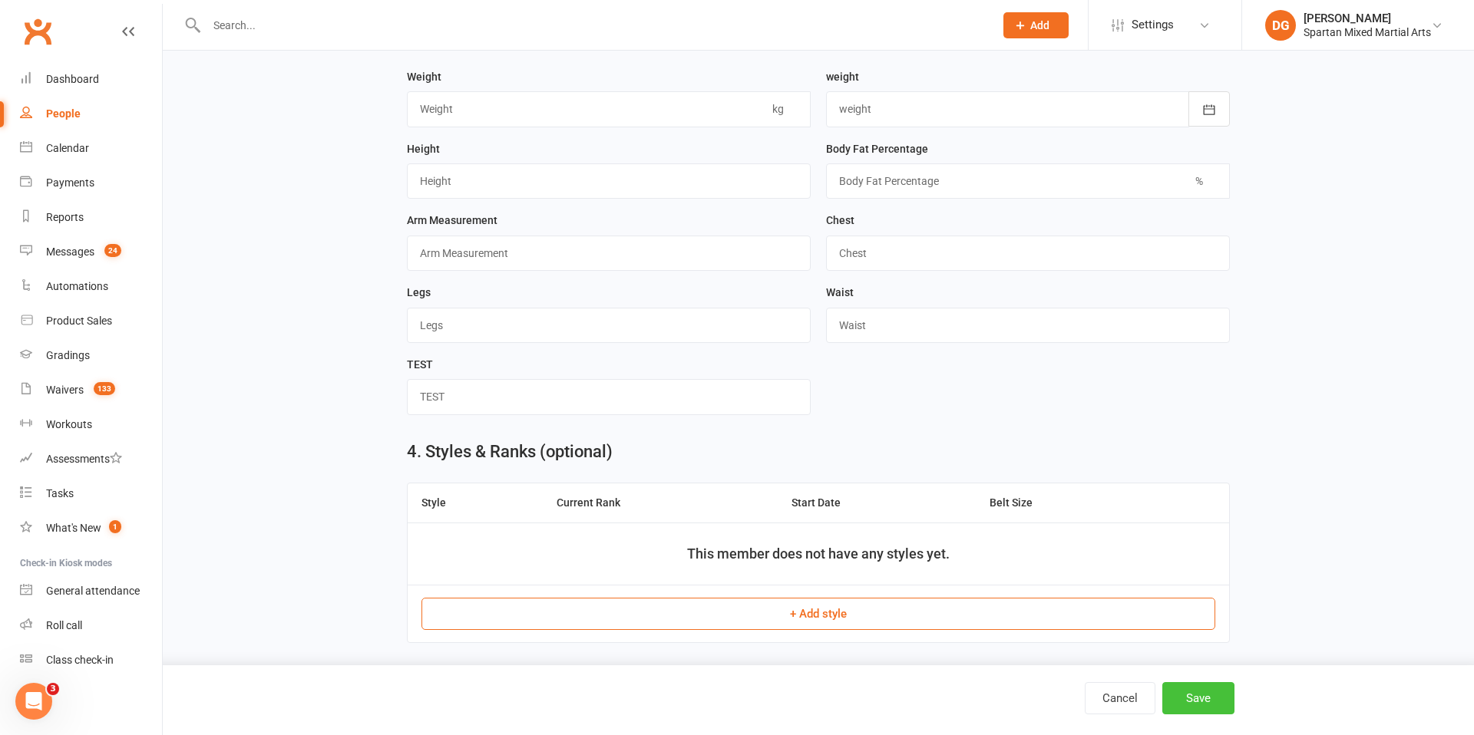
click at [1200, 698] on button "Save" at bounding box center [1198, 698] width 72 height 32
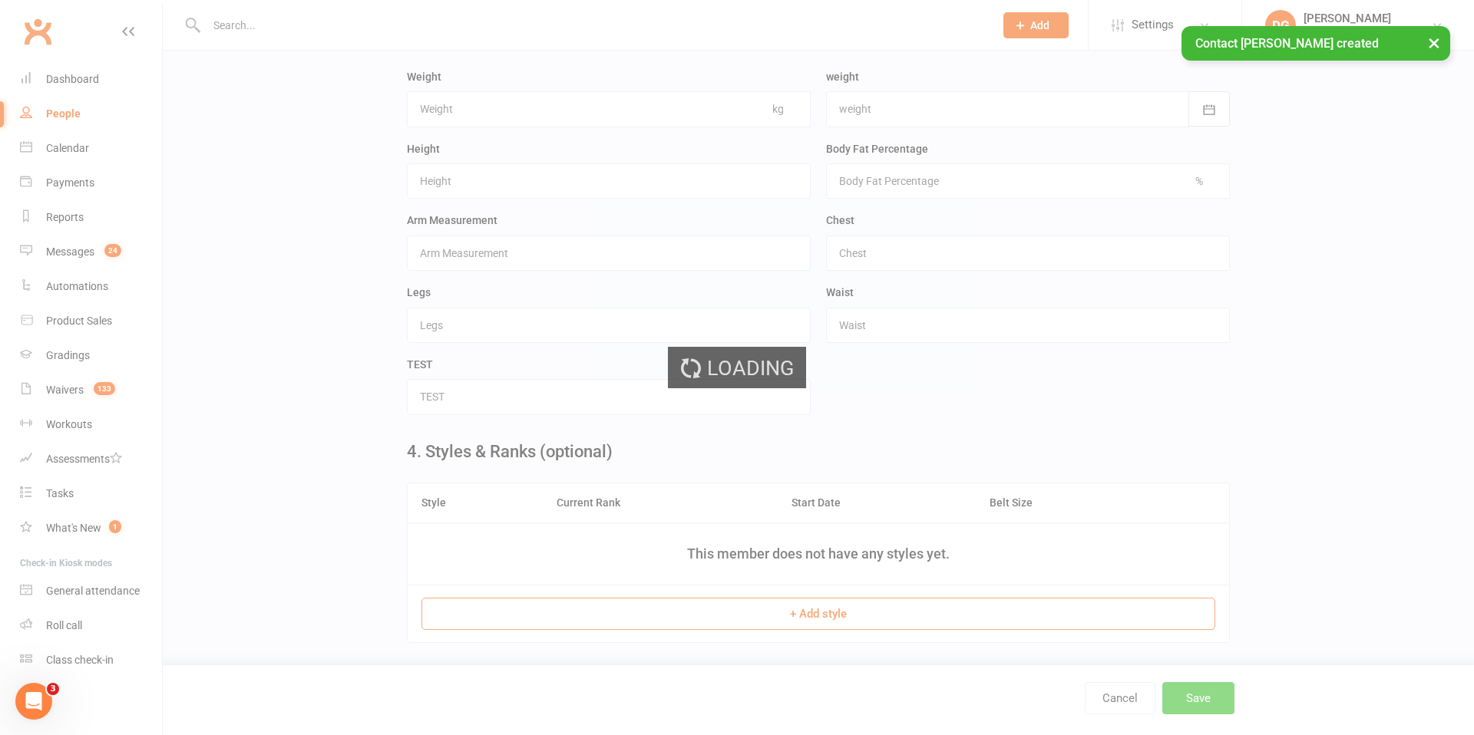
scroll to position [0, 0]
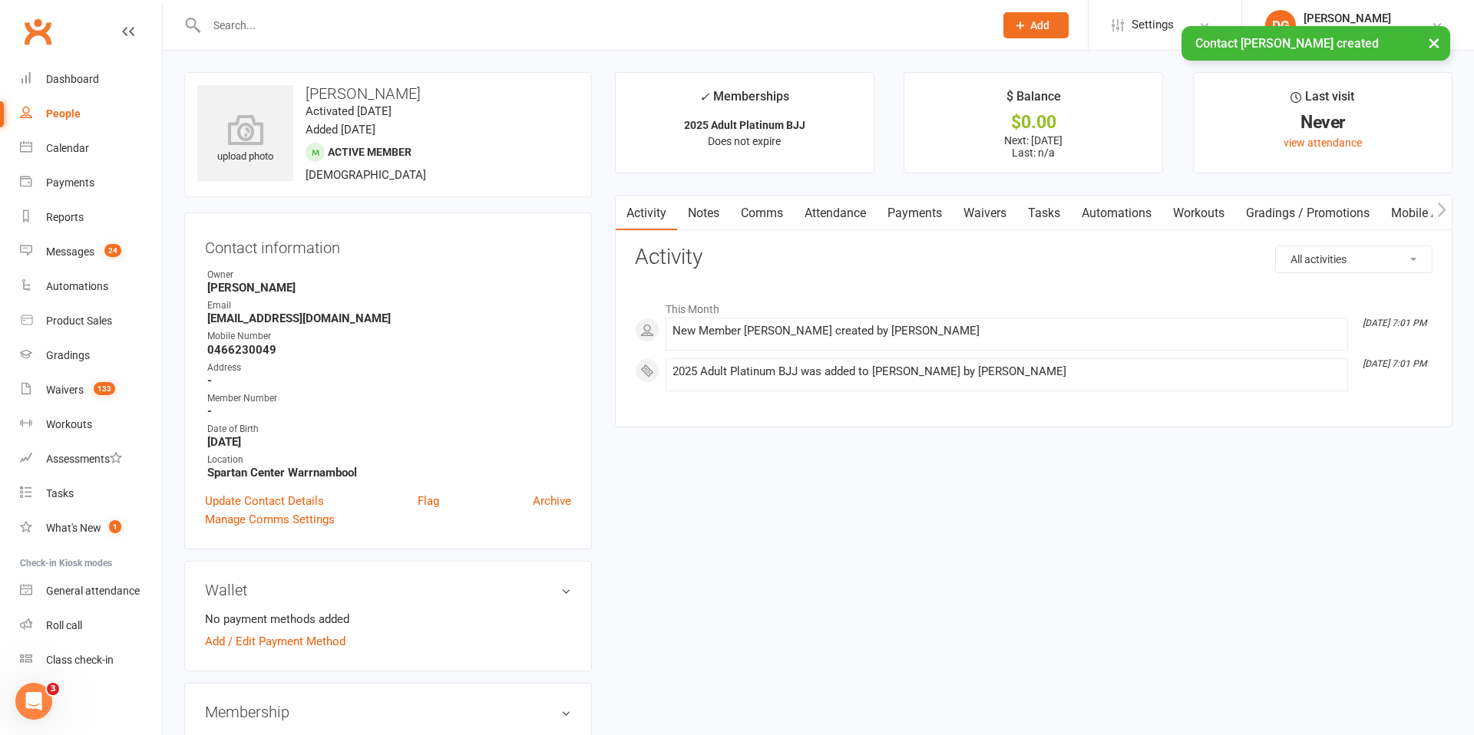
click at [986, 212] on link "Waivers" at bounding box center [984, 213] width 64 height 35
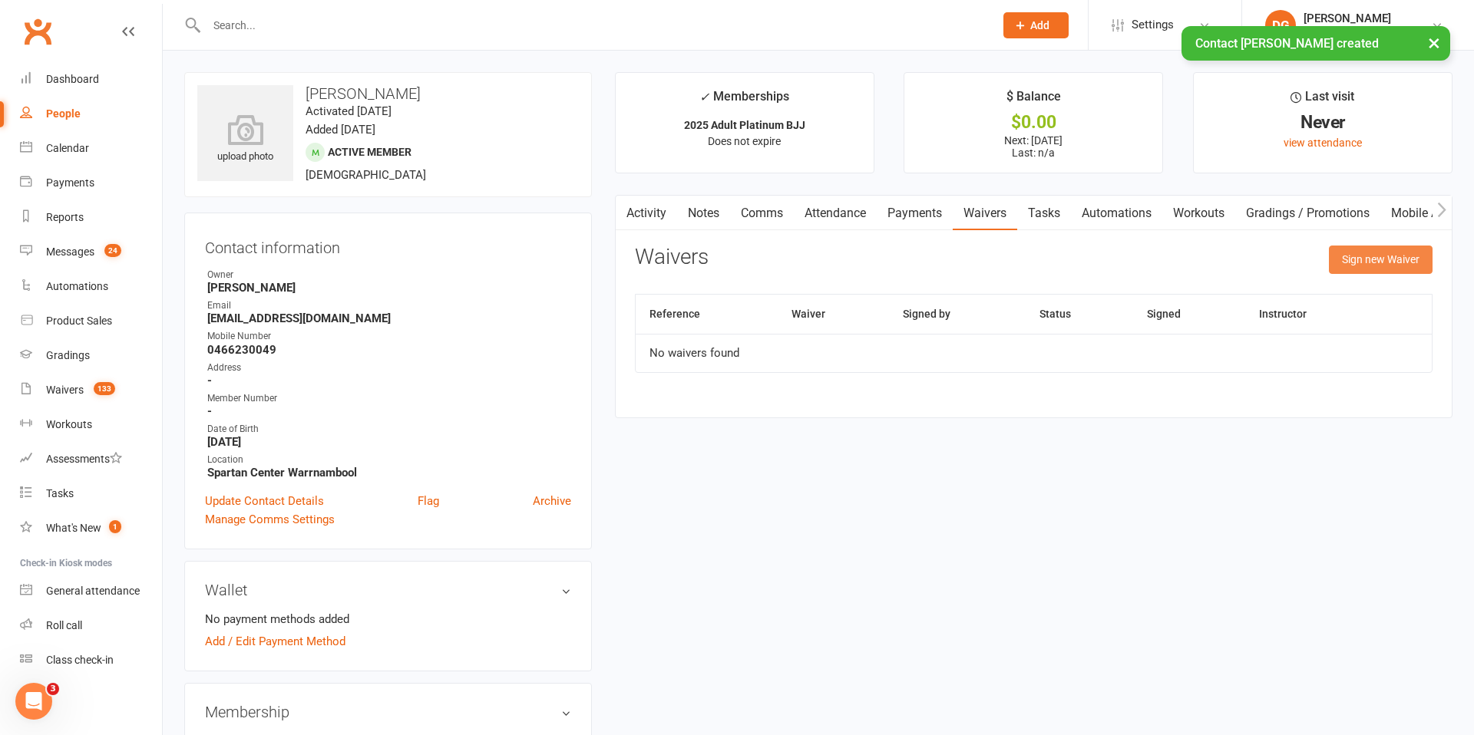
click at [1391, 263] on button "Sign new Waiver" at bounding box center [1380, 260] width 104 height 28
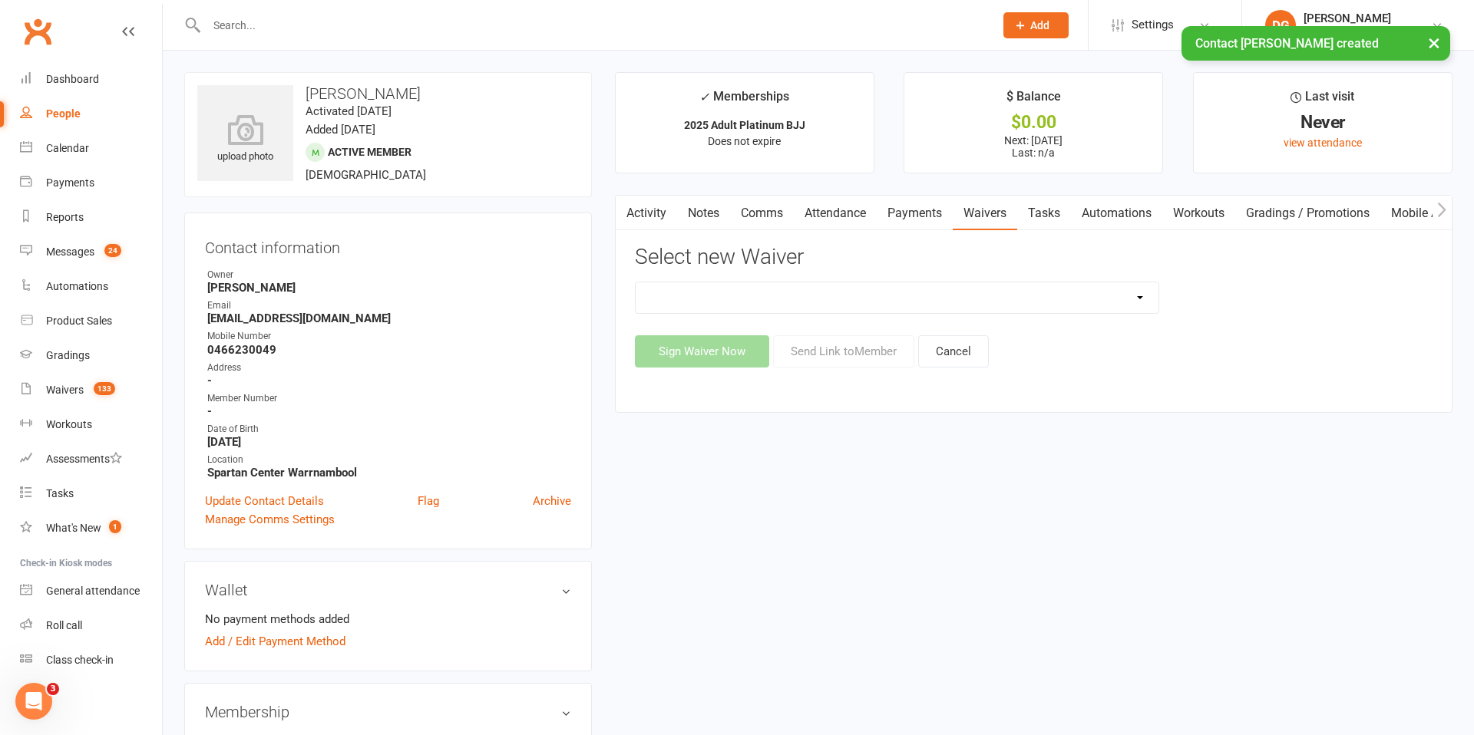
click at [977, 302] on select "New Student Sign Up" at bounding box center [896, 297] width 523 height 31
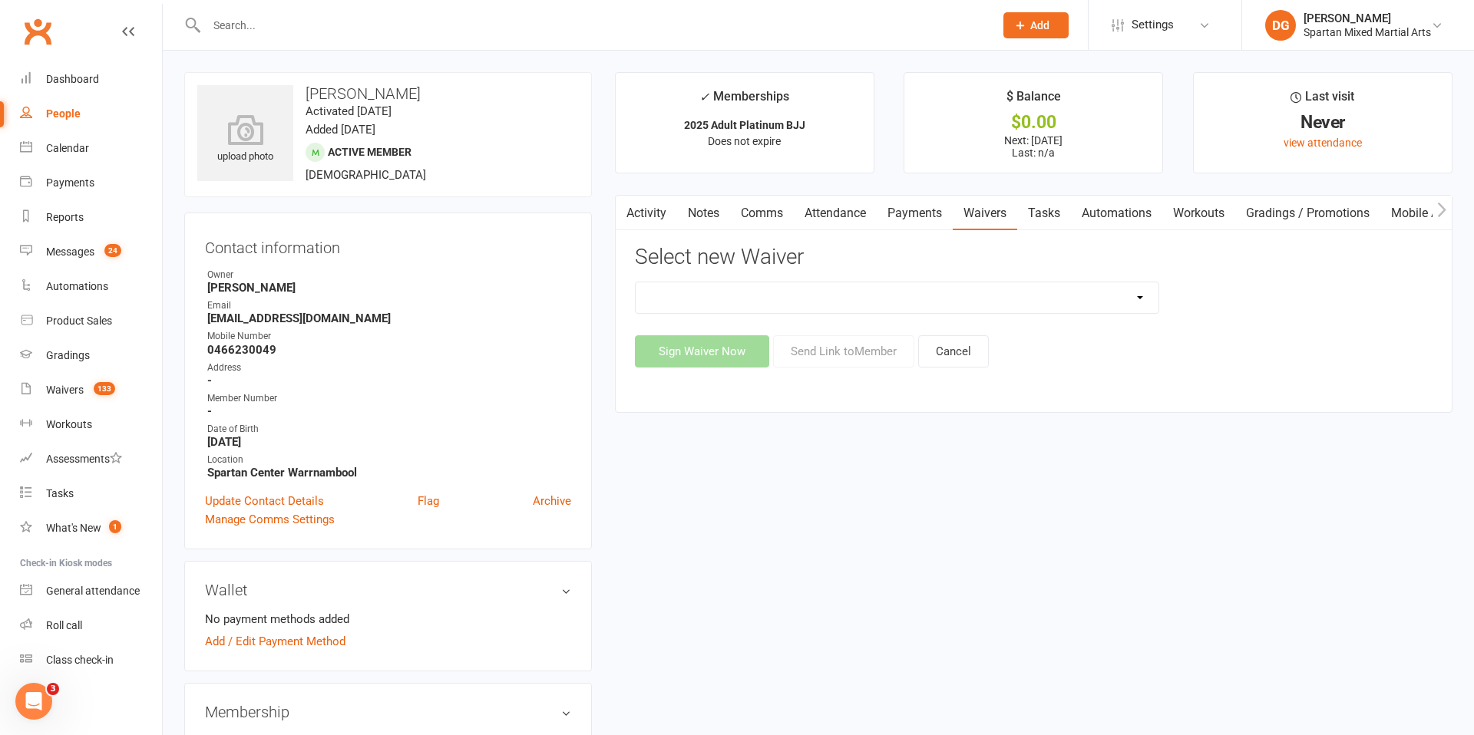
select select "58"
click at [635, 282] on select "New Student Sign Up" at bounding box center [896, 297] width 523 height 31
click at [870, 356] on button "Send Link to Member" at bounding box center [843, 351] width 141 height 32
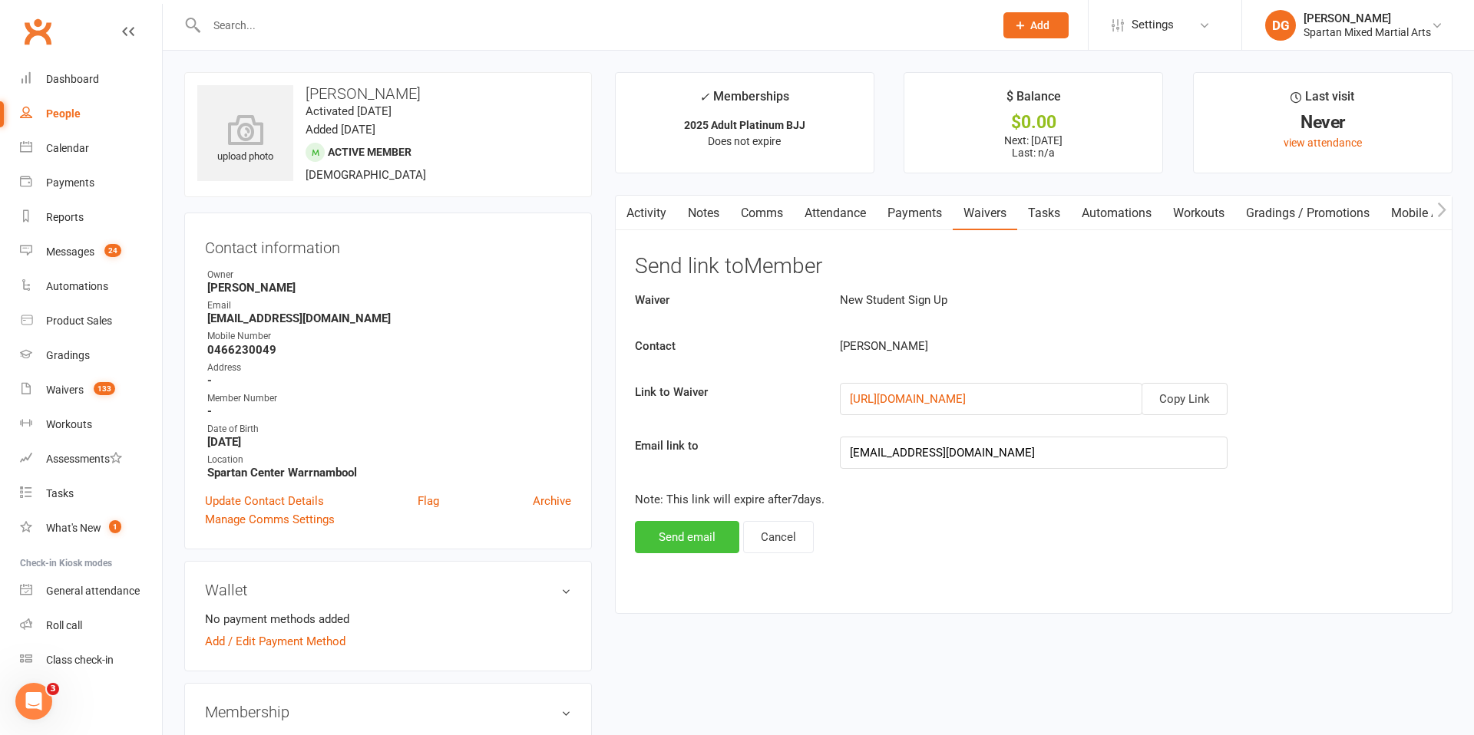
click at [688, 534] on button "Send email" at bounding box center [687, 537] width 104 height 32
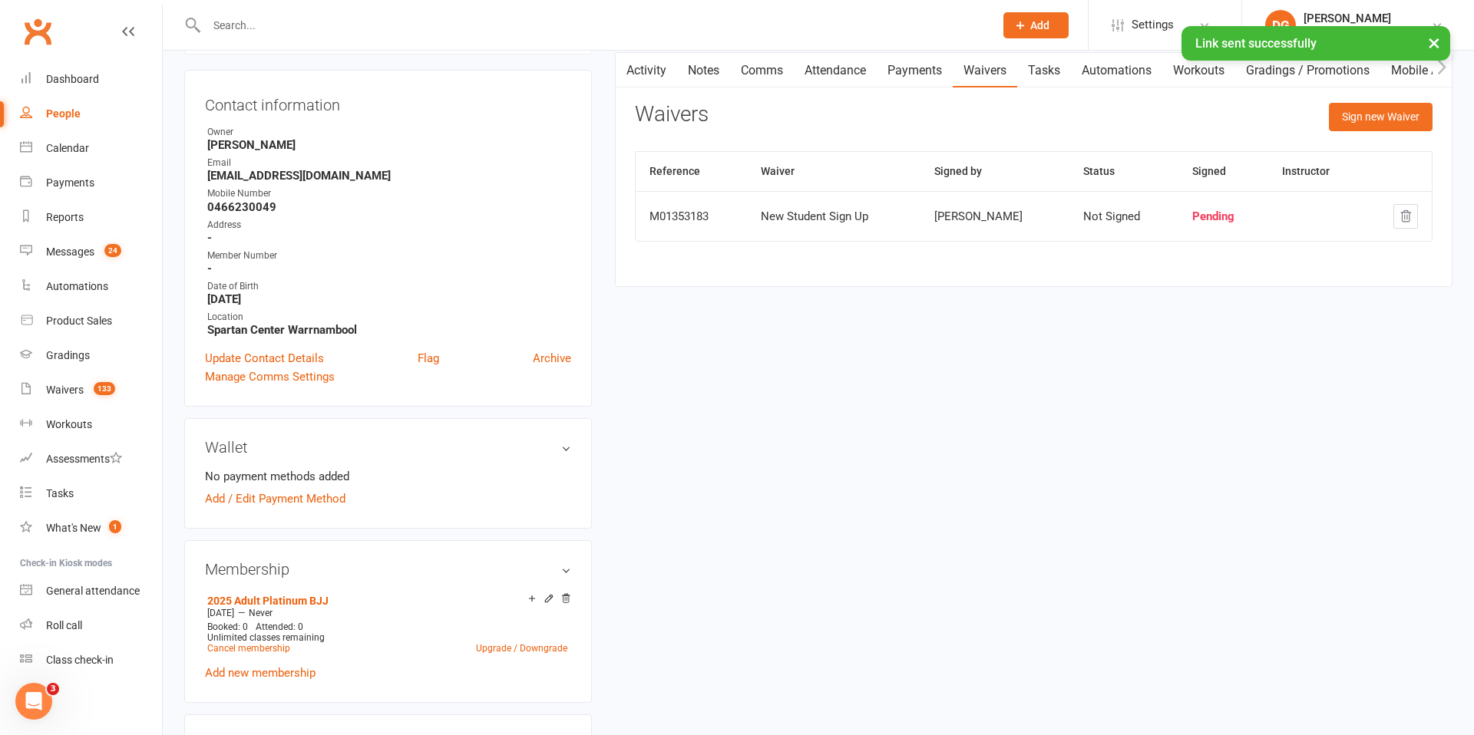
scroll to position [153, 0]
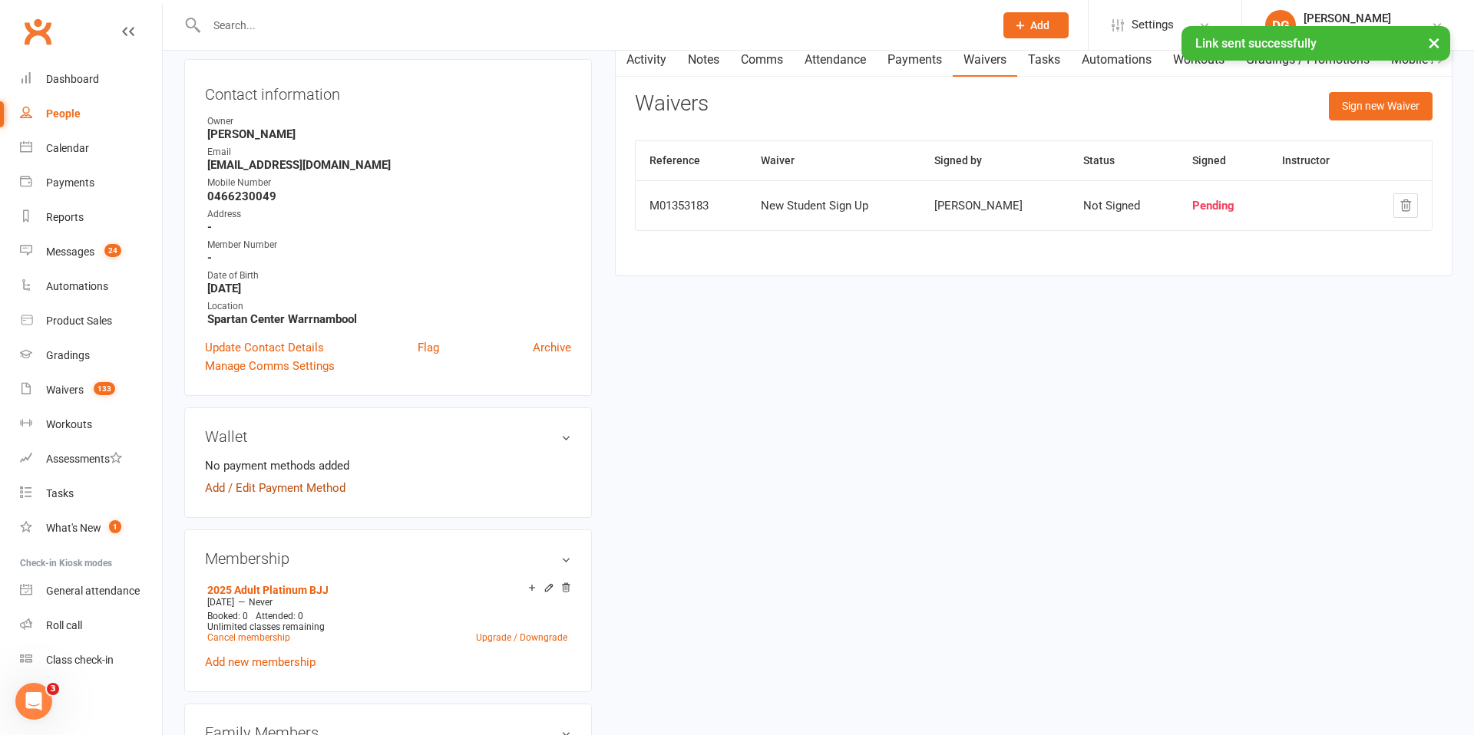
click at [293, 487] on link "Add / Edit Payment Method" at bounding box center [275, 488] width 140 height 18
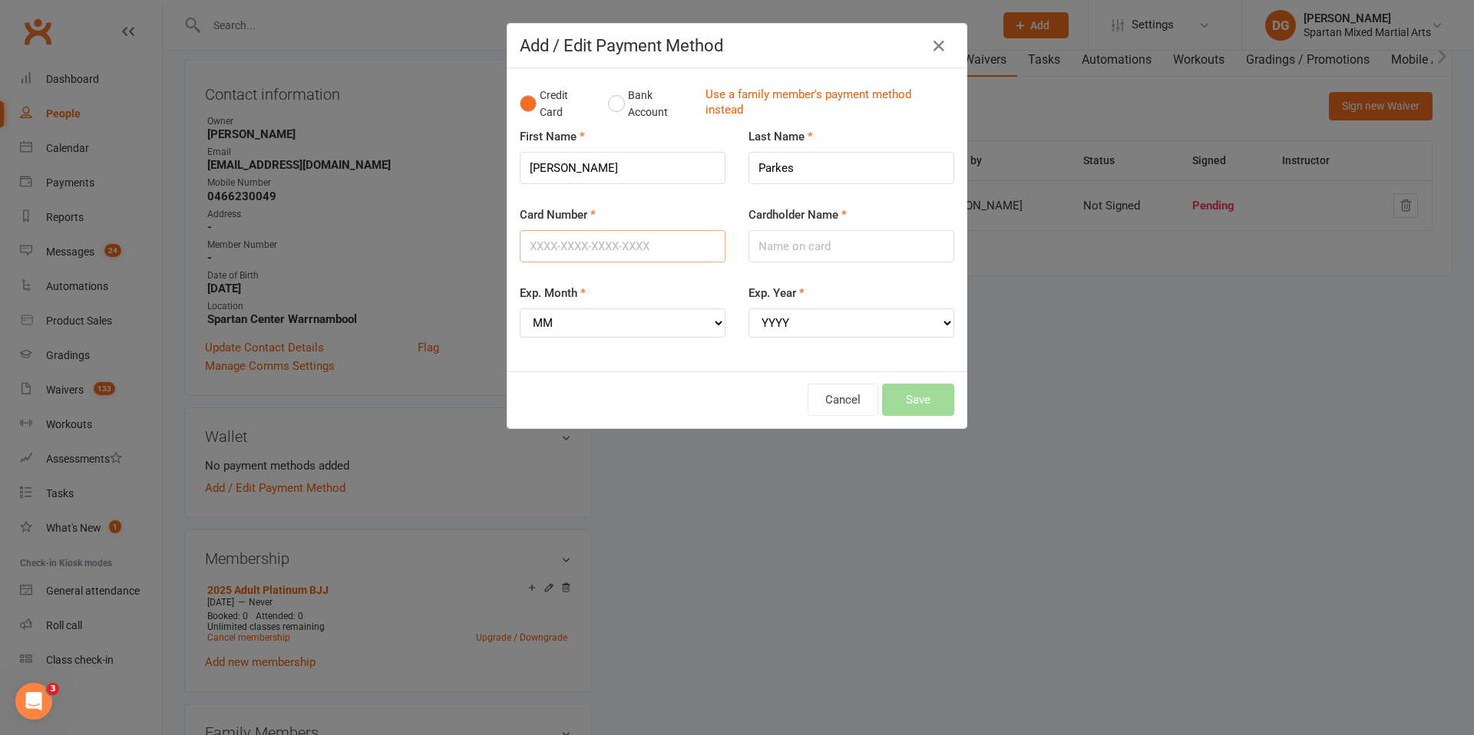
click at [620, 242] on input "Card Number" at bounding box center [623, 246] width 206 height 32
type input "[CREDIT_CARD_NUMBER]"
click at [835, 255] on input "Cardholder Name" at bounding box center [851, 246] width 206 height 32
type input "[PERSON_NAME]"
click at [655, 321] on select "MM 01 02 03 04 05 06 07 08 09 10 11 12" at bounding box center [623, 323] width 206 height 29
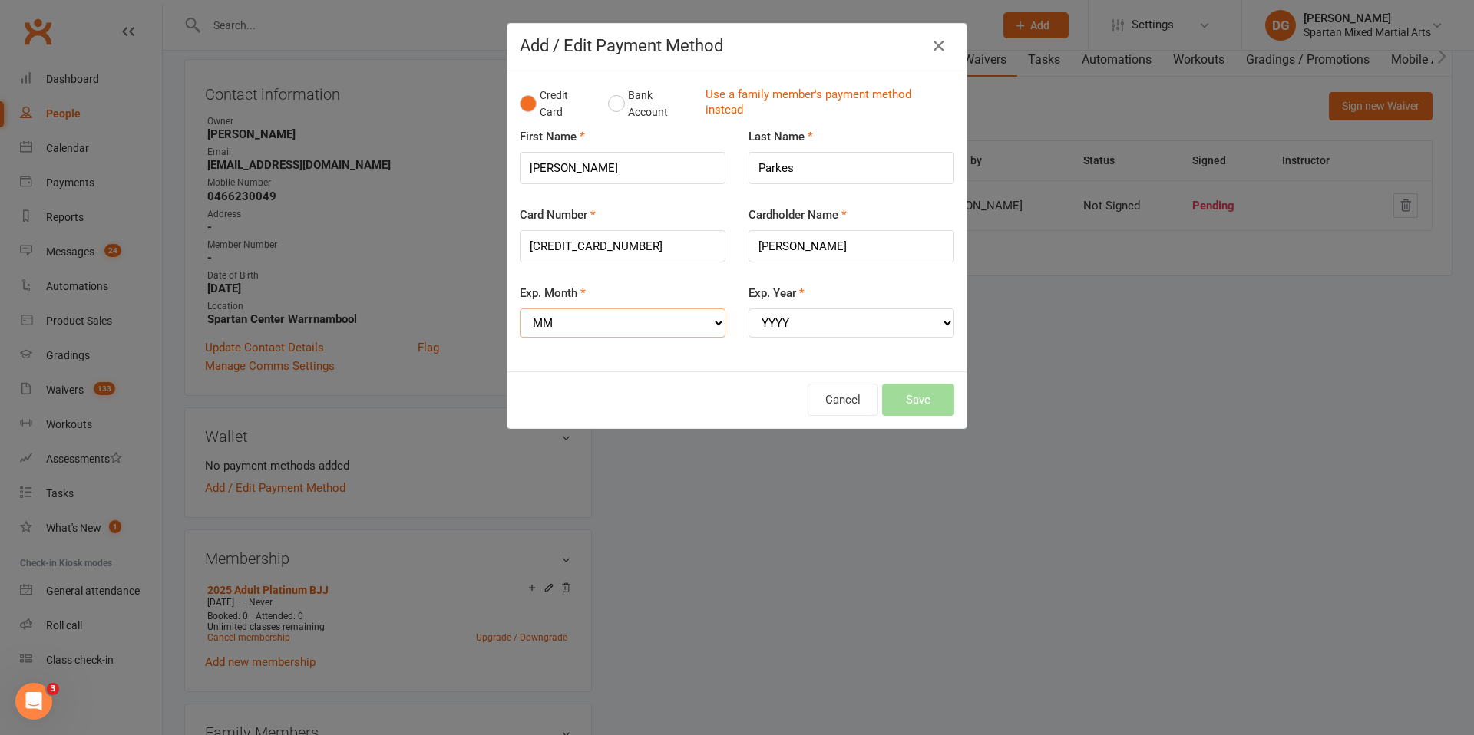
select select "04"
click at [520, 309] on select "MM 01 02 03 04 05 06 07 08 09 10 11 12" at bounding box center [623, 323] width 206 height 29
click at [831, 325] on select "YYYY 2025 2026 2027 2028 2029 2030 2031 2032 2033 2034" at bounding box center [851, 323] width 206 height 29
select select "2028"
click at [748, 309] on select "YYYY 2025 2026 2027 2028 2029 2030 2031 2032 2033 2034" at bounding box center [851, 323] width 206 height 29
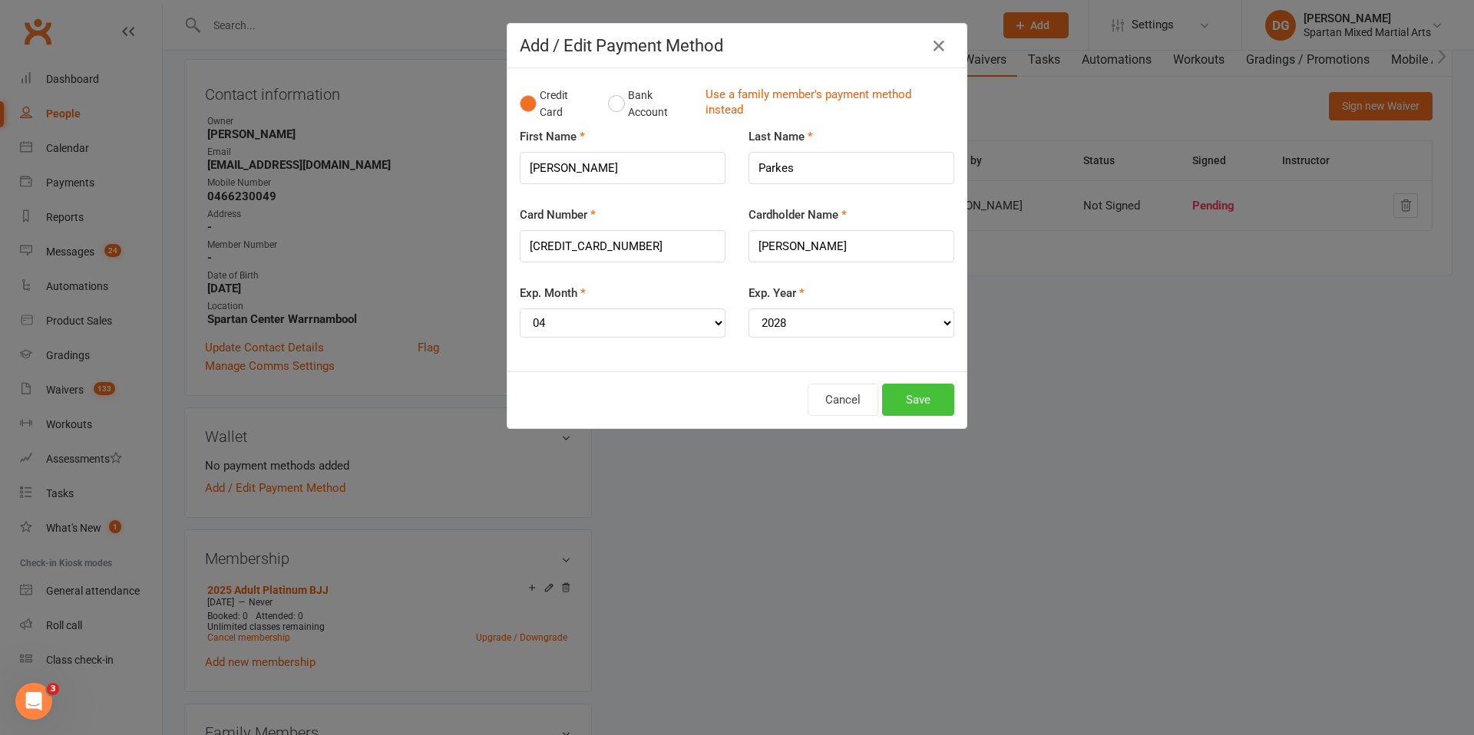
click at [927, 404] on button "Save" at bounding box center [918, 400] width 72 height 32
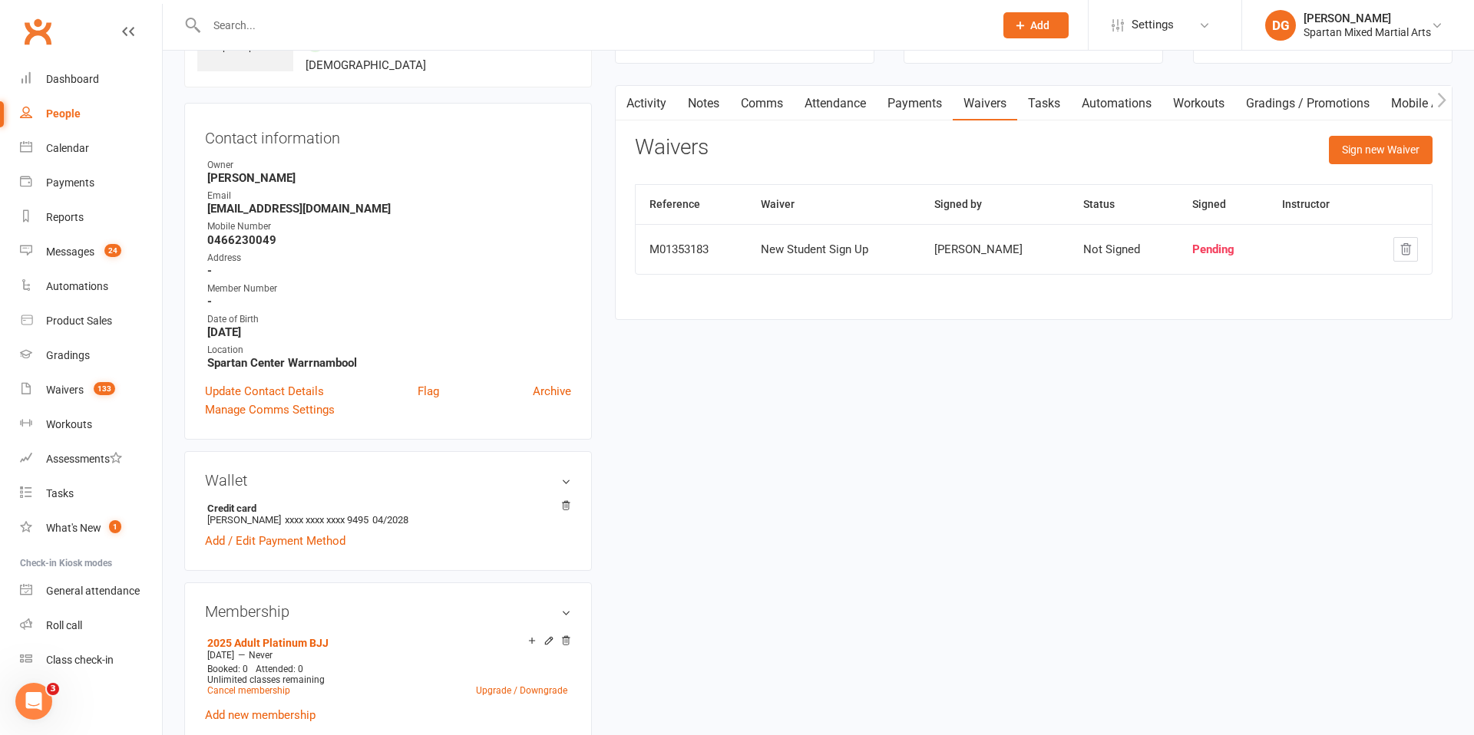
scroll to position [0, 0]
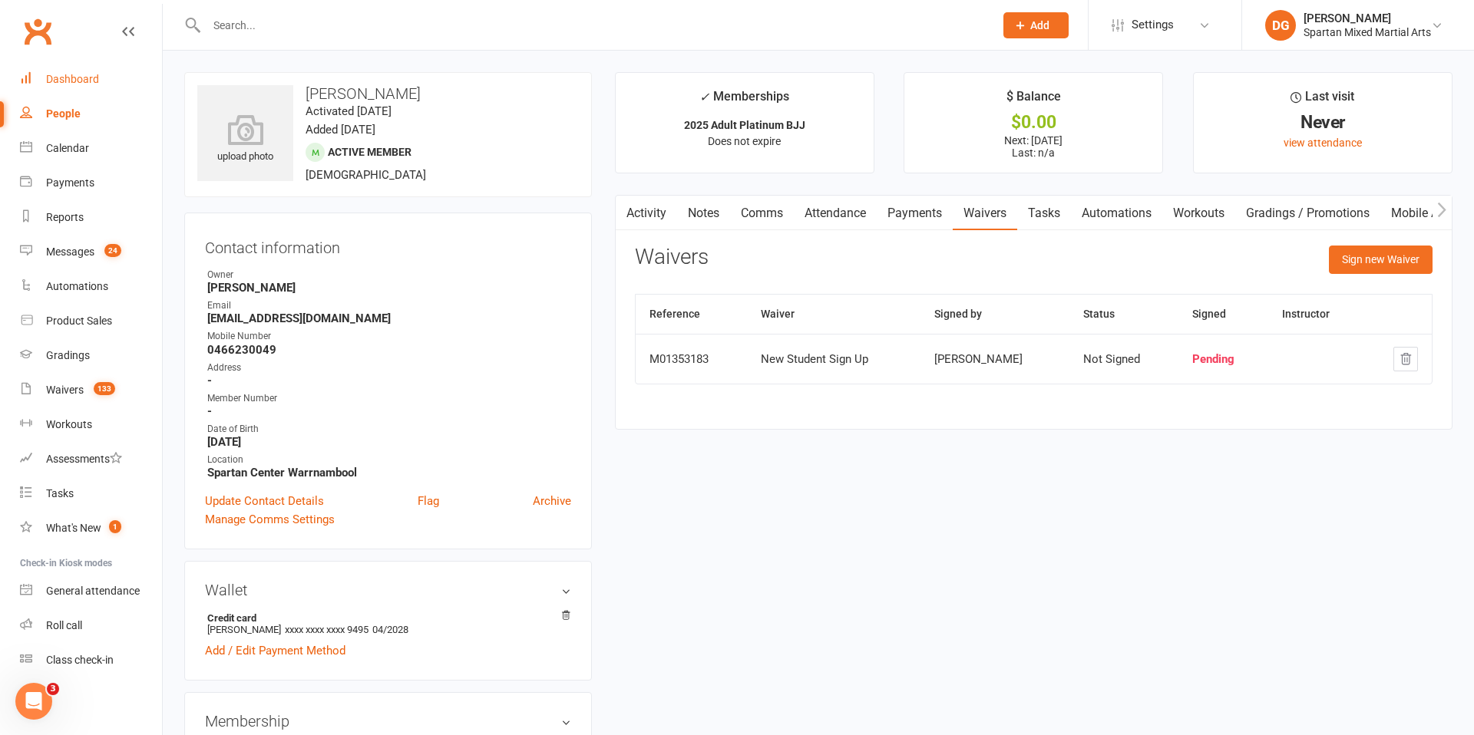
click at [87, 80] on div "Dashboard" at bounding box center [72, 79] width 53 height 12
